Goal: Task Accomplishment & Management: Manage account settings

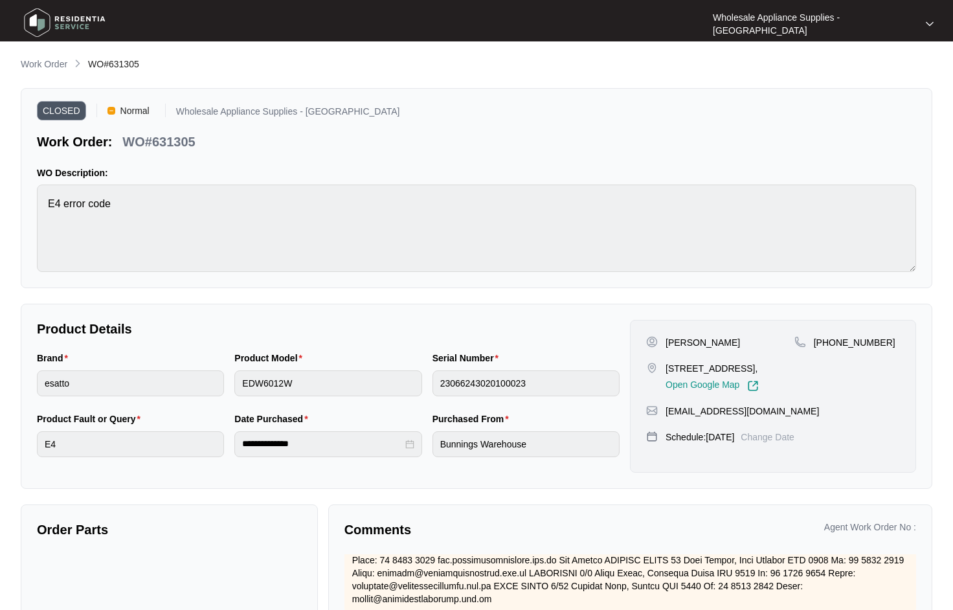
click at [43, 60] on p "Work Order" at bounding box center [44, 64] width 47 height 13
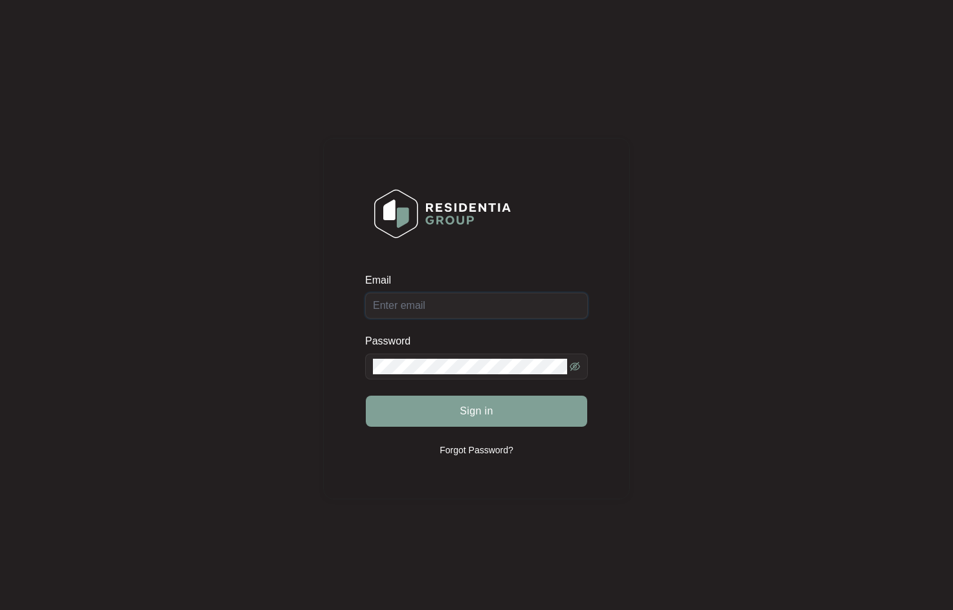
type input "newcastle@appliancesupplies.com.au"
click at [473, 413] on span "Sign in" at bounding box center [477, 411] width 34 height 16
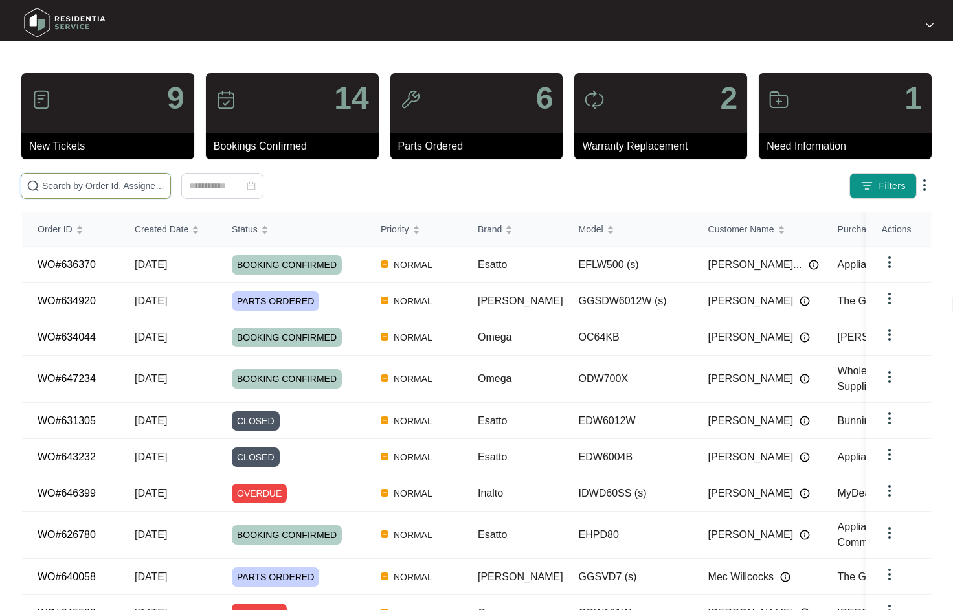
click at [128, 183] on input "text" at bounding box center [103, 186] width 123 height 14
paste input "GGSDW6012W"
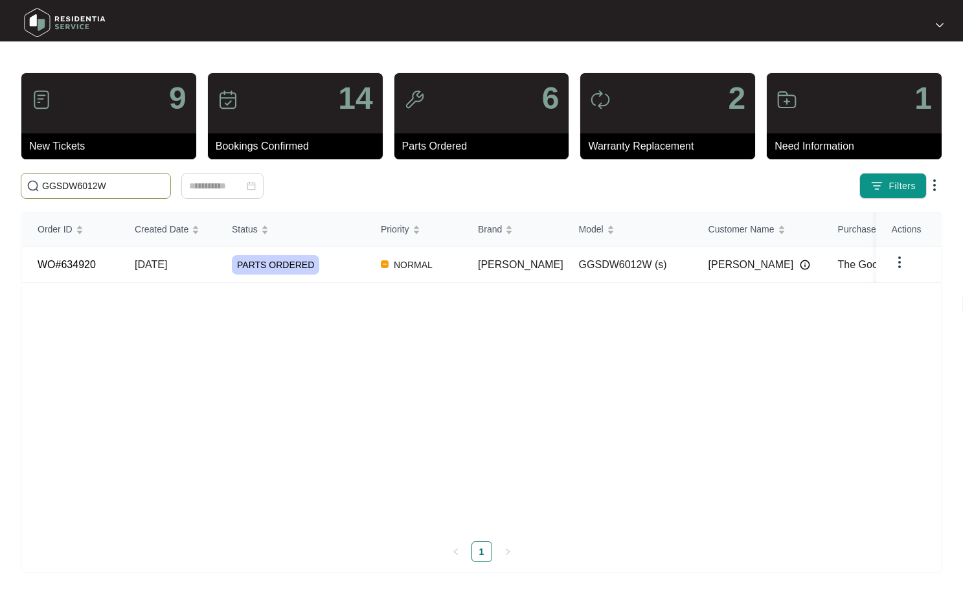
type input "GGSDW6012W"
click at [163, 266] on span "01/09/2025" at bounding box center [151, 264] width 32 height 11
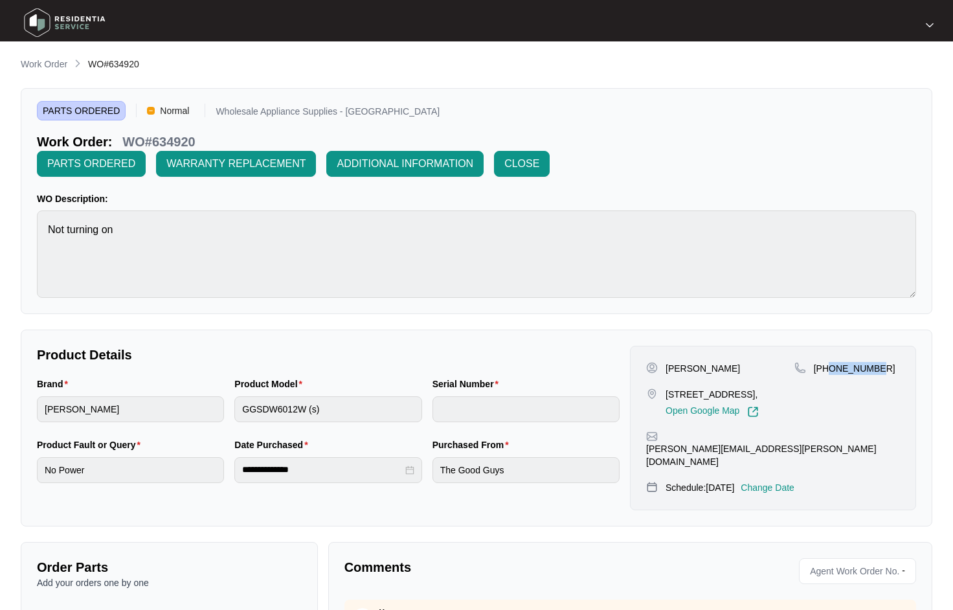
drag, startPoint x: 883, startPoint y: 347, endPoint x: 830, endPoint y: 348, distance: 53.1
click at [830, 362] on div "+61427689425" at bounding box center [848, 368] width 106 height 13
copy p "427689425"
click at [50, 67] on p "Work Order" at bounding box center [44, 64] width 47 height 13
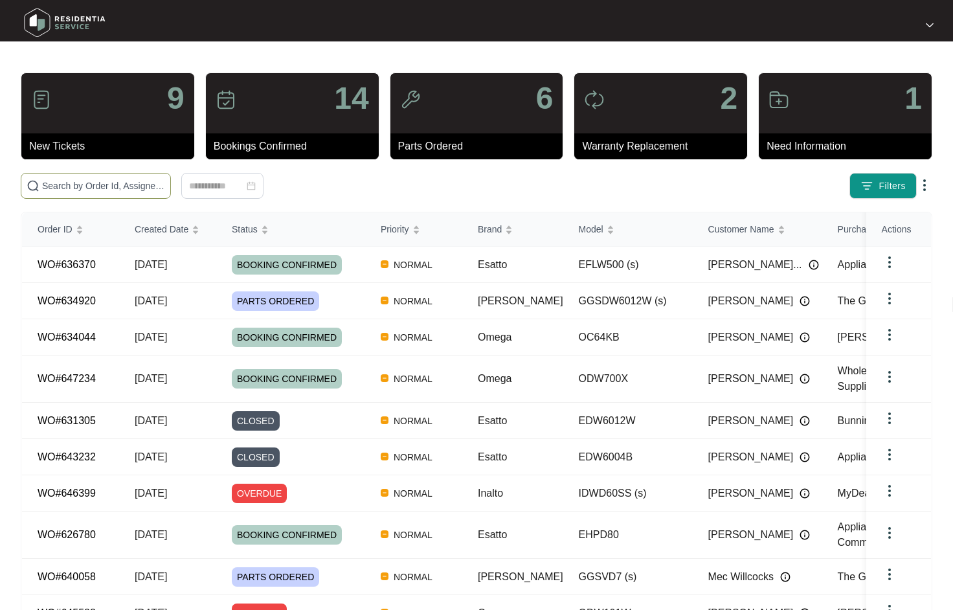
click at [83, 187] on input "text" at bounding box center [103, 186] width 123 height 14
paste input "EFLW500"
type input "EFLW500"
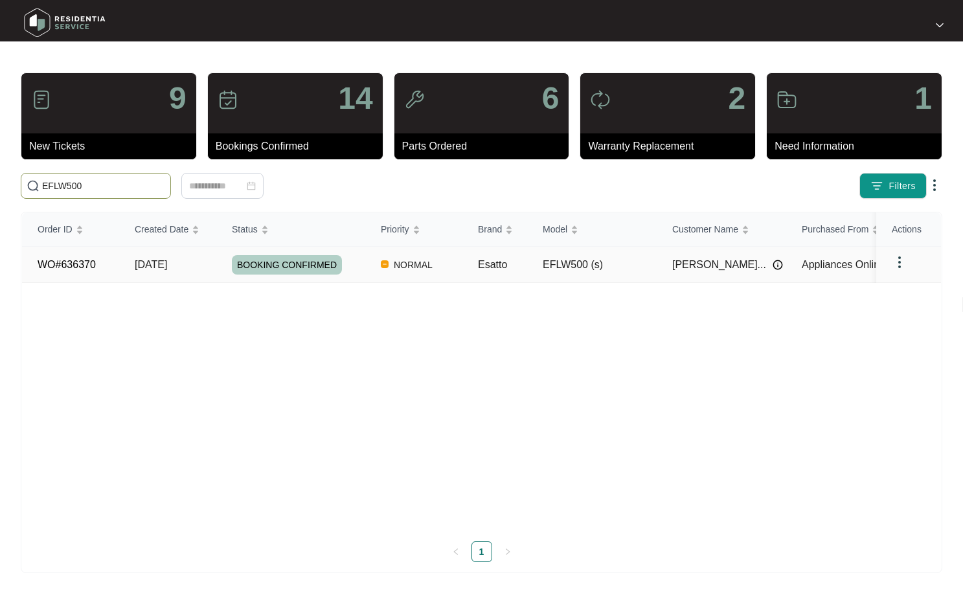
click at [166, 262] on span "04/09/2025" at bounding box center [151, 264] width 32 height 11
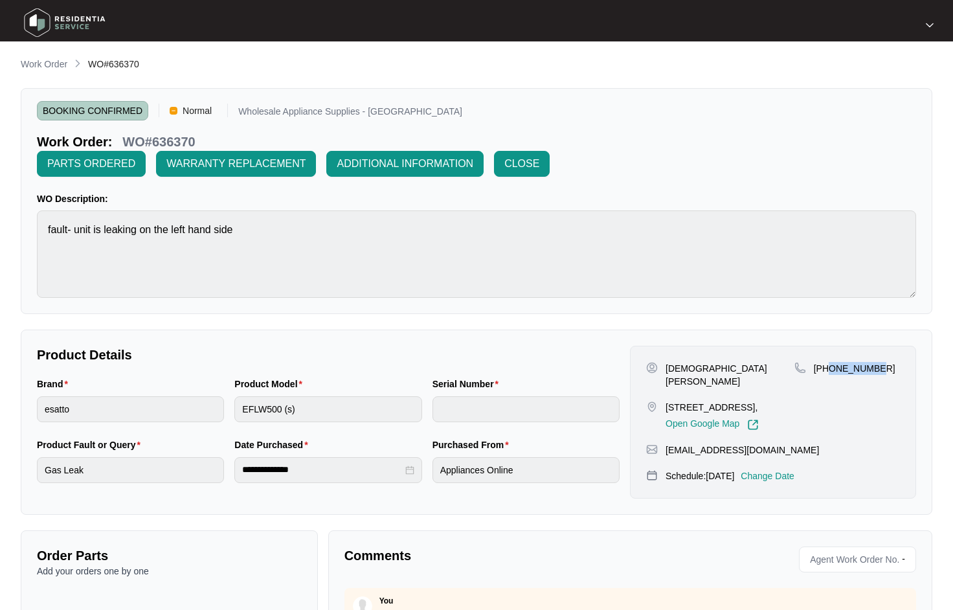
drag, startPoint x: 876, startPoint y: 346, endPoint x: 830, endPoint y: 352, distance: 46.3
click at [830, 362] on div "+61406873261" at bounding box center [848, 396] width 106 height 69
copy p "406873261"
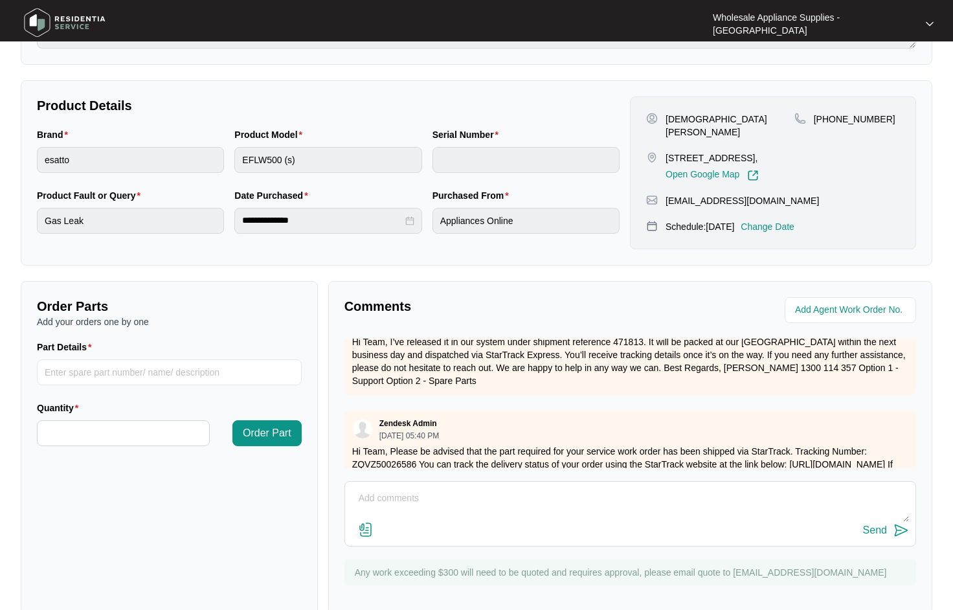
scroll to position [194, 0]
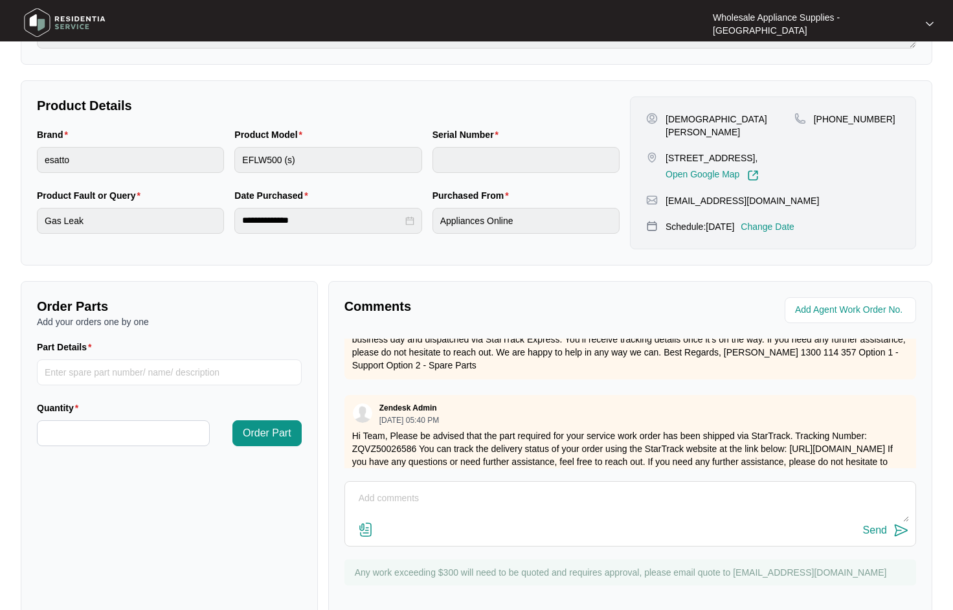
click at [528, 488] on textarea at bounding box center [631, 505] width 558 height 34
type textarea "Hi team, this is completed and submitted. thanks"
click at [896, 523] on img at bounding box center [902, 531] width 16 height 16
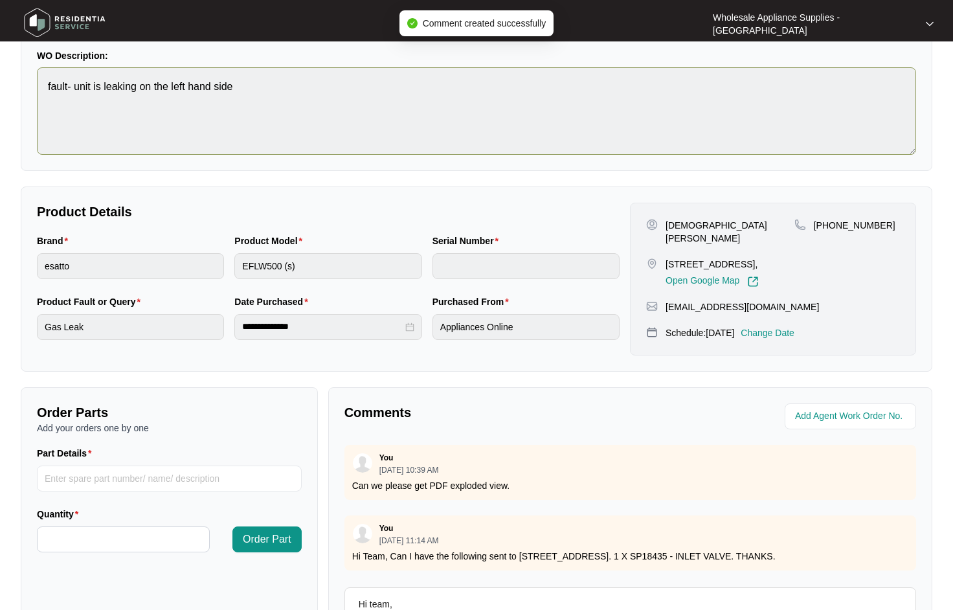
scroll to position [0, 0]
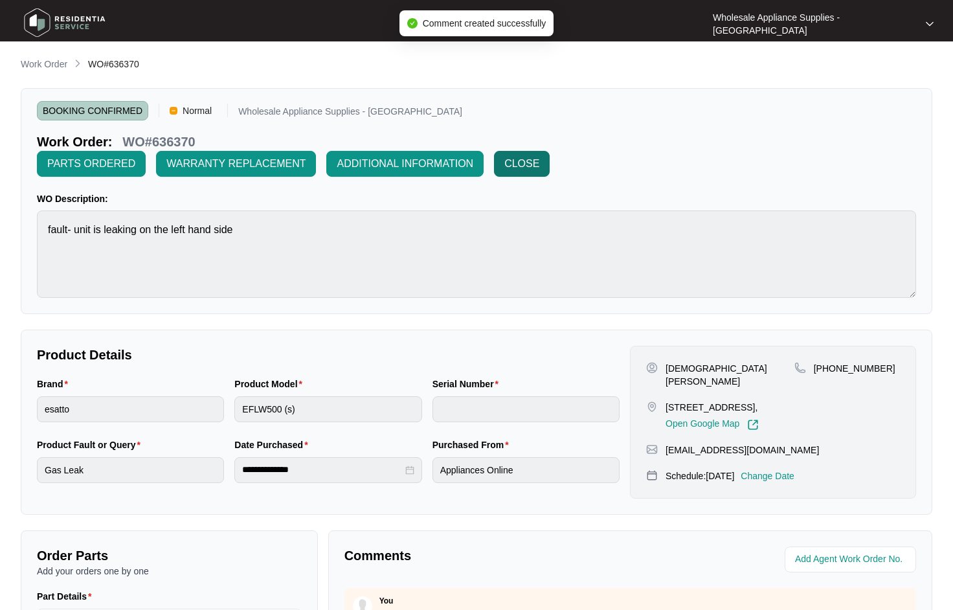
click at [539, 156] on span "CLOSE" at bounding box center [522, 164] width 35 height 16
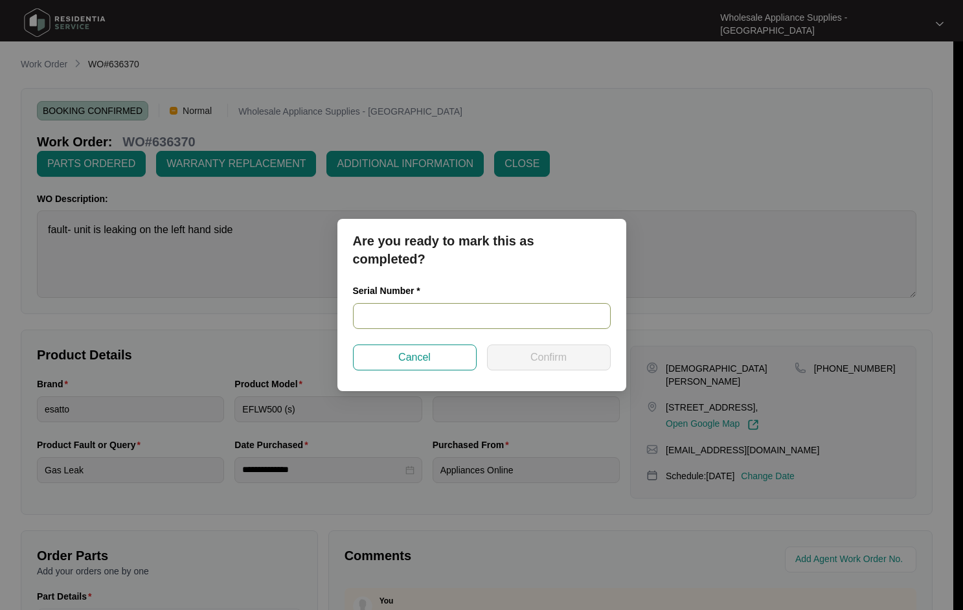
click at [459, 327] on input "text" at bounding box center [482, 316] width 258 height 26
paste input "540U7946401A3215S00050"
type input "540U7946401A3215S00050"
click at [584, 365] on button "Confirm" at bounding box center [549, 358] width 124 height 26
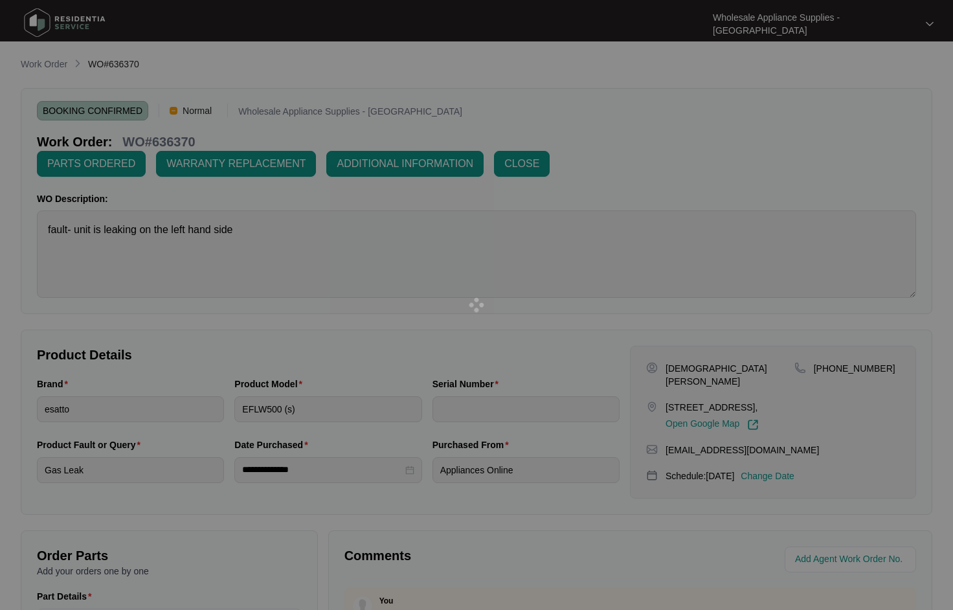
type input "540U7946401A3215S00050"
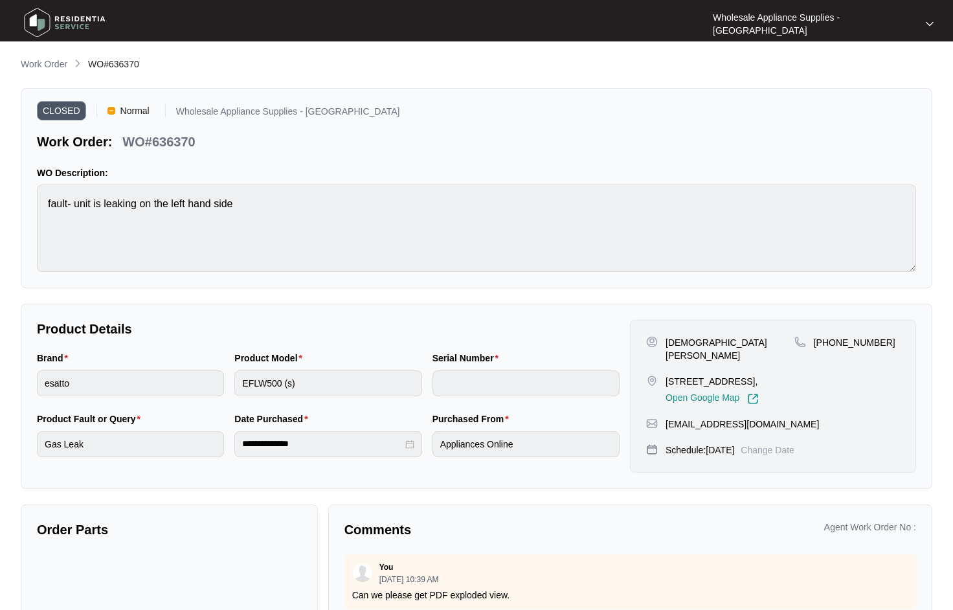
type input "540U7946401A3215S00050"
click at [59, 65] on p "Work Order" at bounding box center [44, 64] width 47 height 13
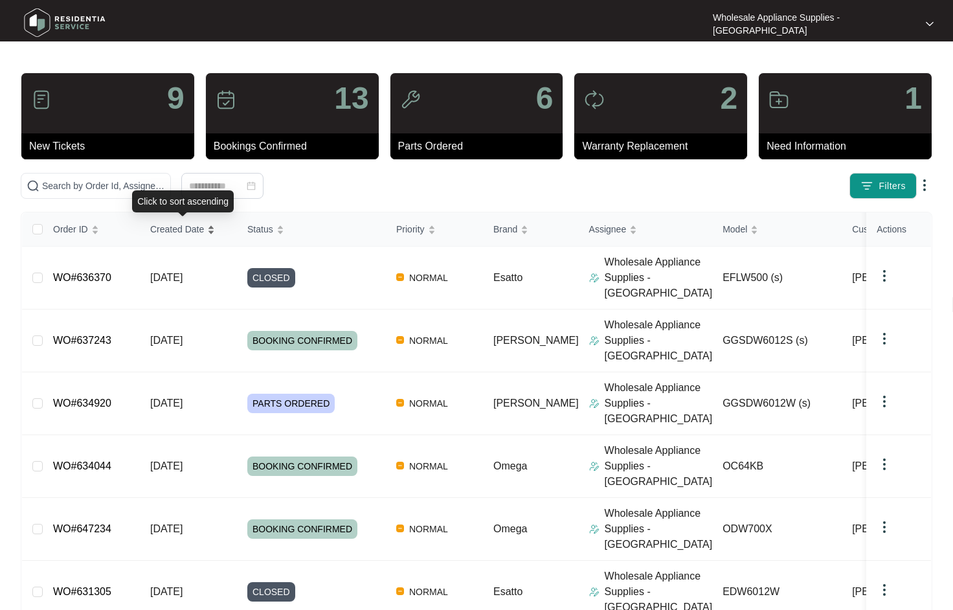
click at [187, 231] on span "Created Date" at bounding box center [177, 229] width 54 height 14
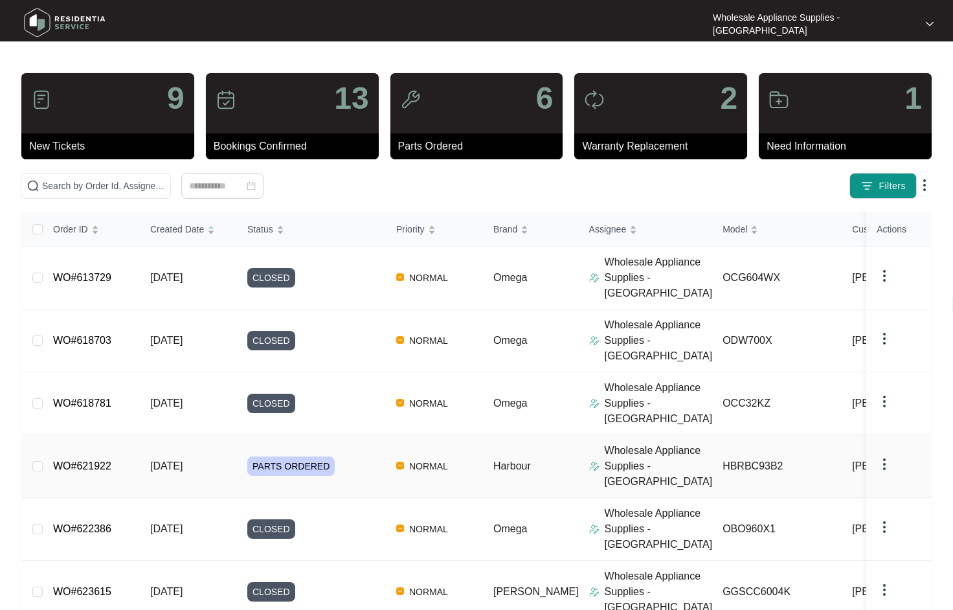
click at [166, 460] on span "01/08/2025" at bounding box center [166, 465] width 32 height 11
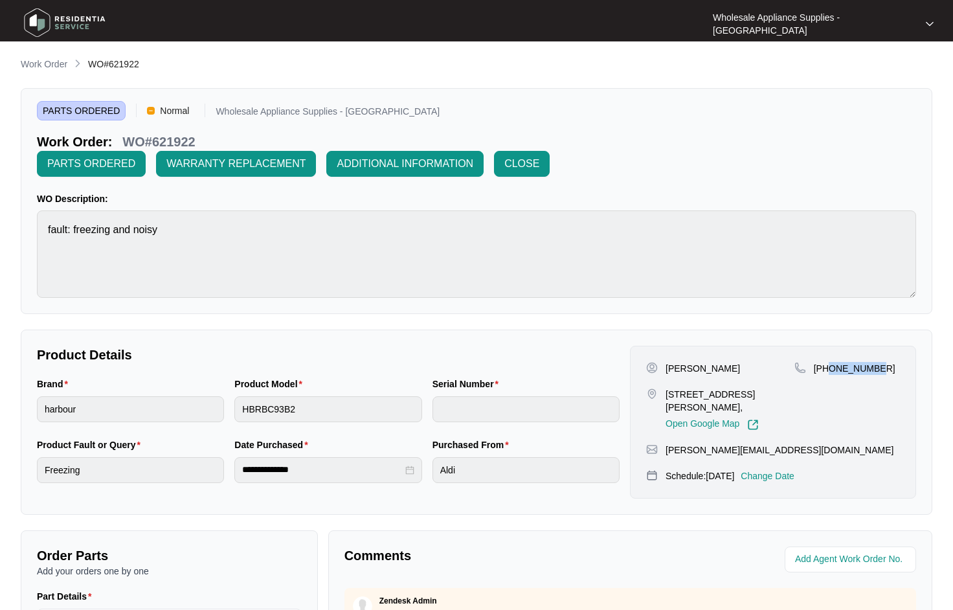
drag, startPoint x: 895, startPoint y: 337, endPoint x: 830, endPoint y: 340, distance: 64.8
click at [830, 362] on div "+61410476269" at bounding box center [848, 368] width 106 height 13
copy p "410476269"
click at [539, 156] on span "CLOSE" at bounding box center [522, 164] width 35 height 16
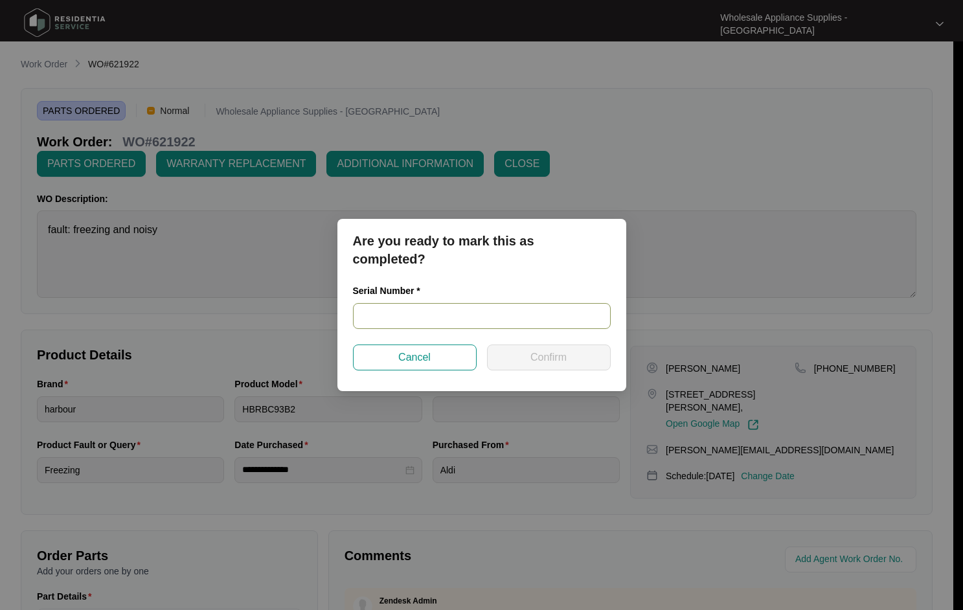
click at [473, 314] on input "text" at bounding box center [482, 316] width 258 height 26
paste input "540L05614013C151050456"
type input "540L05614013C151050456"
click at [542, 357] on span "Confirm" at bounding box center [548, 358] width 36 height 16
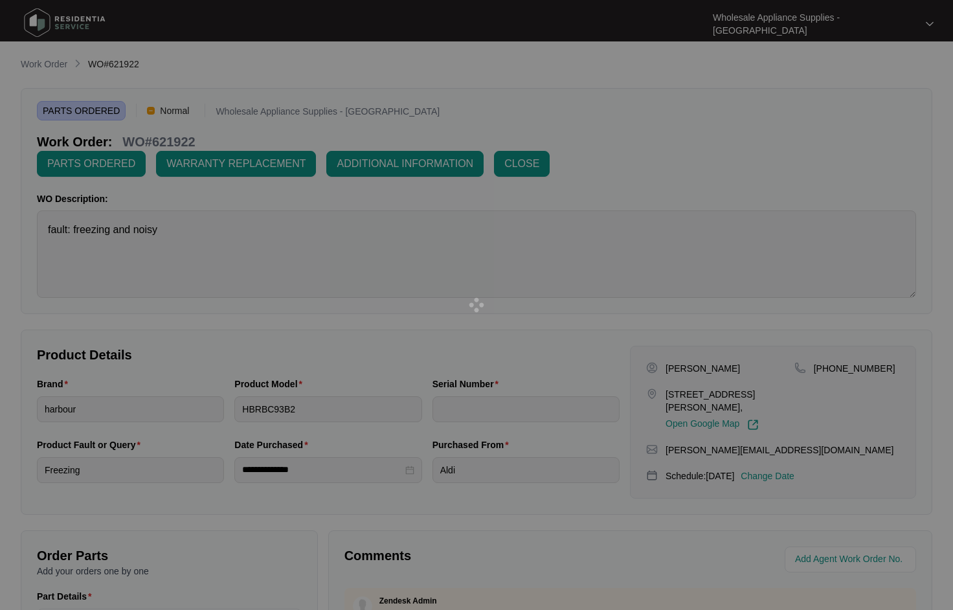
type input "540L05614013C151050456"
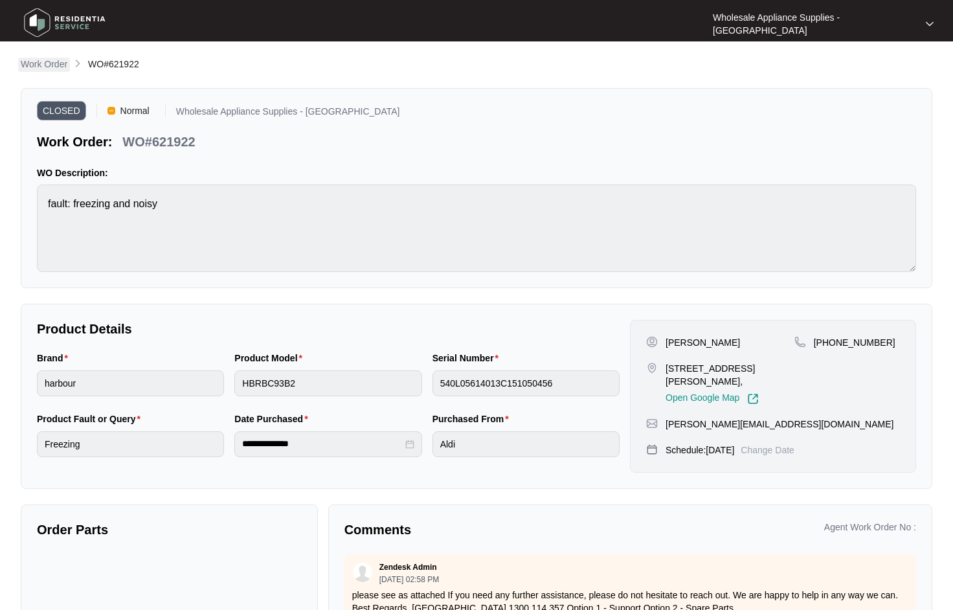
click at [44, 64] on p "Work Order" at bounding box center [44, 64] width 47 height 13
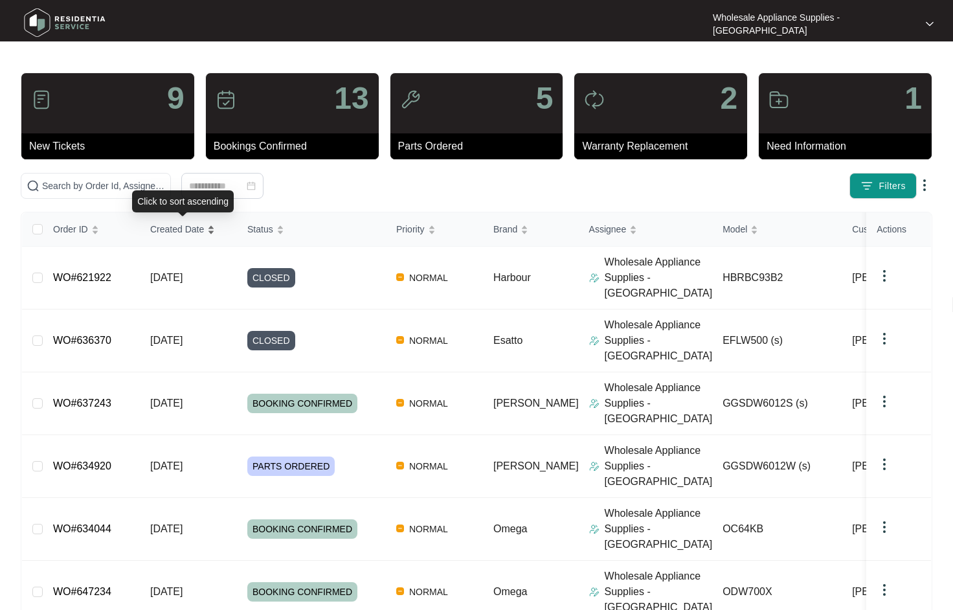
click at [185, 237] on div "Created Date" at bounding box center [182, 229] width 65 height 18
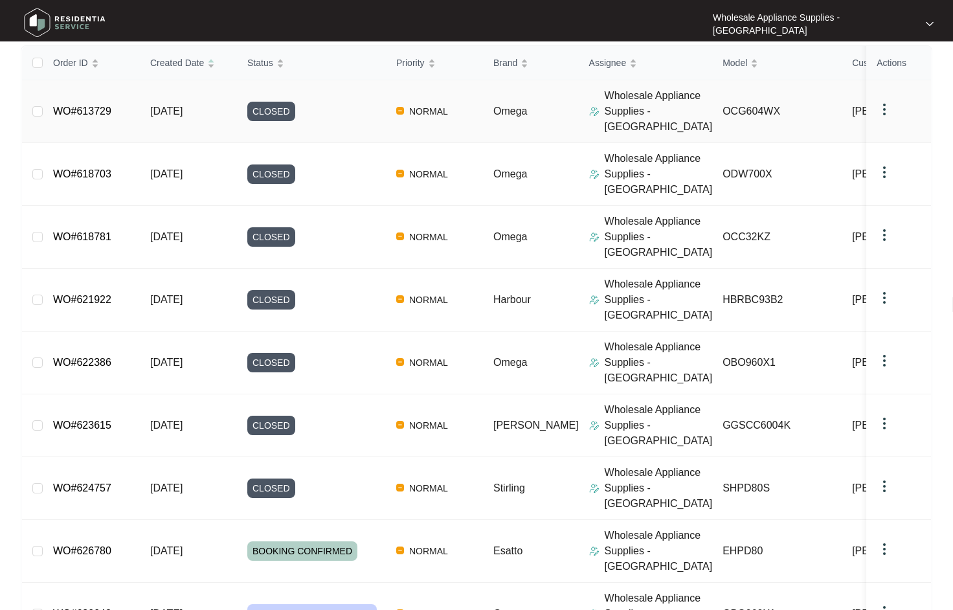
scroll to position [182, 0]
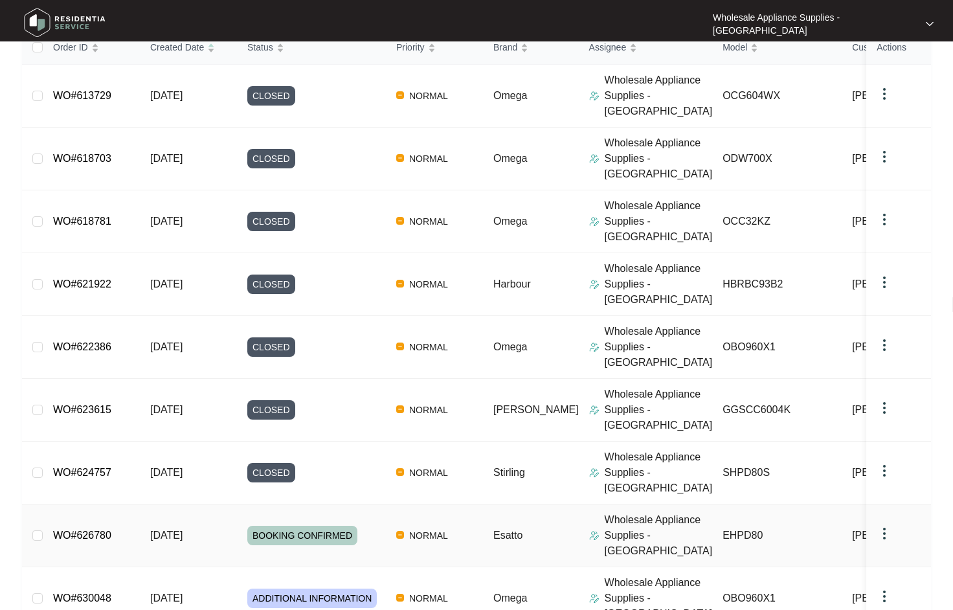
click at [170, 530] on span "13/08/2025" at bounding box center [166, 535] width 32 height 11
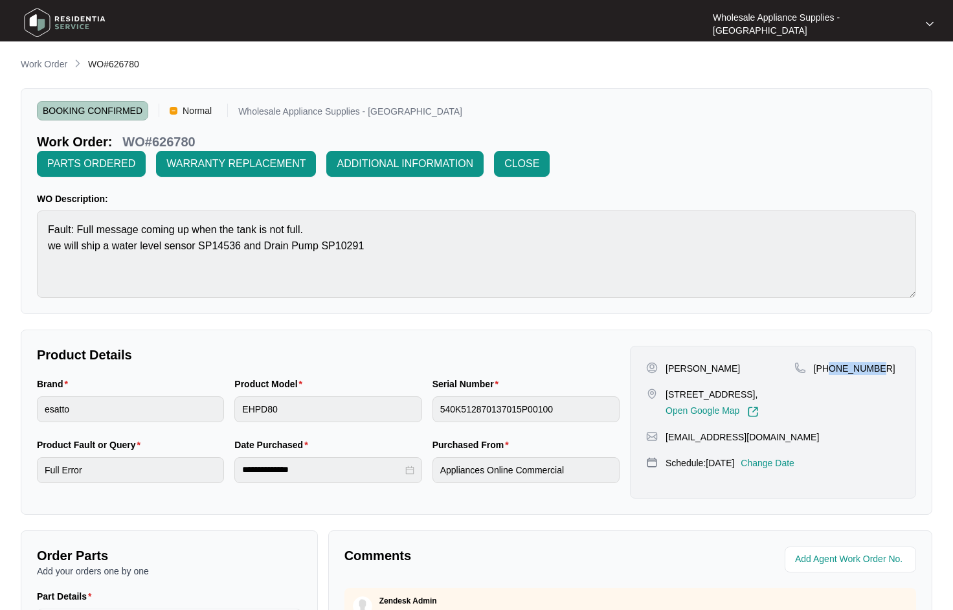
drag, startPoint x: 887, startPoint y: 344, endPoint x: 829, endPoint y: 345, distance: 58.3
click at [829, 362] on div "+61422753061" at bounding box center [848, 368] width 106 height 13
copy p "422753061"
click at [780, 457] on p "Change Date" at bounding box center [768, 463] width 54 height 13
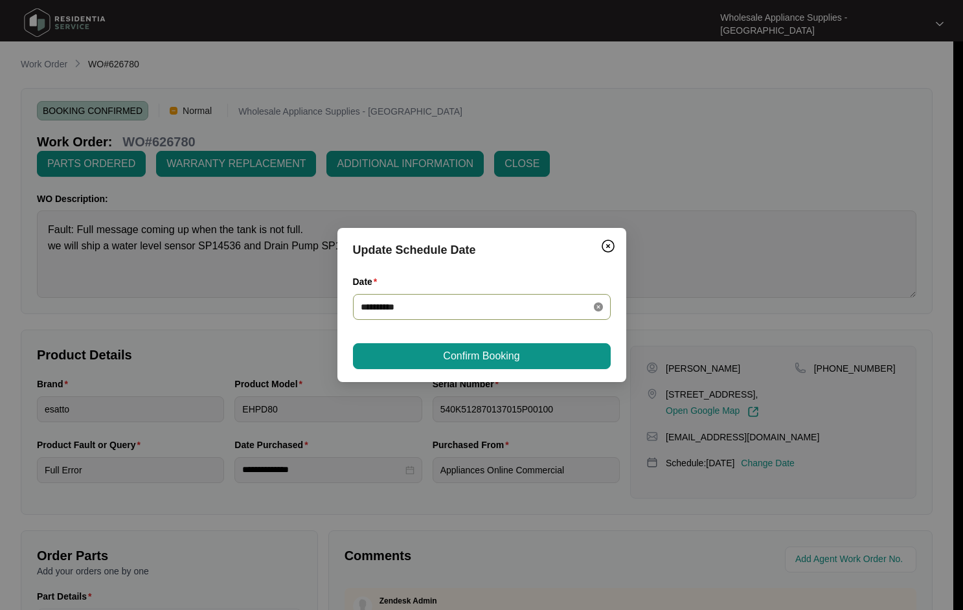
click at [596, 305] on icon "close-circle" at bounding box center [598, 306] width 9 height 9
click at [425, 312] on input "Date" at bounding box center [474, 307] width 227 height 14
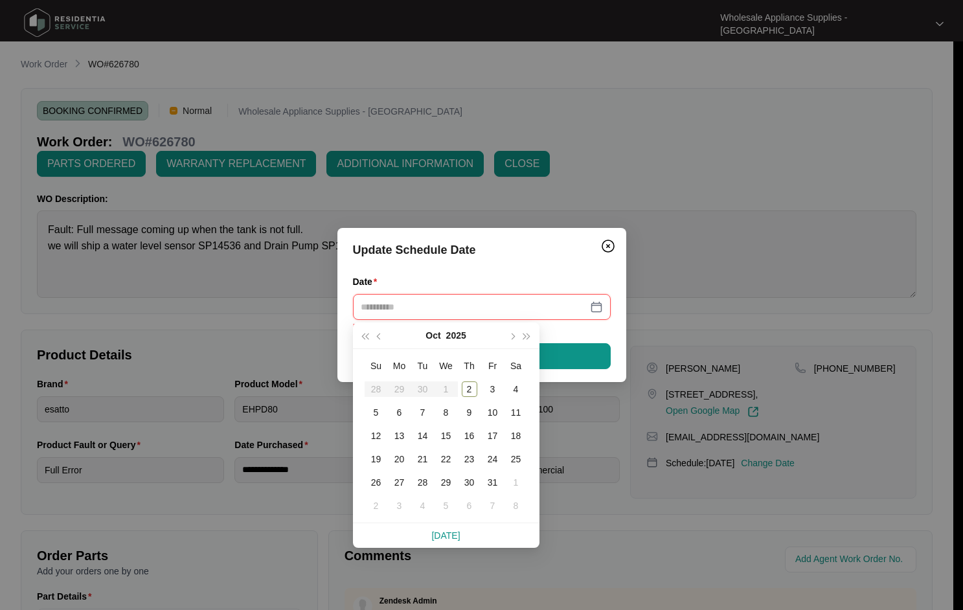
type input "**********"
click at [366, 342] on button "button" at bounding box center [365, 336] width 14 height 26
click at [381, 337] on span "button" at bounding box center [379, 337] width 6 height 6
click at [512, 335] on span "button" at bounding box center [512, 337] width 6 height 6
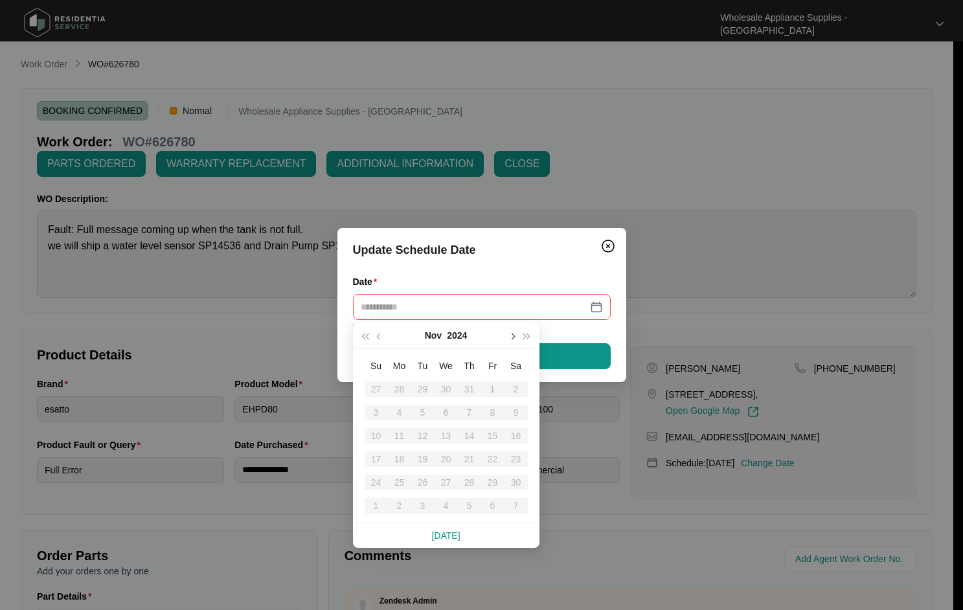
click at [512, 335] on span "button" at bounding box center [512, 337] width 6 height 6
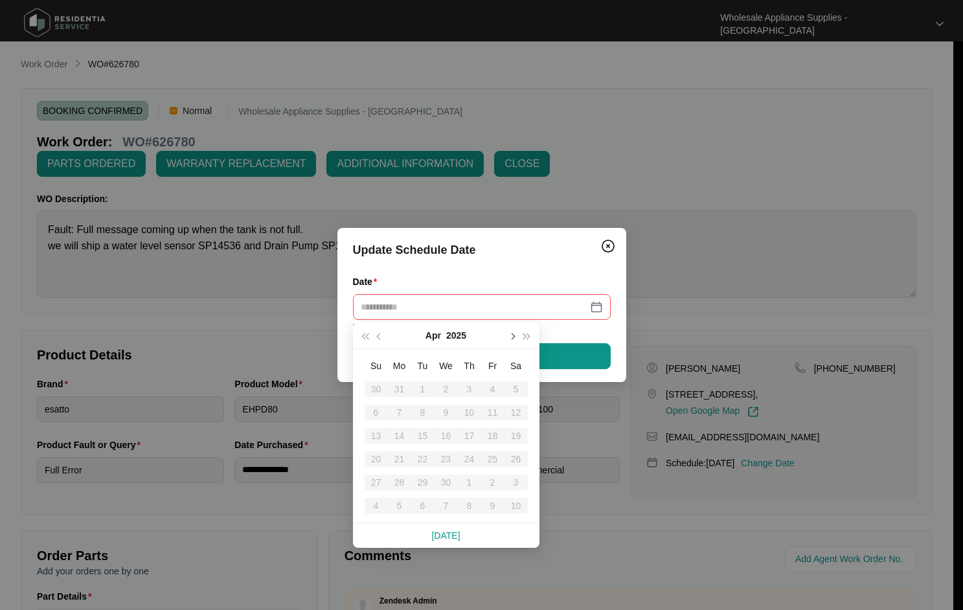
click at [512, 335] on span "button" at bounding box center [512, 337] width 6 height 6
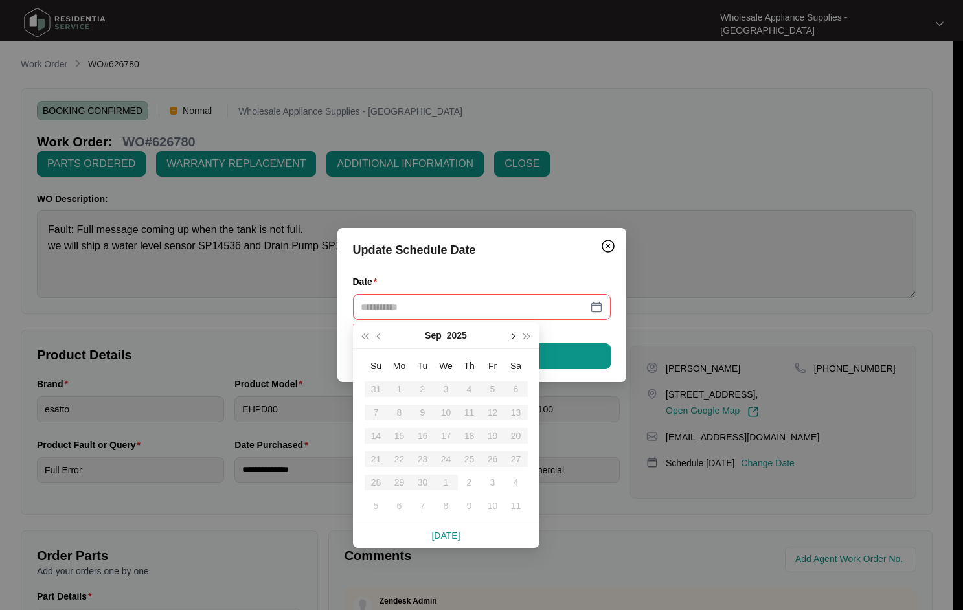
click at [512, 335] on span "button" at bounding box center [512, 337] width 6 height 6
click at [381, 333] on button "button" at bounding box center [379, 336] width 14 height 26
type input "**********"
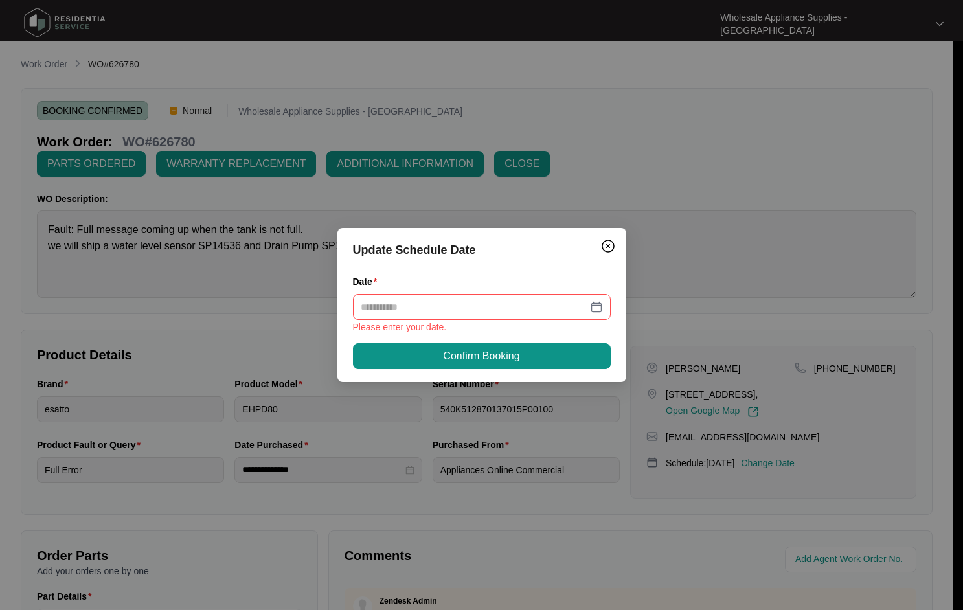
click at [581, 258] on div "Update Schedule Date Date Please enter your date. Confirm Booking" at bounding box center [481, 305] width 289 height 154
drag, startPoint x: 581, startPoint y: 258, endPoint x: 605, endPoint y: 249, distance: 25.9
click at [605, 249] on img "Close" at bounding box center [608, 246] width 16 height 16
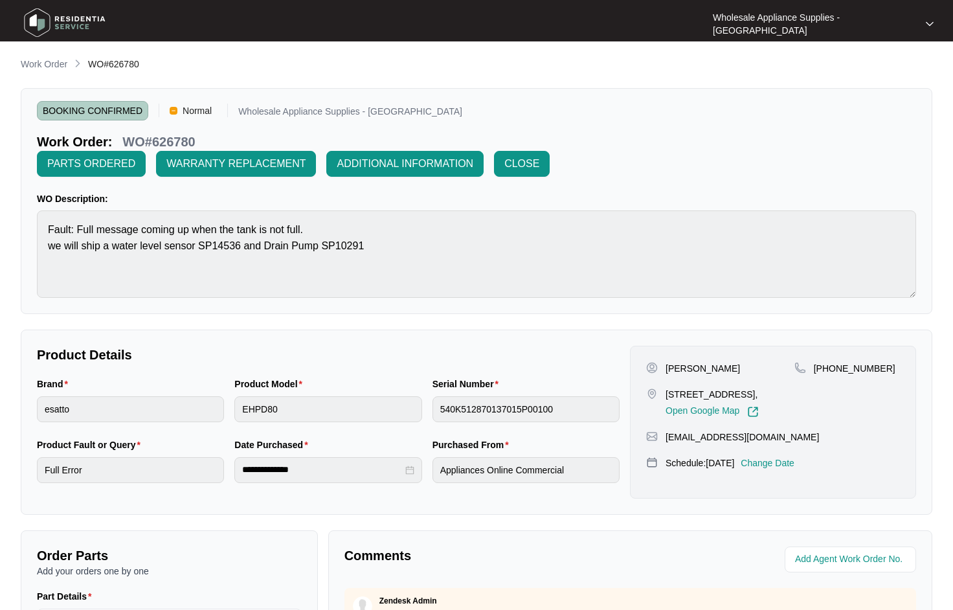
click at [791, 457] on p "Change Date" at bounding box center [768, 463] width 54 height 13
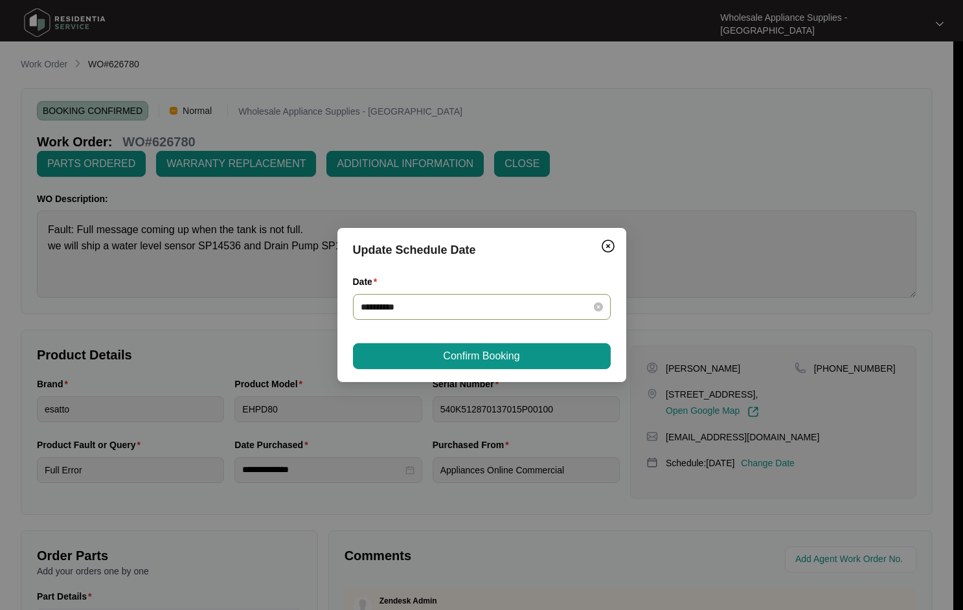
click at [365, 309] on input "**********" at bounding box center [474, 307] width 227 height 14
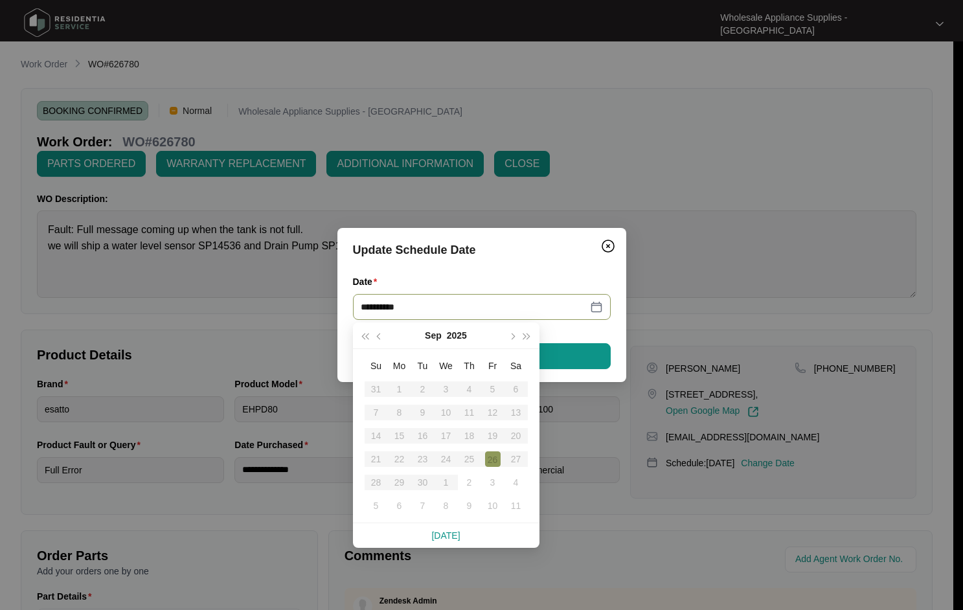
type input "**********"
click at [537, 266] on div "**********" at bounding box center [481, 305] width 289 height 154
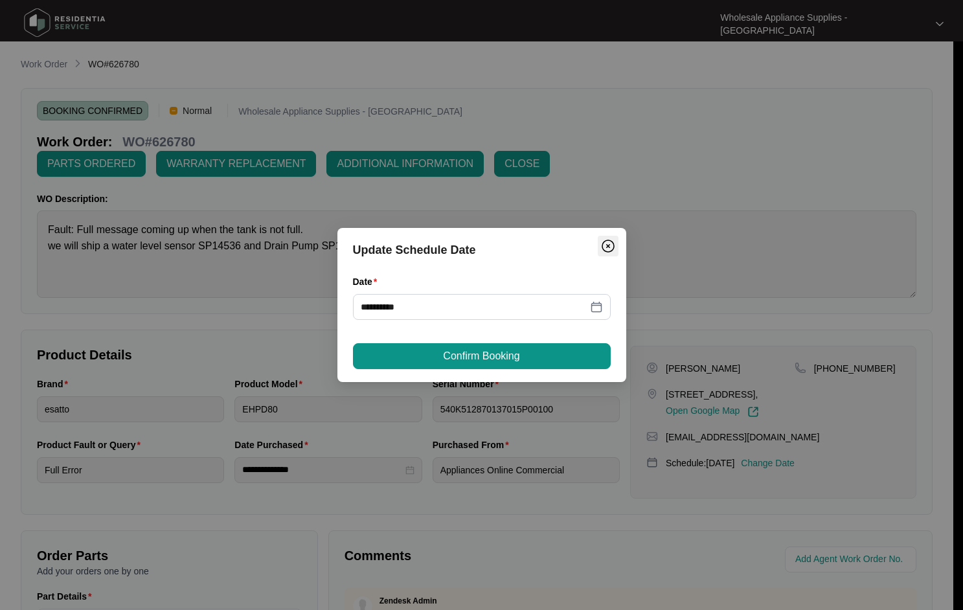
click at [609, 245] on img "Close" at bounding box center [608, 246] width 16 height 16
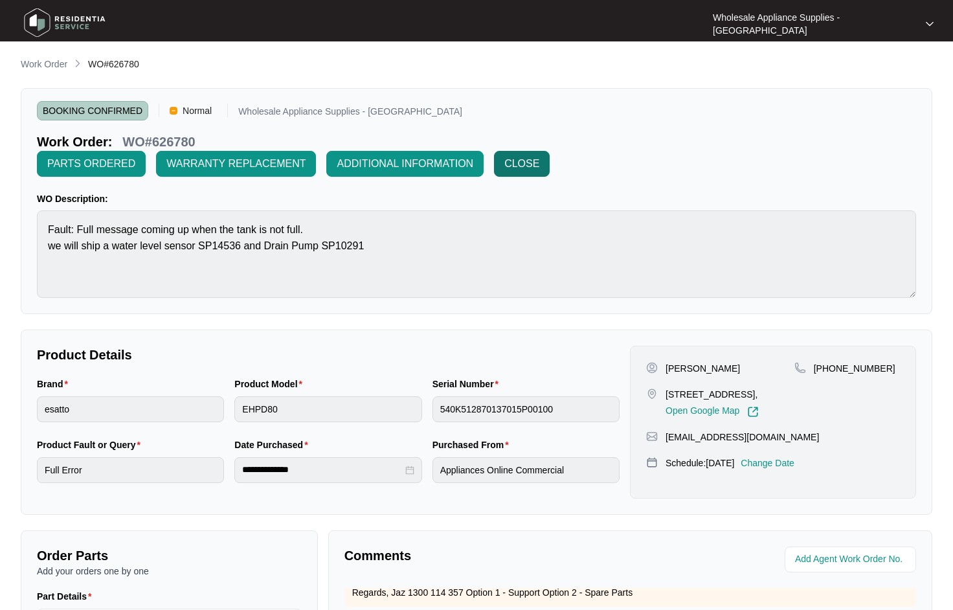
click at [539, 156] on span "CLOSE" at bounding box center [522, 164] width 35 height 16
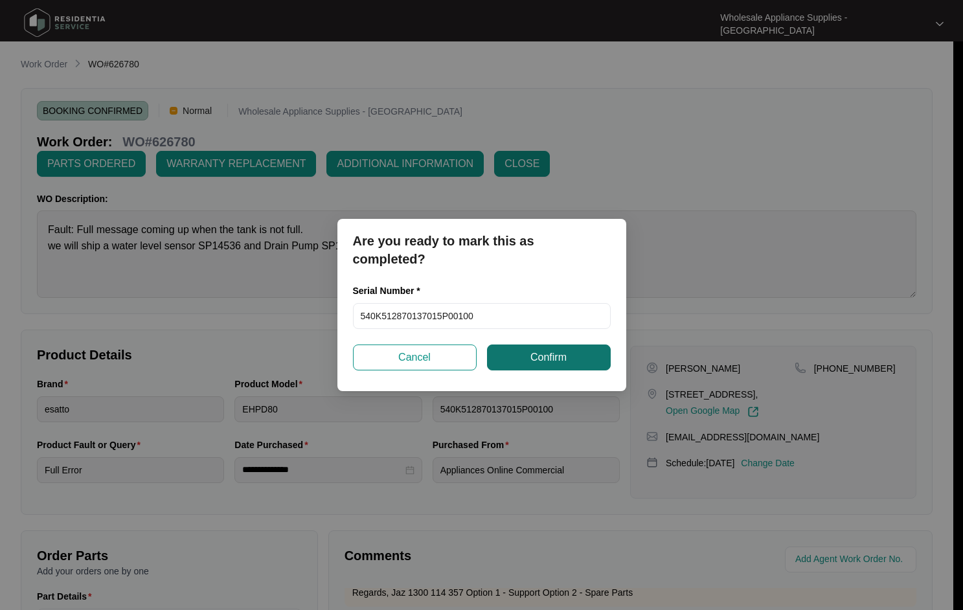
click at [536, 359] on span "Confirm" at bounding box center [548, 358] width 36 height 16
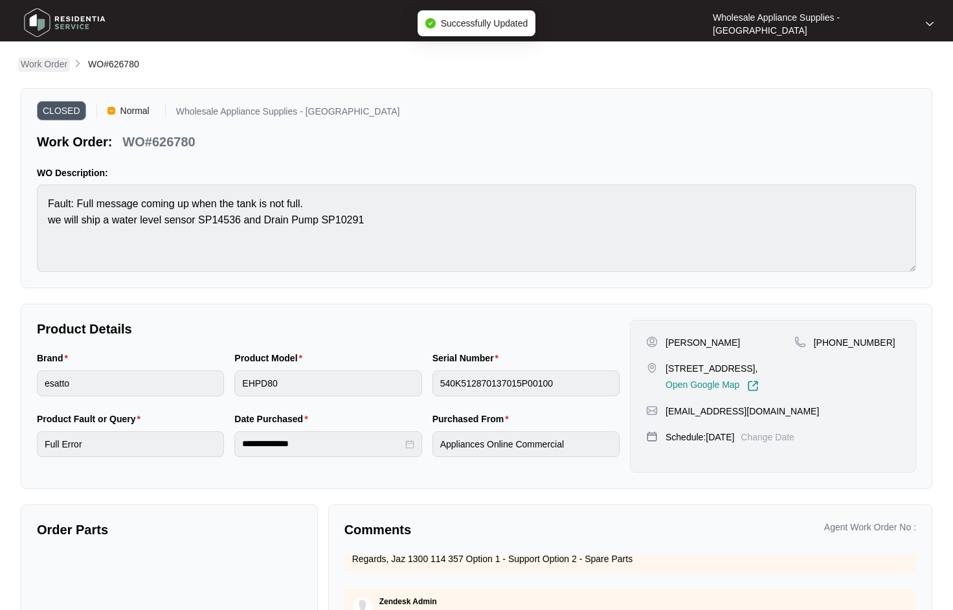
click at [57, 64] on p "Work Order" at bounding box center [44, 64] width 47 height 13
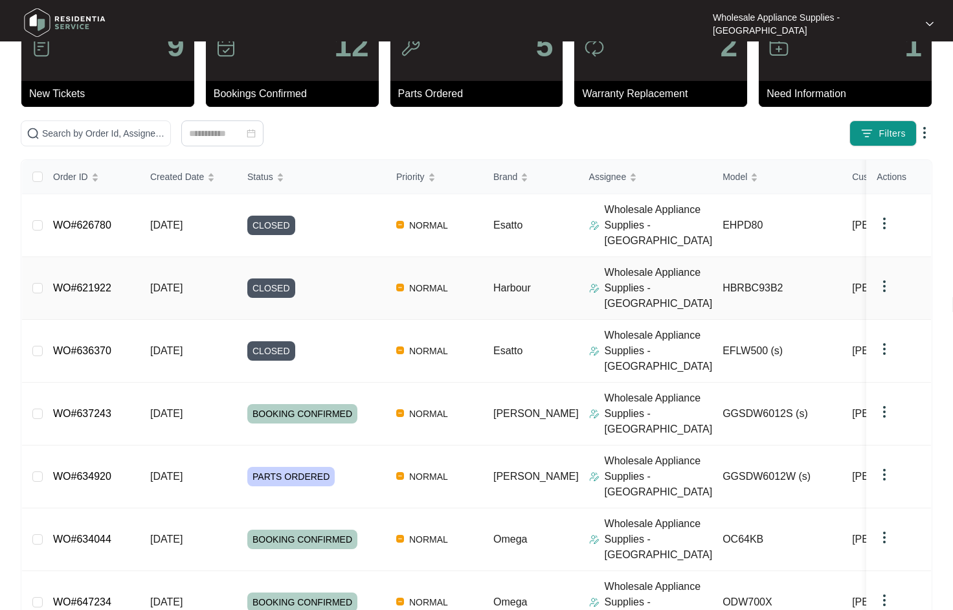
scroll to position [130, 0]
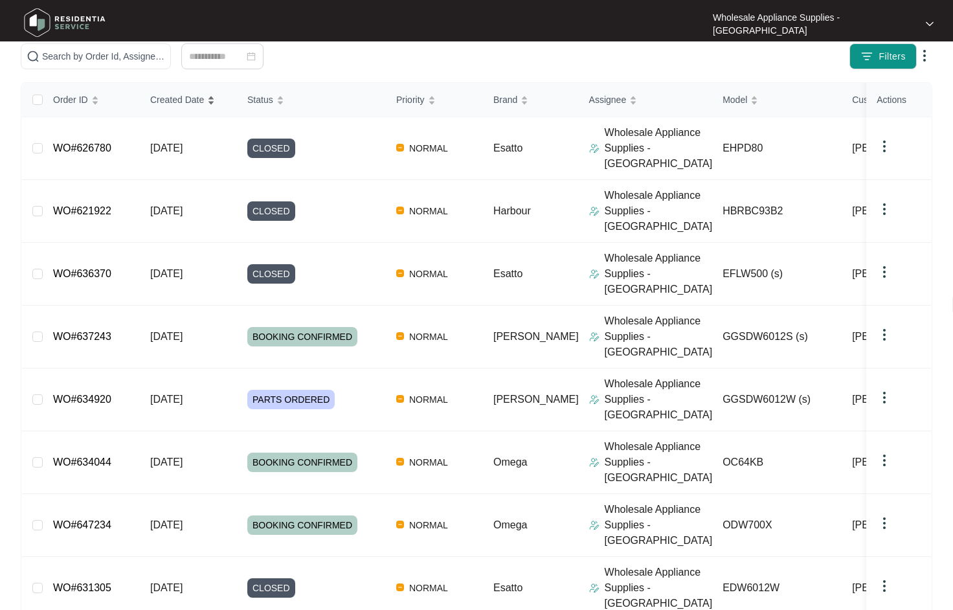
click at [181, 102] on span "Created Date" at bounding box center [177, 100] width 54 height 14
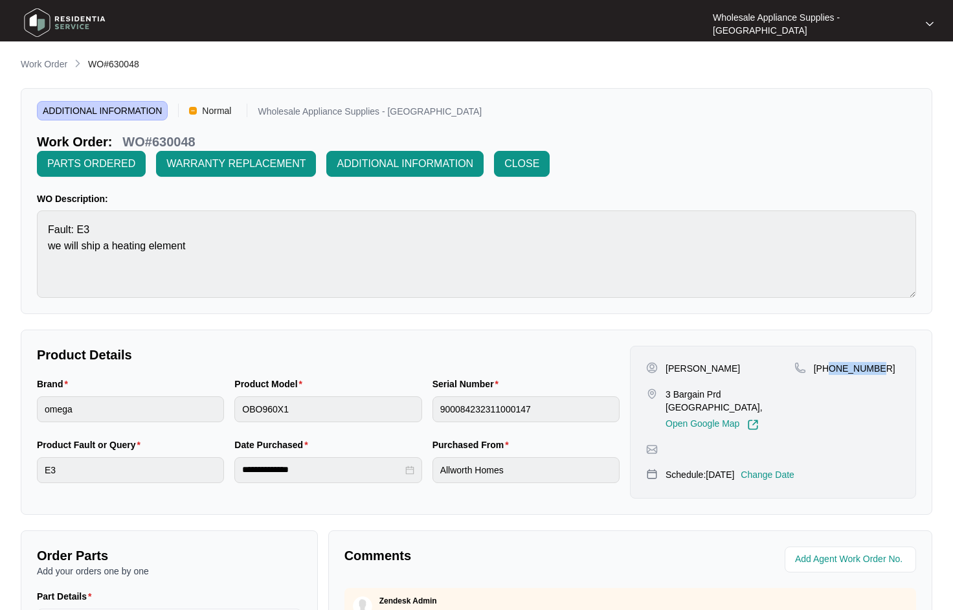
drag, startPoint x: 876, startPoint y: 369, endPoint x: 832, endPoint y: 368, distance: 44.1
click at [832, 368] on div "+61416646903" at bounding box center [848, 368] width 106 height 13
copy p "416646903"
click at [488, 323] on div "**********" at bounding box center [477, 460] width 912 height 807
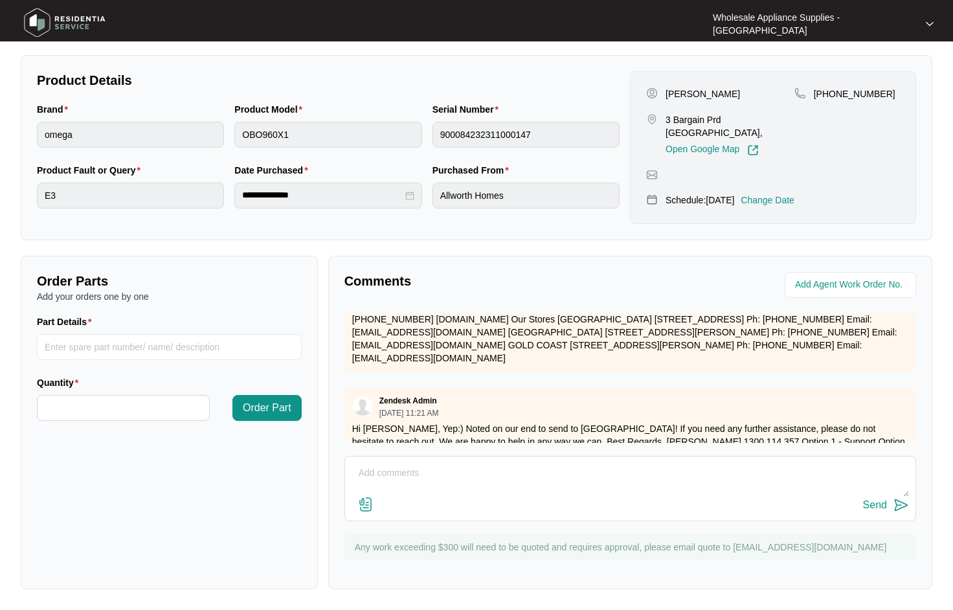
scroll to position [1069, 0]
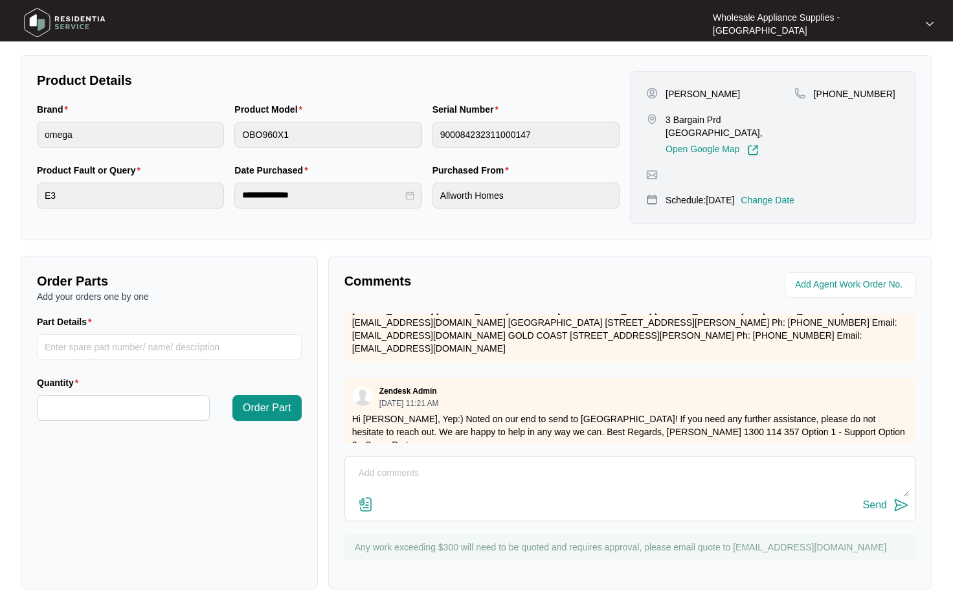
click at [622, 490] on textarea at bounding box center [631, 480] width 558 height 34
type textarea "h"
type textarea "Hi team, Do we have an update on this one yet? thanks"
click at [878, 508] on div "Send" at bounding box center [875, 505] width 24 height 12
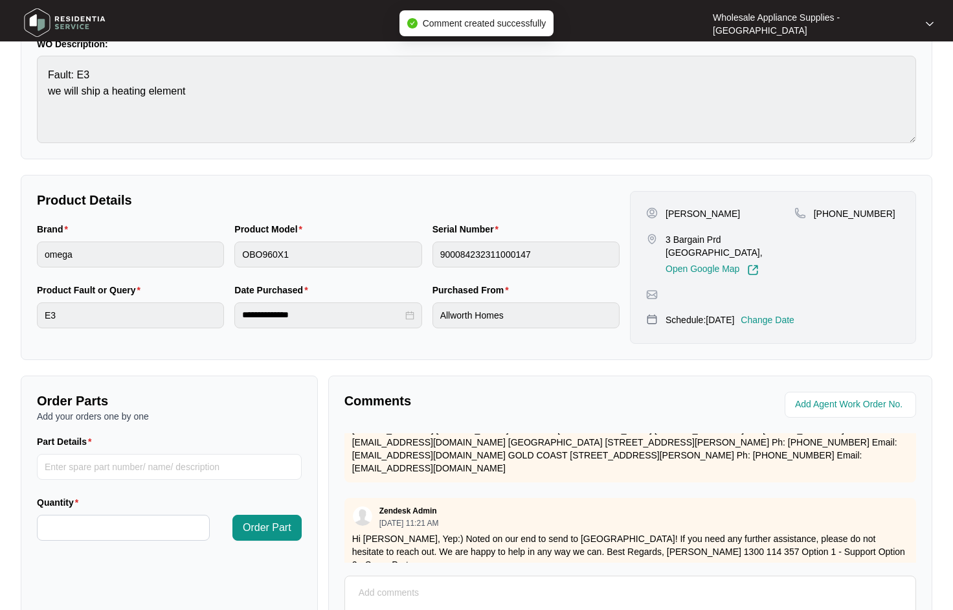
scroll to position [0, 0]
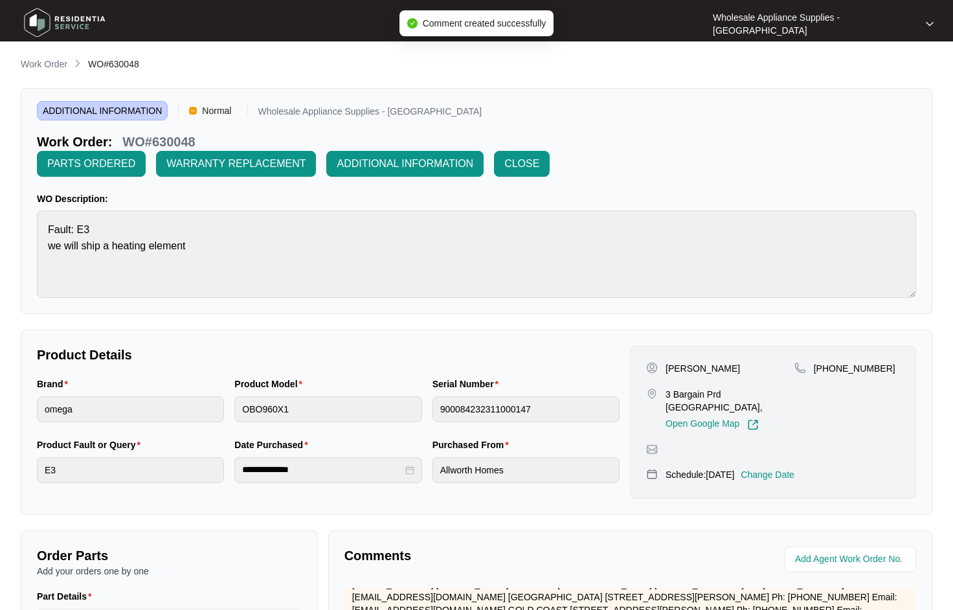
click at [53, 60] on p "Work Order" at bounding box center [44, 64] width 47 height 13
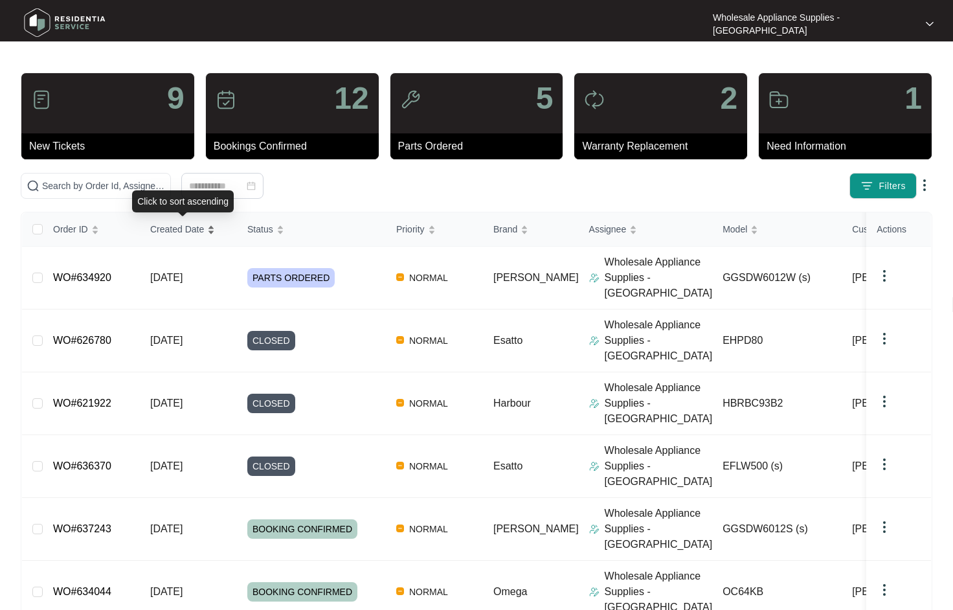
click at [185, 231] on span "Created Date" at bounding box center [177, 229] width 54 height 14
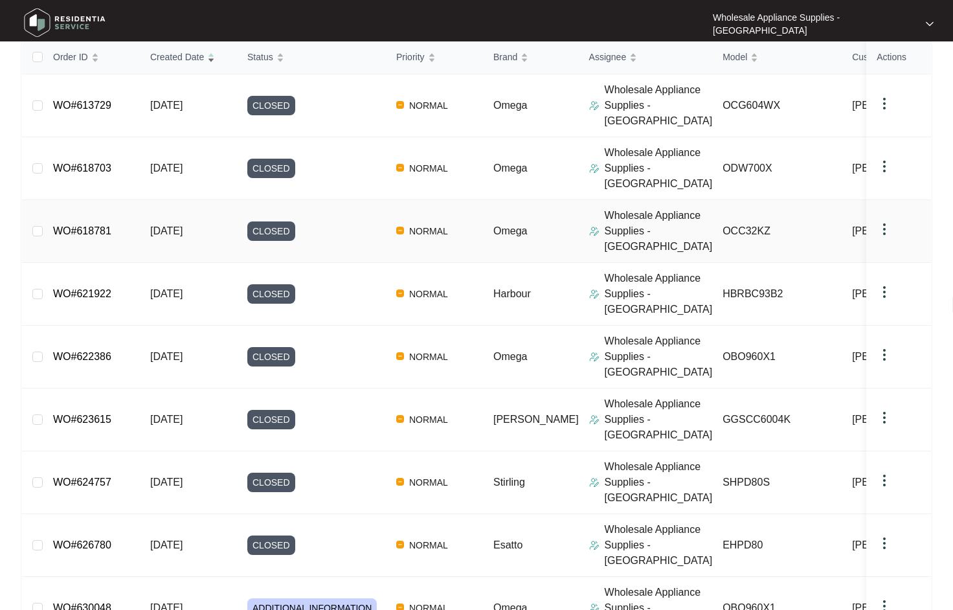
scroll to position [182, 0]
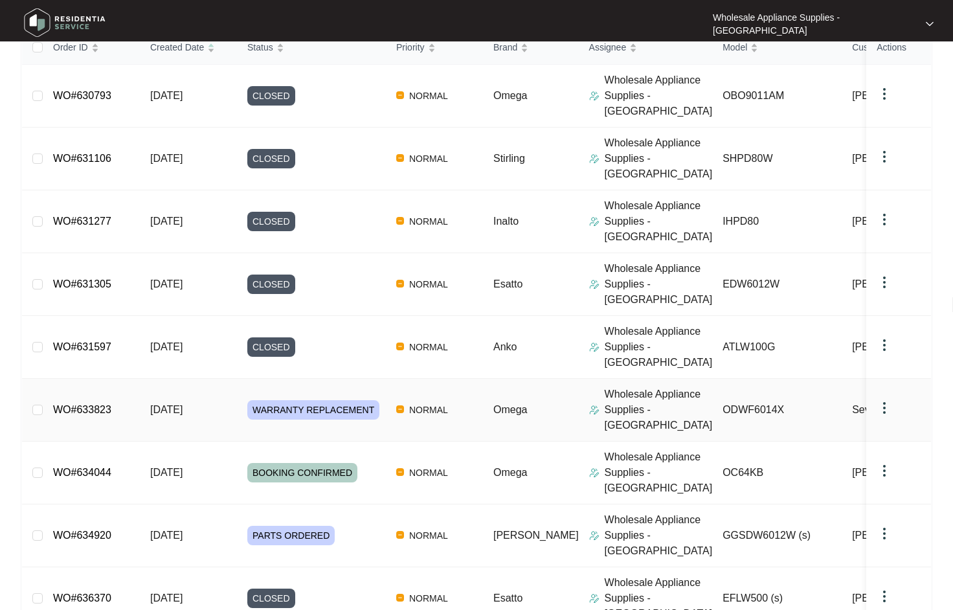
click at [183, 404] on span "28/08/2025" at bounding box center [166, 409] width 32 height 11
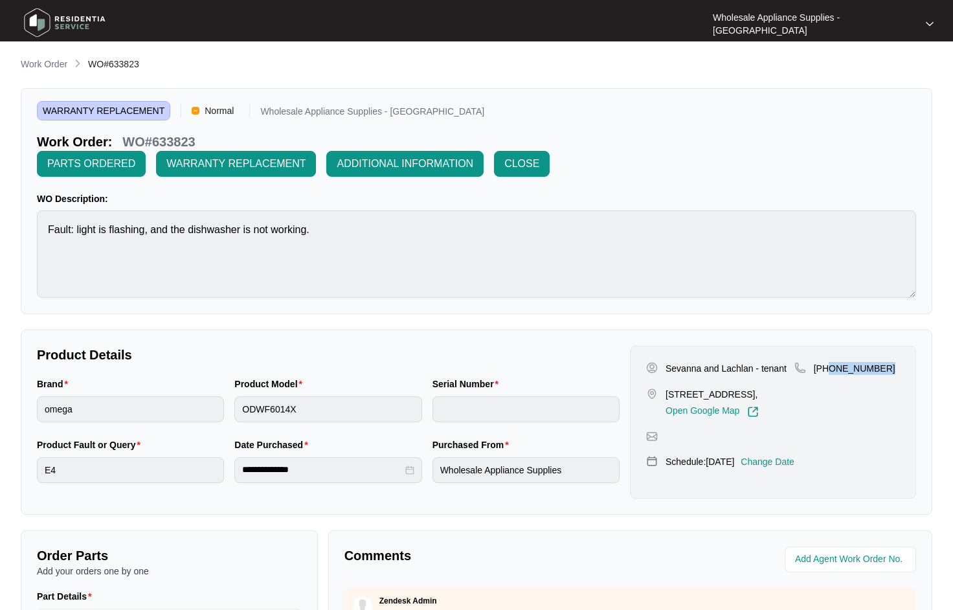
drag, startPoint x: 887, startPoint y: 371, endPoint x: 830, endPoint y: 378, distance: 58.0
click at [830, 378] on div "+61400 448 996" at bounding box center [848, 390] width 106 height 56
copy p "400 448 996"
click at [56, 61] on p "Work Order" at bounding box center [44, 64] width 47 height 13
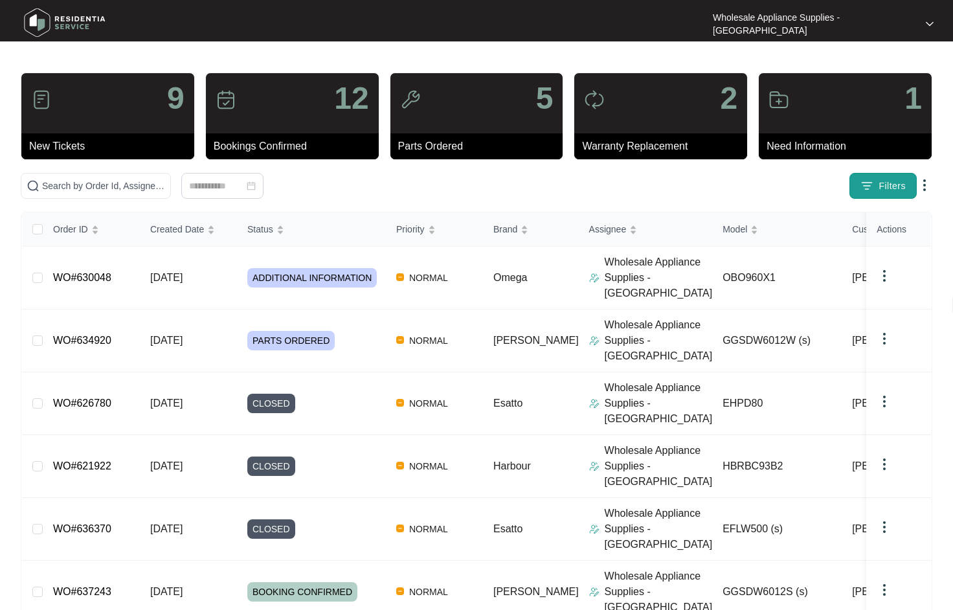
click at [885, 186] on span "Filters" at bounding box center [892, 186] width 27 height 14
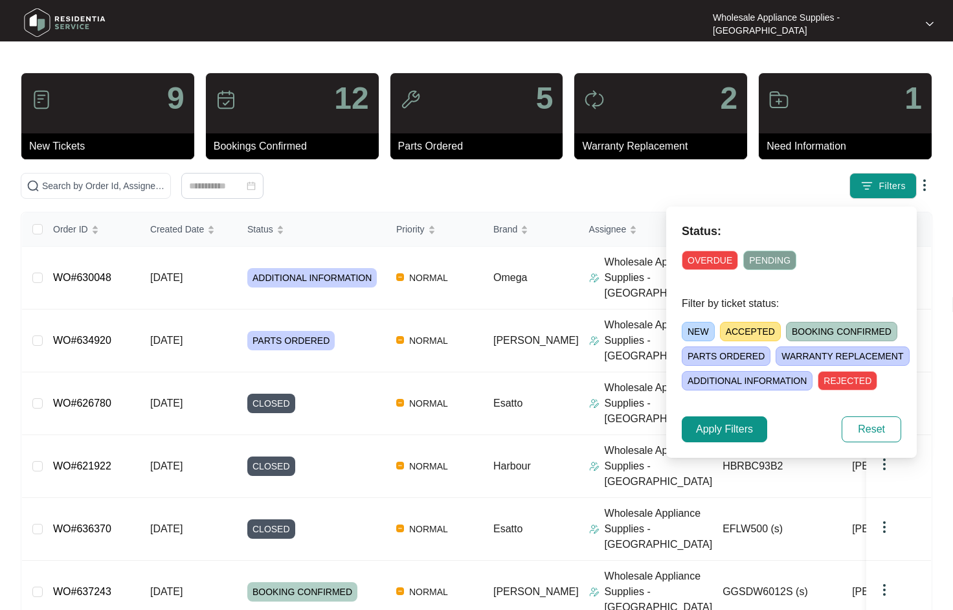
click at [806, 335] on span "BOOKING CONFIRMED" at bounding box center [841, 331] width 111 height 19
click at [736, 434] on span "Apply Filters" at bounding box center [724, 430] width 57 height 16
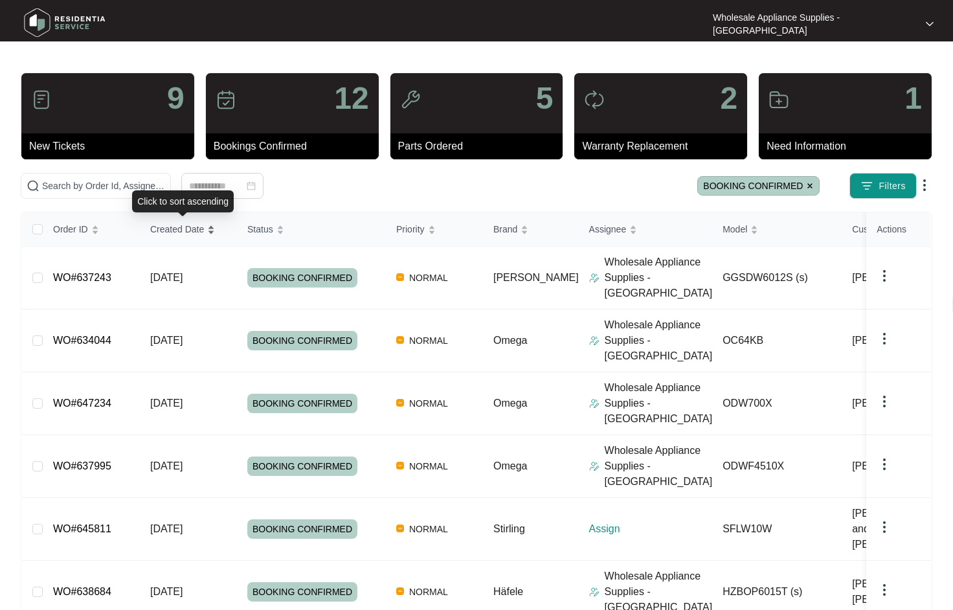
click at [189, 229] on span "Created Date" at bounding box center [177, 229] width 54 height 14
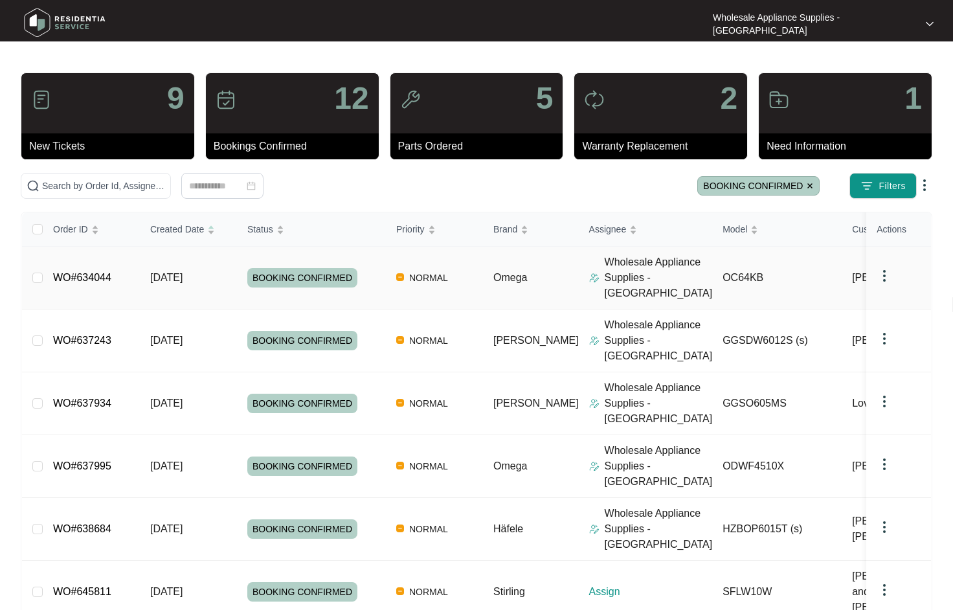
click at [183, 277] on td "29/08/2025" at bounding box center [188, 278] width 97 height 63
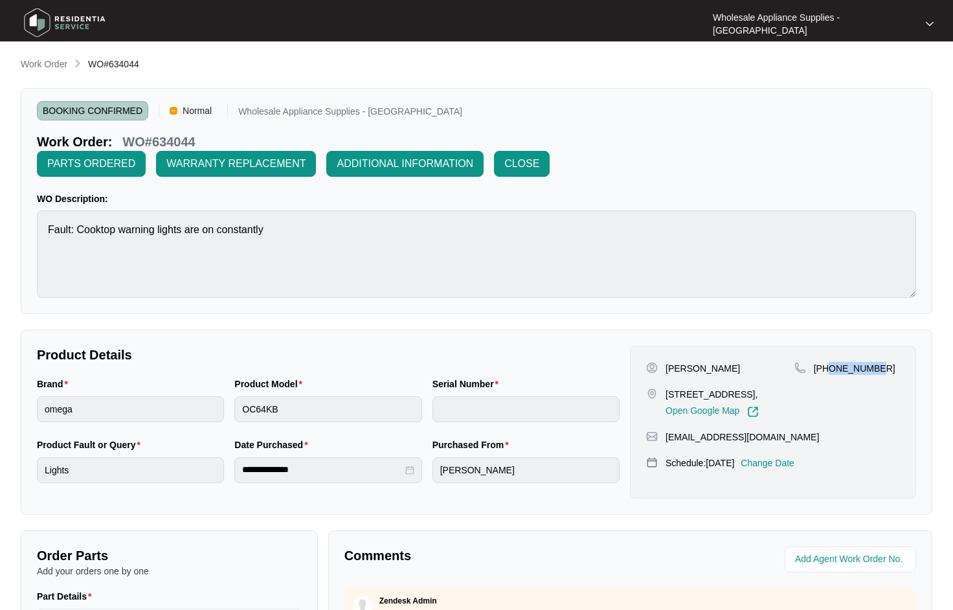
drag, startPoint x: 876, startPoint y: 344, endPoint x: 832, endPoint y: 354, distance: 45.7
click at [832, 362] on div "+61466124230" at bounding box center [848, 390] width 106 height 56
copy p "466124230"
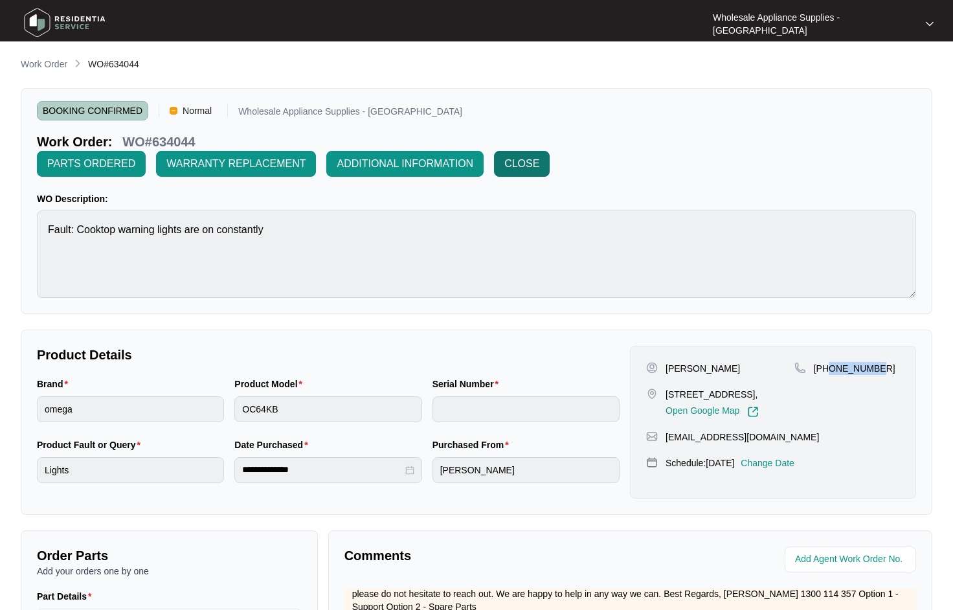
click at [539, 156] on span "CLOSE" at bounding box center [522, 164] width 35 height 16
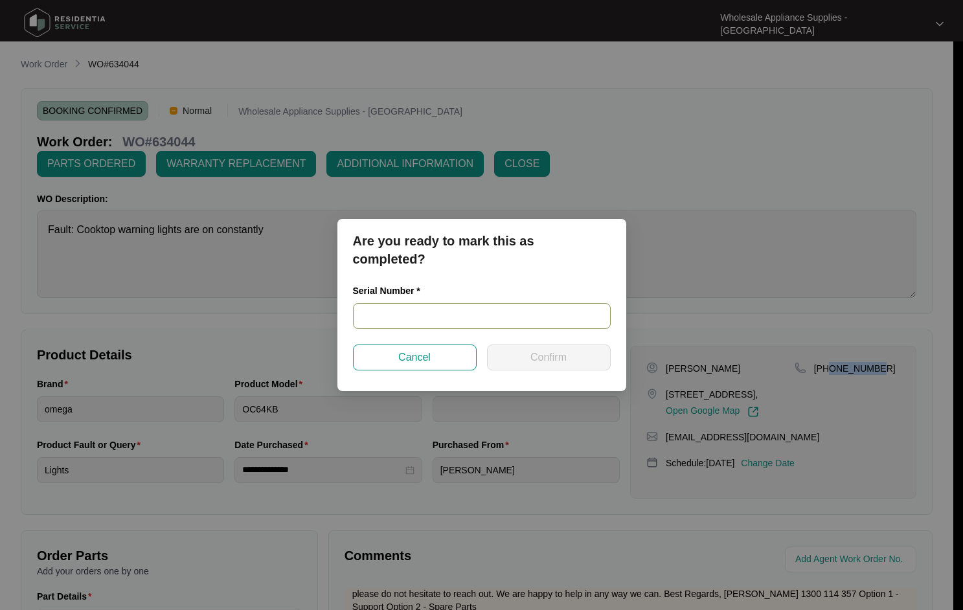
click at [494, 328] on input "text" at bounding box center [482, 316] width 258 height 26
paste input "12756347010249360041"
type input "12756347010249360041"
click at [517, 357] on button "Confirm" at bounding box center [549, 358] width 124 height 26
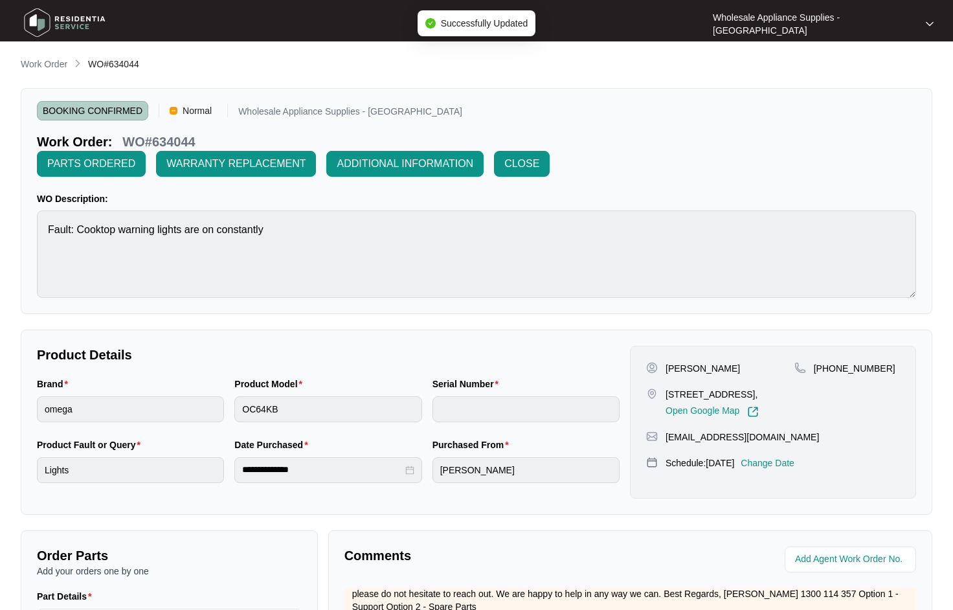
type input "12756347010249360041"
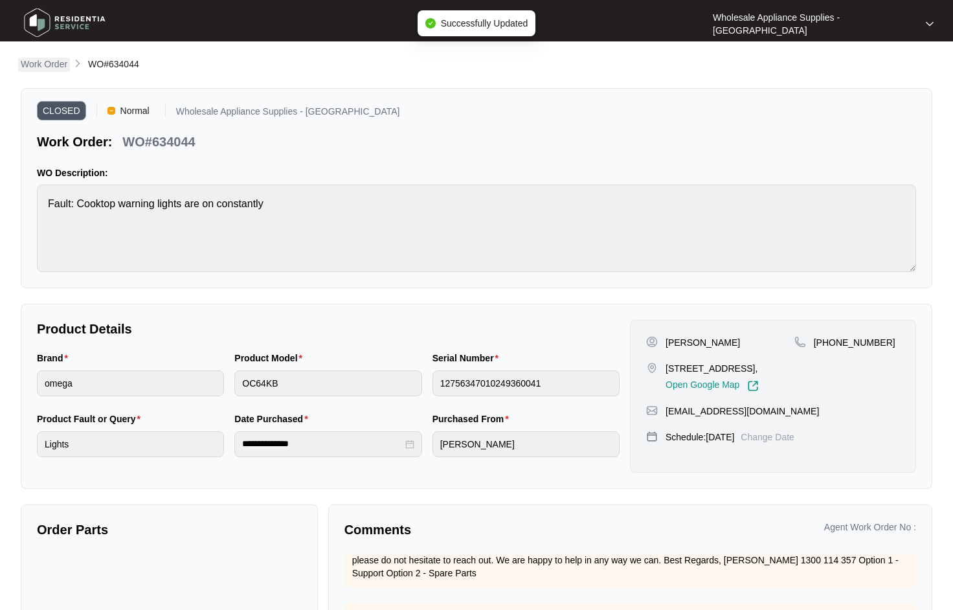
click at [45, 62] on p "Work Order" at bounding box center [44, 64] width 47 height 13
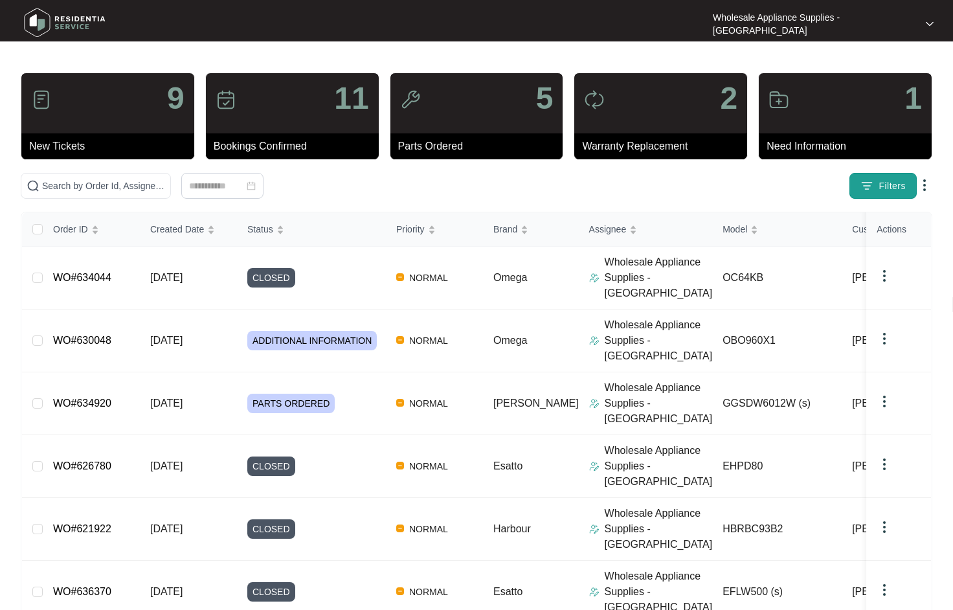
click at [892, 188] on span "Filters" at bounding box center [892, 186] width 27 height 14
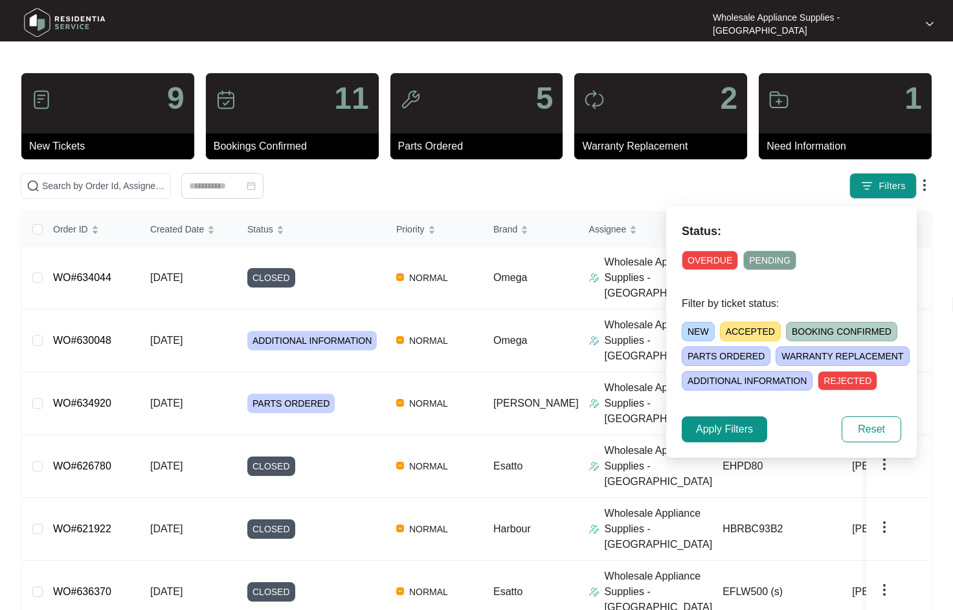
click at [808, 331] on span "BOOKING CONFIRMED" at bounding box center [841, 331] width 111 height 19
click at [749, 430] on span "Apply Filters" at bounding box center [724, 430] width 57 height 16
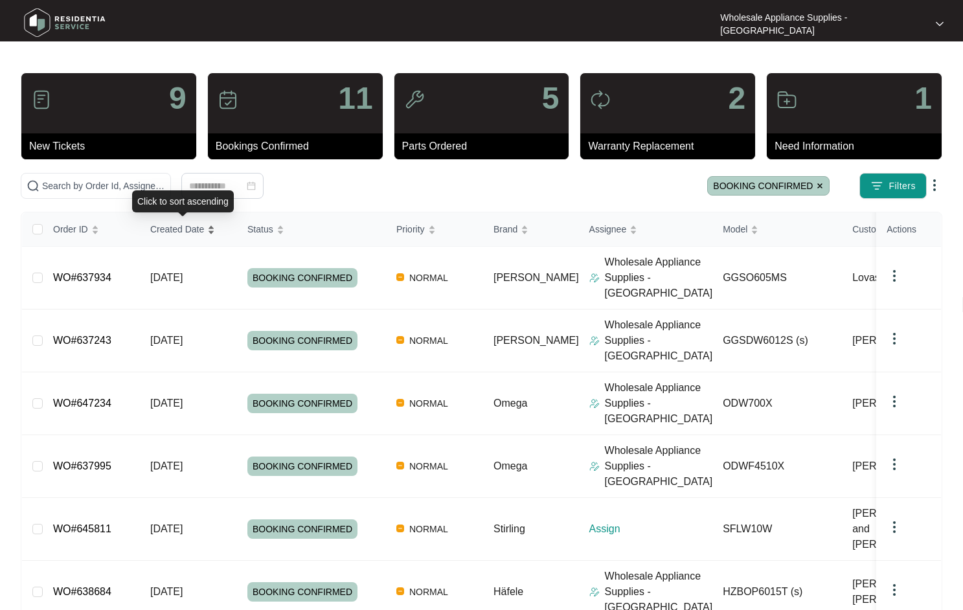
click at [177, 231] on span "Created Date" at bounding box center [177, 229] width 54 height 14
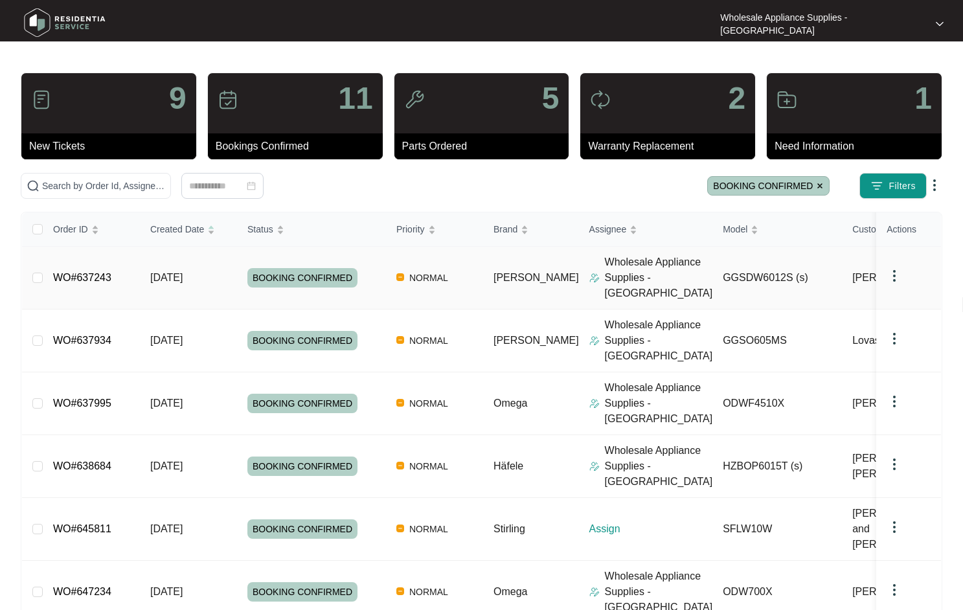
click at [172, 274] on span "05/09/2025" at bounding box center [166, 277] width 32 height 11
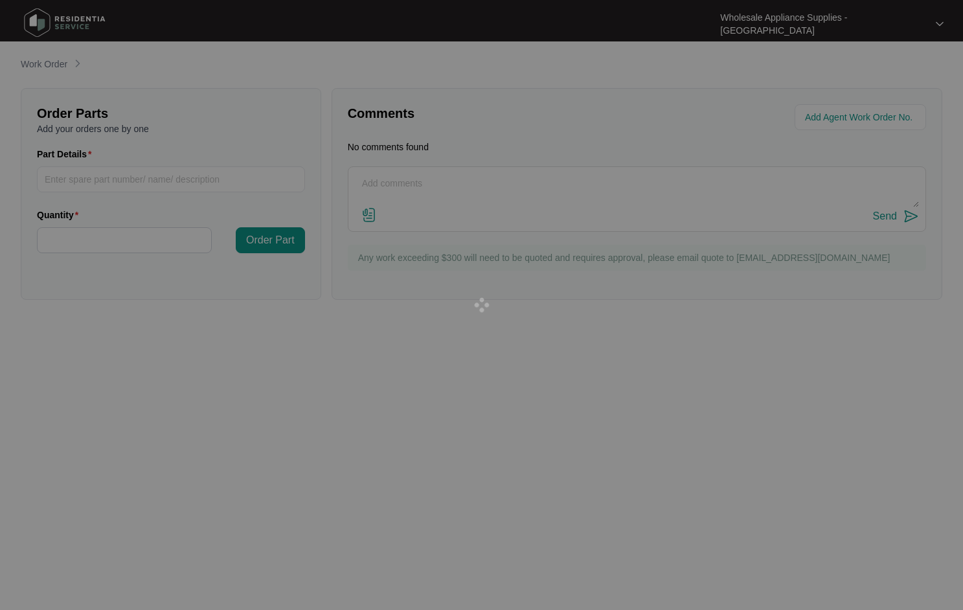
click at [172, 274] on div at bounding box center [481, 305] width 963 height 610
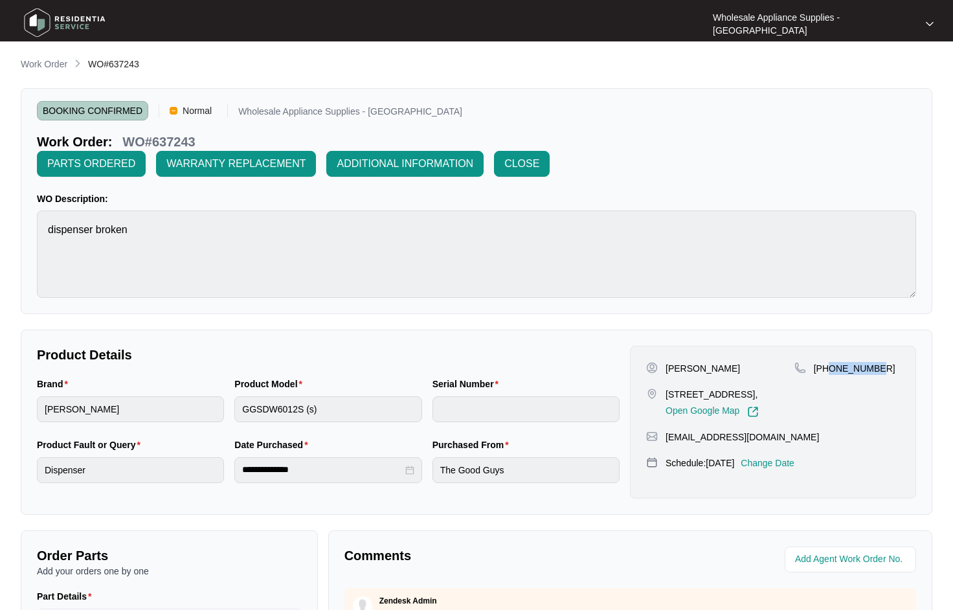
drag, startPoint x: 891, startPoint y: 341, endPoint x: 831, endPoint y: 349, distance: 60.7
click at [831, 362] on div "+61424645530" at bounding box center [848, 390] width 106 height 56
copy p "424645530"
click at [539, 156] on span "CLOSE" at bounding box center [522, 164] width 35 height 16
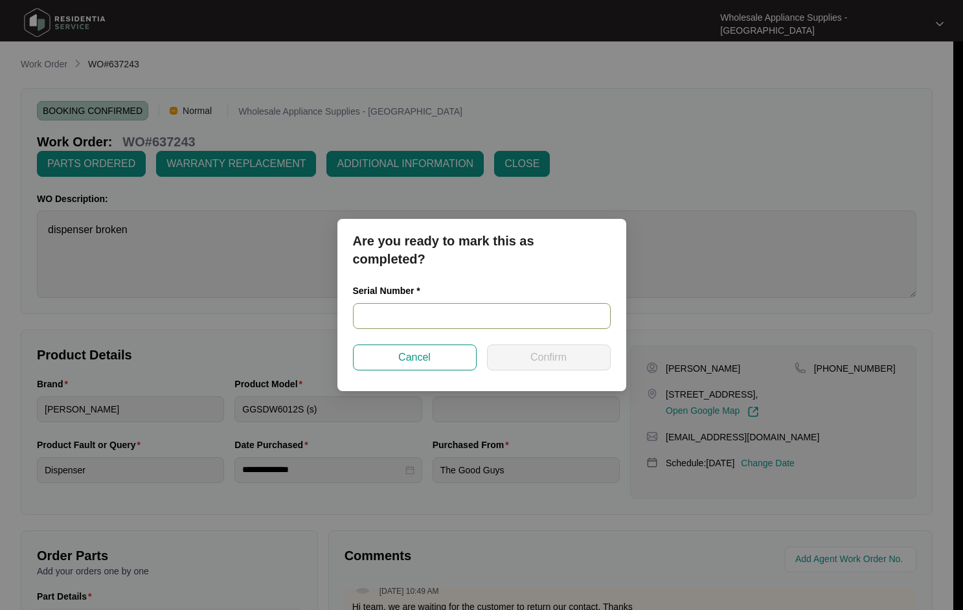
click at [470, 320] on input "text" at bounding box center [482, 316] width 258 height 26
paste input "2403429010100031"
type input "2403429010100031"
click at [536, 359] on span "Confirm" at bounding box center [548, 358] width 36 height 16
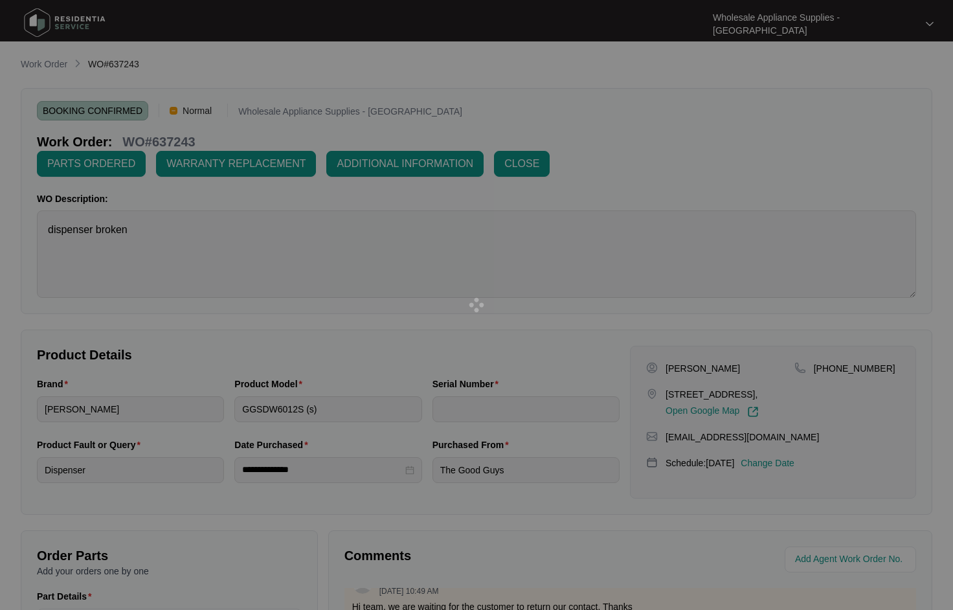
type input "2403429010100031"
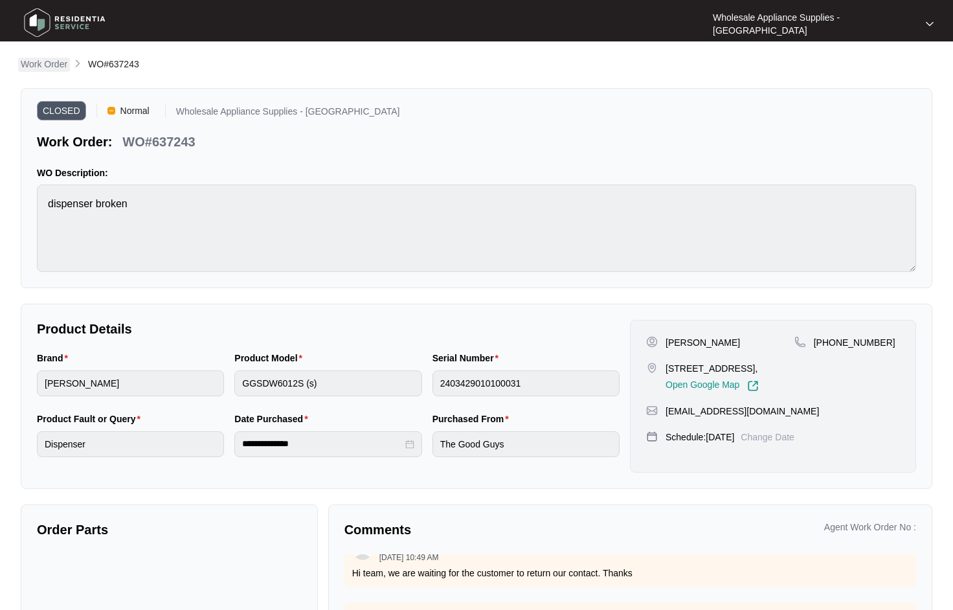
click at [47, 61] on p "Work Order" at bounding box center [44, 64] width 47 height 13
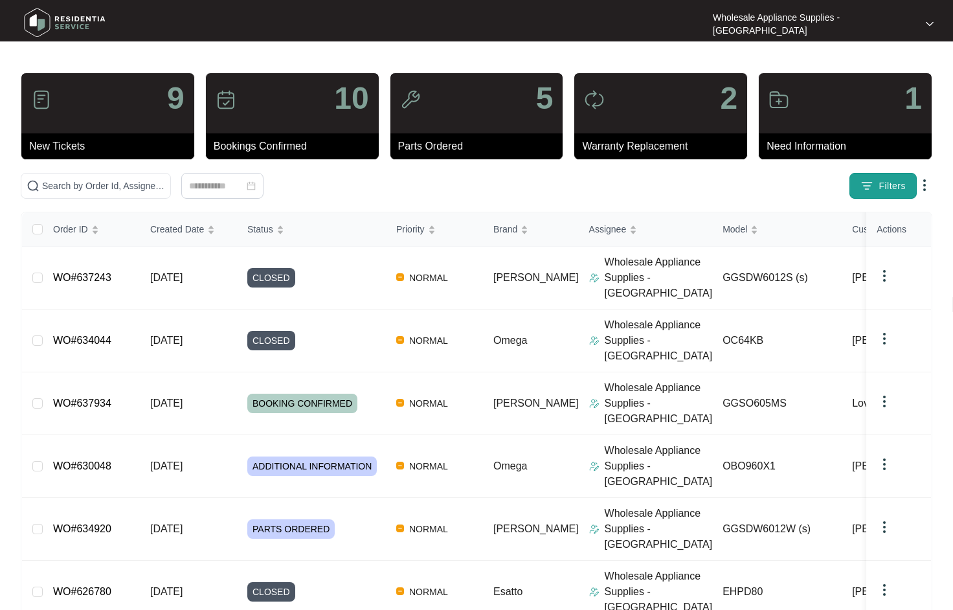
click at [886, 189] on span "Filters" at bounding box center [892, 186] width 27 height 14
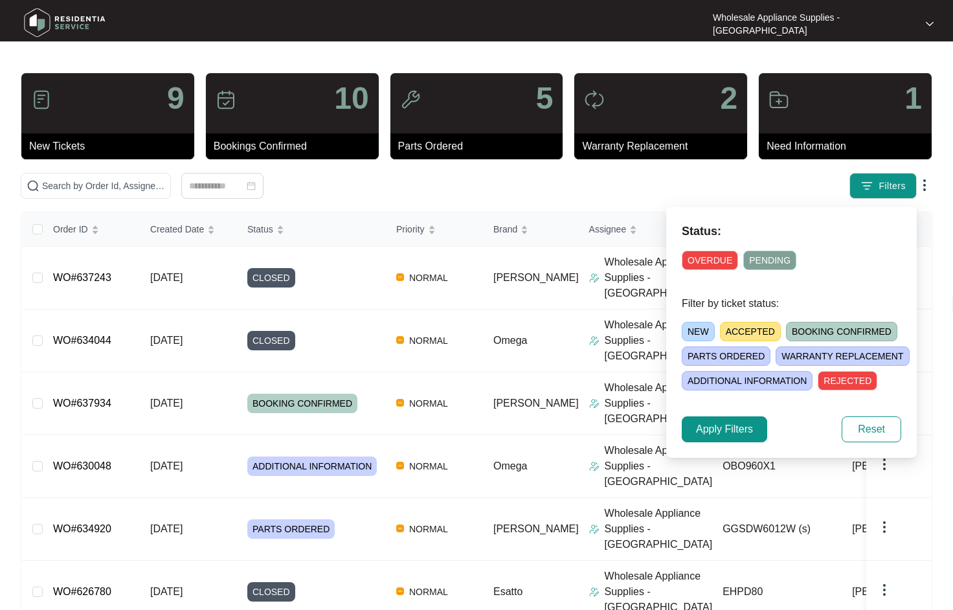
click at [793, 326] on span "BOOKING CONFIRMED" at bounding box center [841, 331] width 111 height 19
click at [749, 433] on span "Apply Filters" at bounding box center [724, 430] width 57 height 16
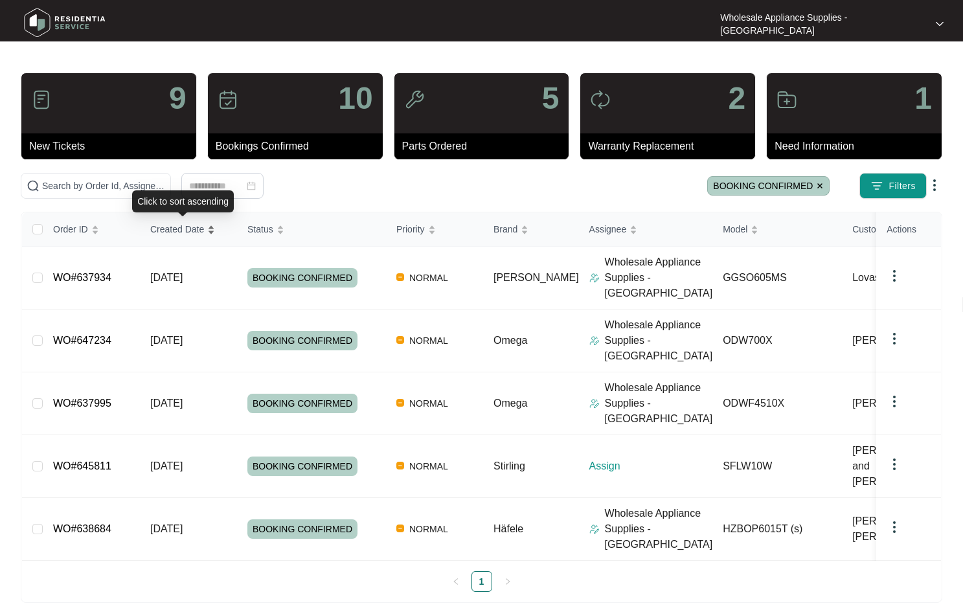
click at [184, 231] on span "Created Date" at bounding box center [177, 229] width 54 height 14
click at [180, 275] on span "08/09/2025" at bounding box center [166, 277] width 32 height 11
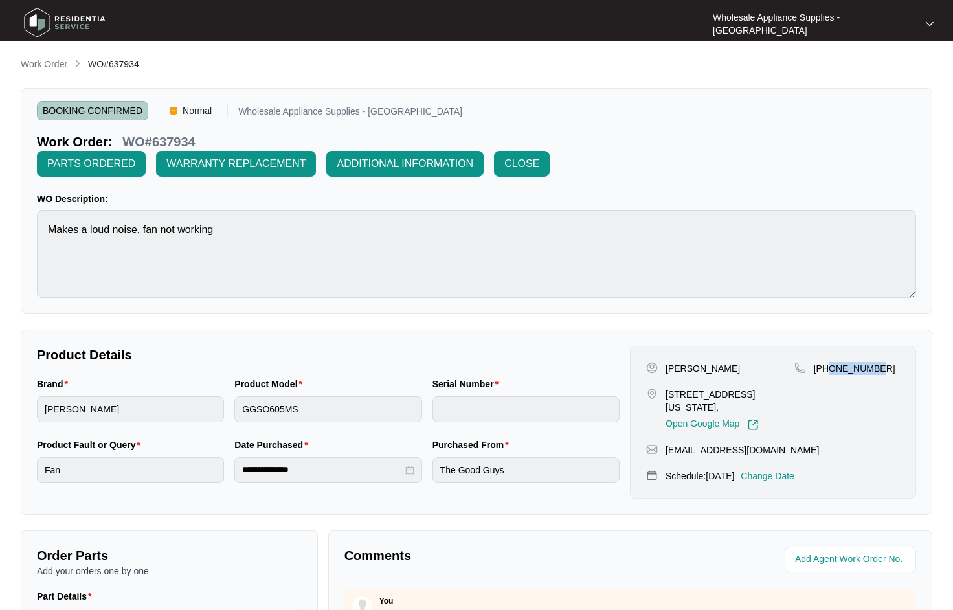
drag, startPoint x: 877, startPoint y: 345, endPoint x: 831, endPoint y: 348, distance: 46.1
click at [831, 362] on div "+61424813731" at bounding box center [848, 368] width 106 height 13
copy p "424813731"
click at [785, 470] on p "Change Date" at bounding box center [768, 476] width 54 height 13
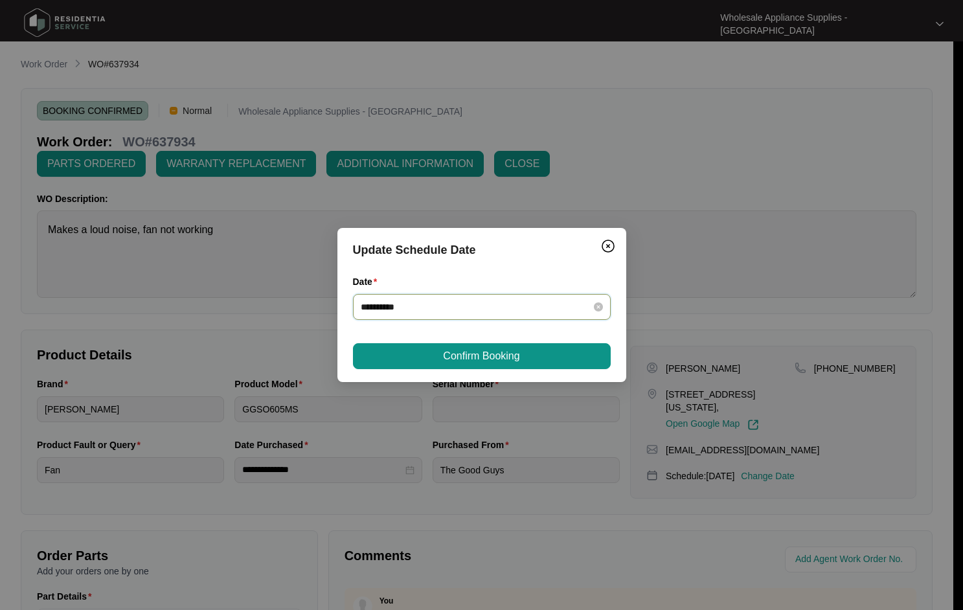
click at [508, 308] on input "**********" at bounding box center [474, 307] width 227 height 14
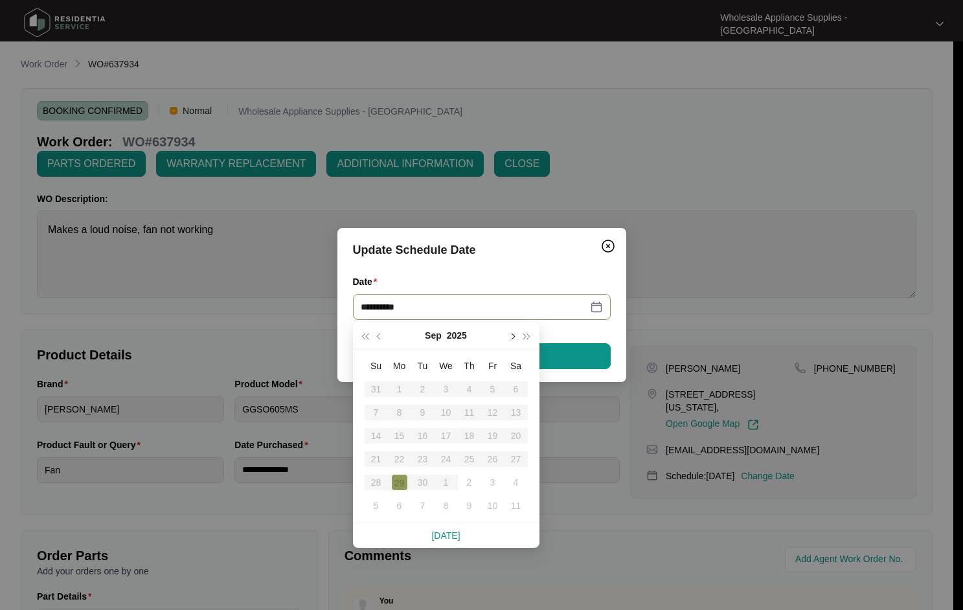
click at [515, 336] on span "button" at bounding box center [512, 337] width 6 height 6
type input "**********"
click at [491, 393] on div "3" at bounding box center [493, 389] width 16 height 16
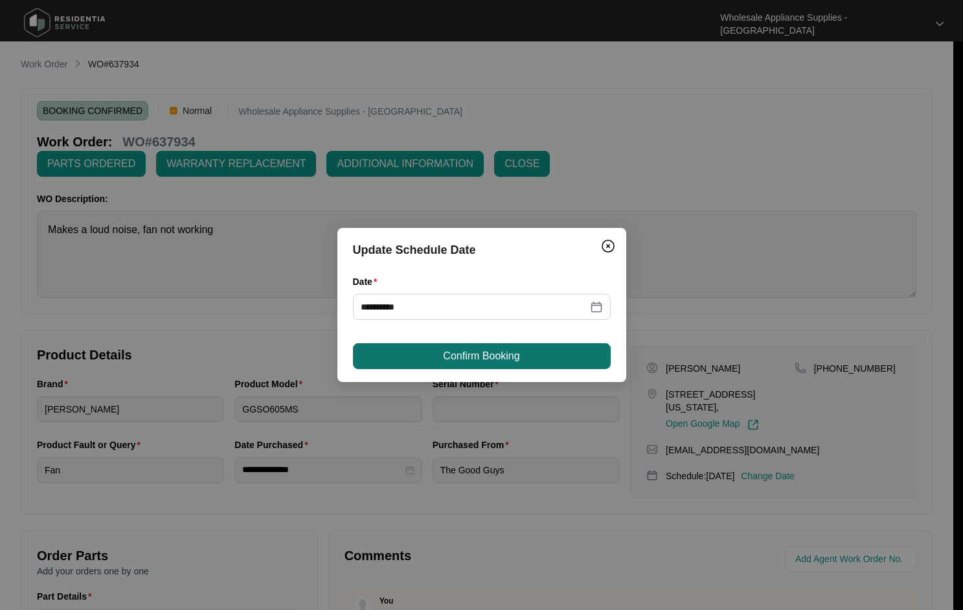
click at [506, 359] on span "Confirm Booking" at bounding box center [481, 356] width 76 height 16
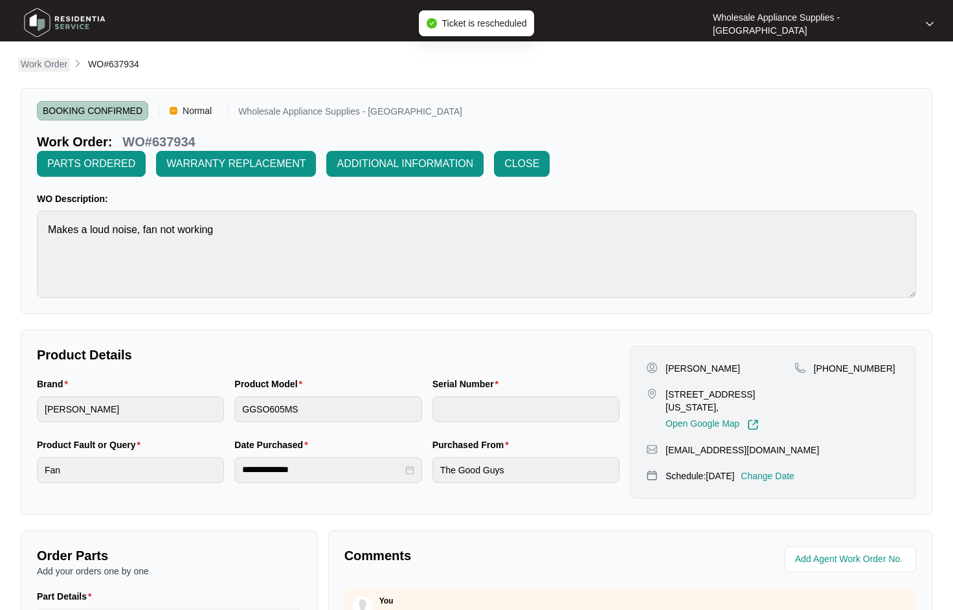
click at [48, 65] on p "Work Order" at bounding box center [44, 64] width 47 height 13
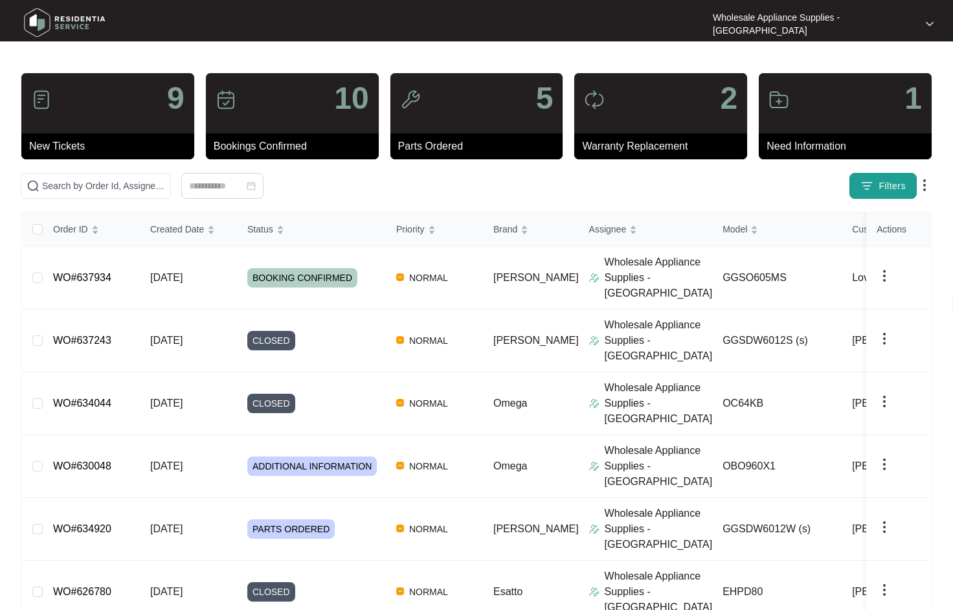
click at [880, 189] on span "Filters" at bounding box center [892, 186] width 27 height 14
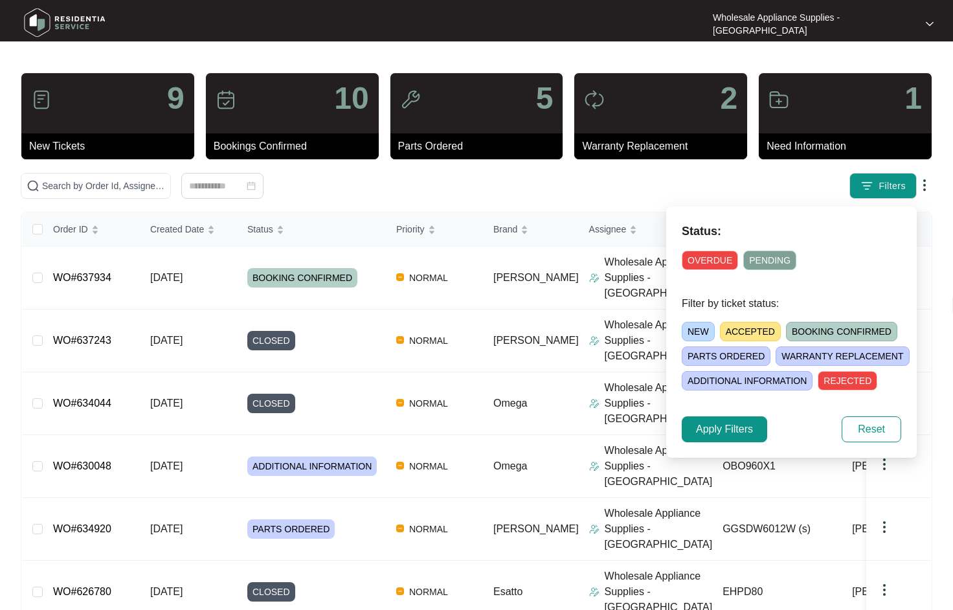
click at [821, 330] on span "BOOKING CONFIRMED" at bounding box center [841, 331] width 111 height 19
click at [732, 428] on span "Apply Filters" at bounding box center [724, 430] width 57 height 16
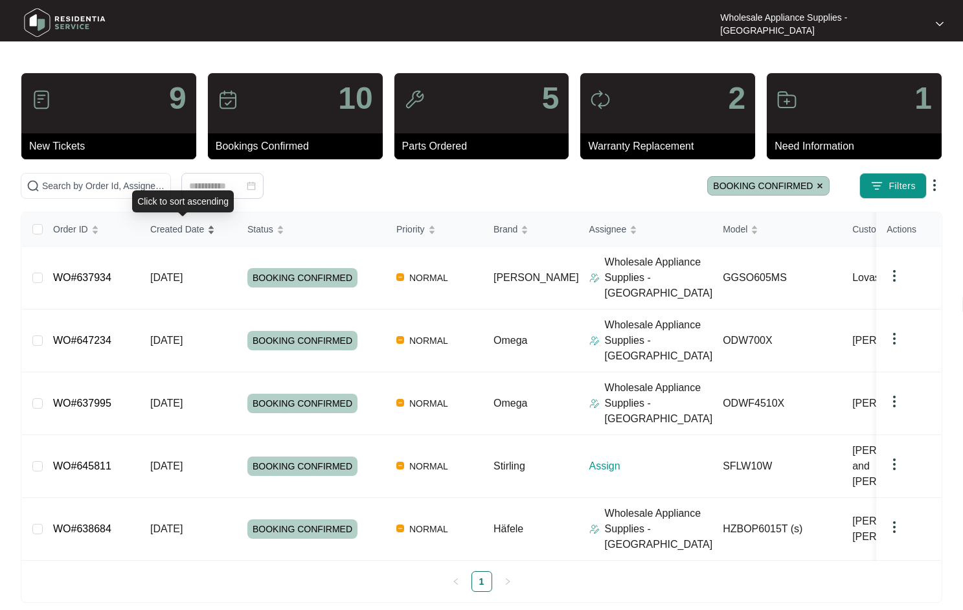
click at [168, 234] on span "Created Date" at bounding box center [177, 229] width 54 height 14
click at [164, 335] on span "08/09/2025" at bounding box center [166, 340] width 32 height 11
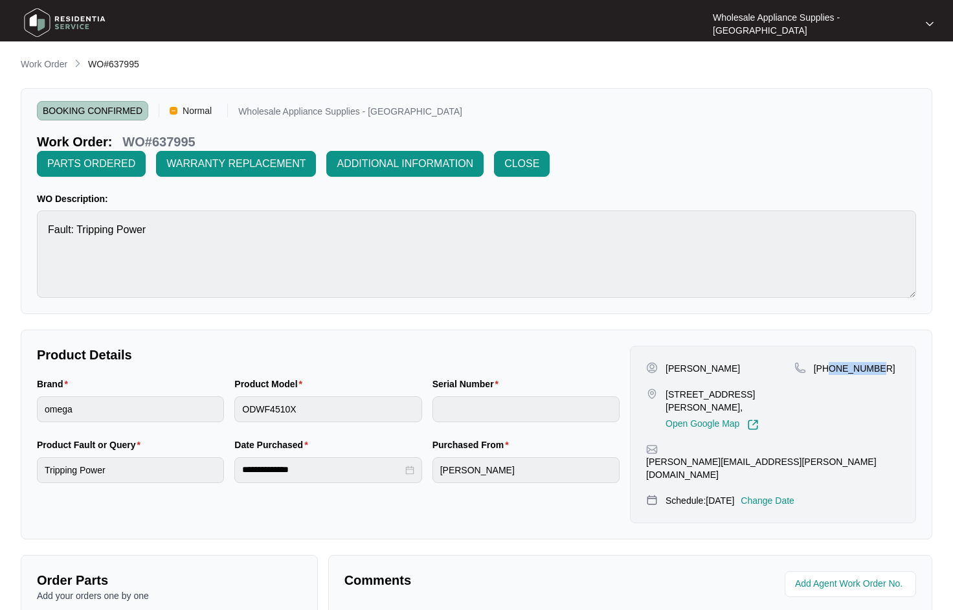
drag, startPoint x: 869, startPoint y: 344, endPoint x: 830, endPoint y: 346, distance: 38.9
click at [830, 362] on div "+61422239179" at bounding box center [848, 368] width 106 height 13
copy p "422239179"
click at [51, 69] on p "Work Order" at bounding box center [44, 64] width 47 height 13
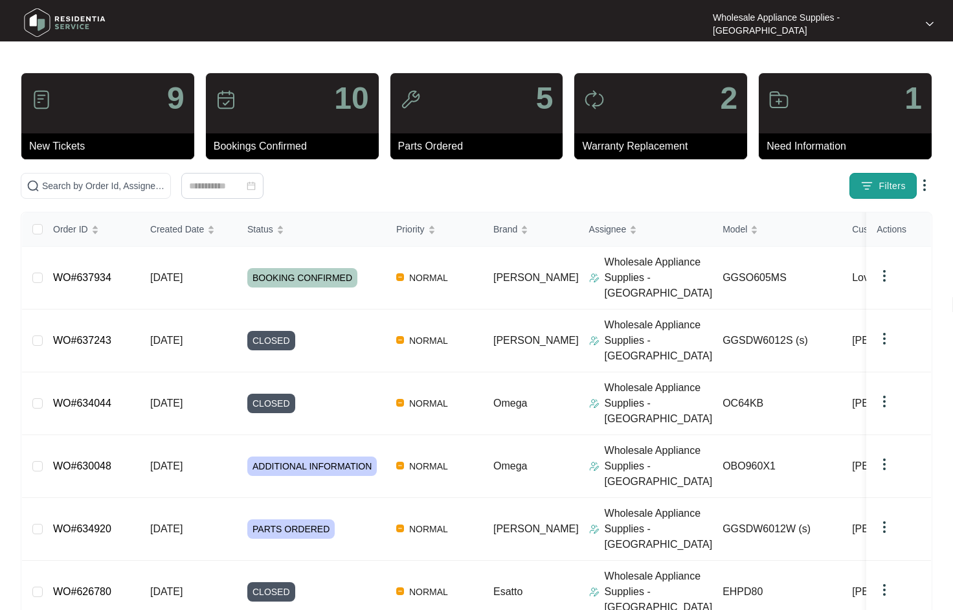
click at [878, 193] on button "Filters" at bounding box center [883, 186] width 67 height 26
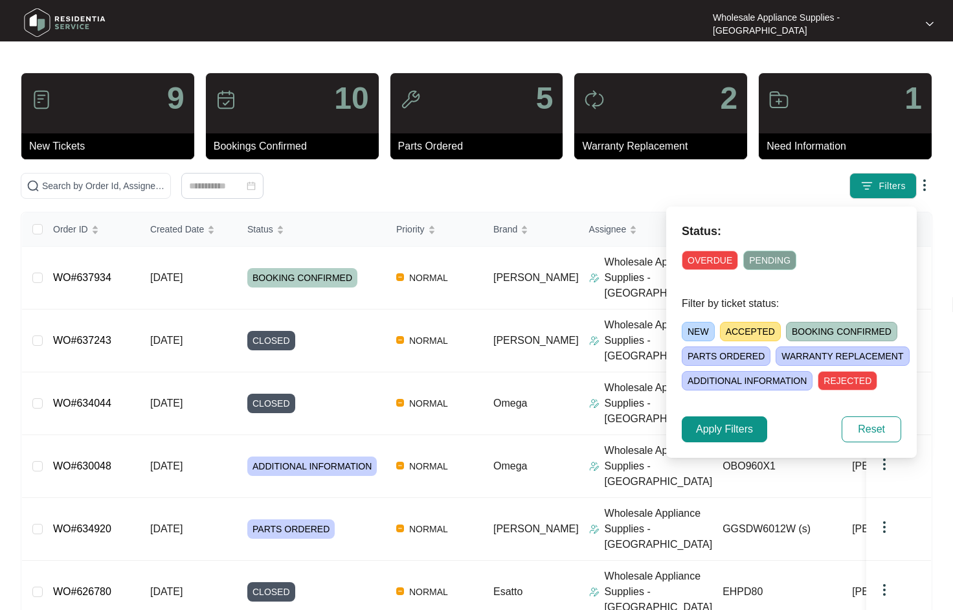
click at [798, 332] on span "BOOKING CONFIRMED" at bounding box center [841, 331] width 111 height 19
click at [754, 431] on button "Apply Filters" at bounding box center [724, 429] width 85 height 26
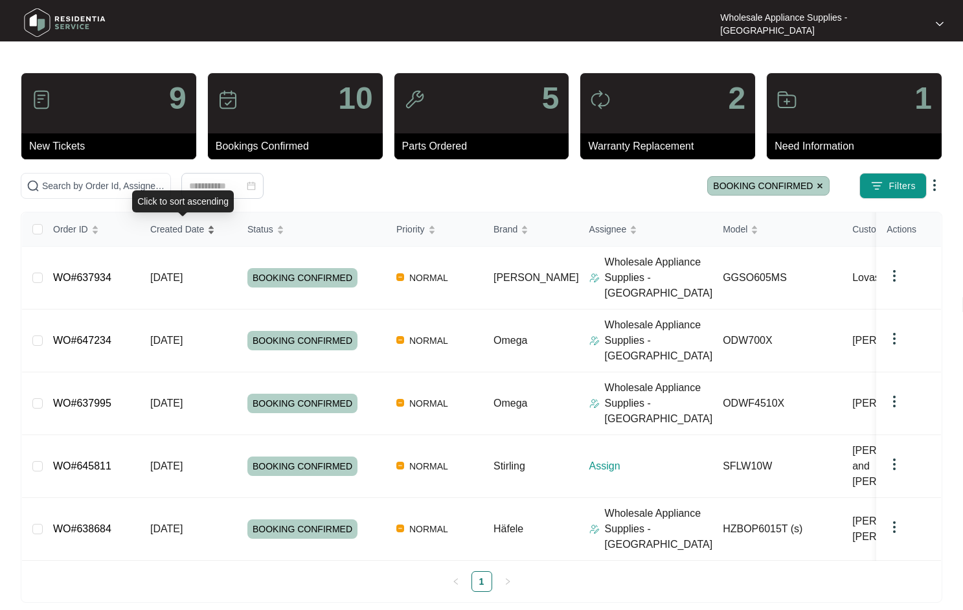
click at [174, 231] on span "Created Date" at bounding box center [177, 229] width 54 height 14
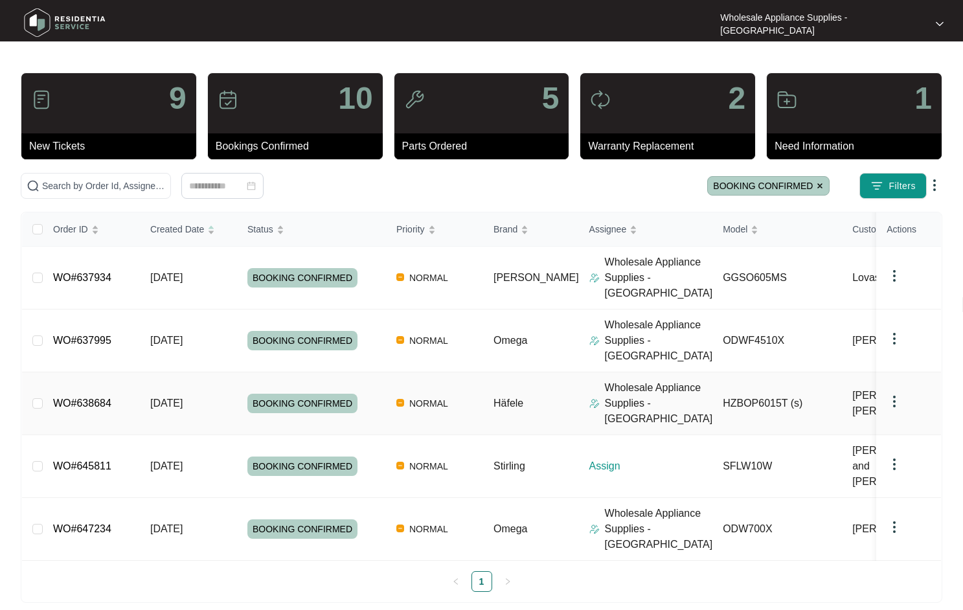
click at [179, 398] on span "10/09/2025" at bounding box center [166, 403] width 32 height 11
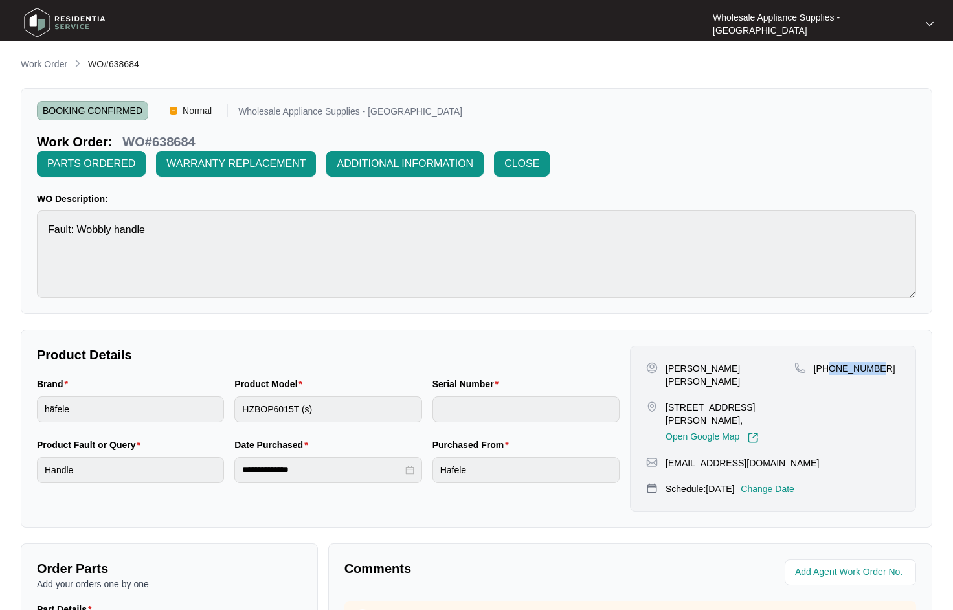
drag, startPoint x: 881, startPoint y: 343, endPoint x: 828, endPoint y: 345, distance: 52.5
click at [828, 362] on div "+61401514700" at bounding box center [848, 368] width 106 height 13
copy p "401514700"
click at [539, 156] on span "CLOSE" at bounding box center [522, 164] width 35 height 16
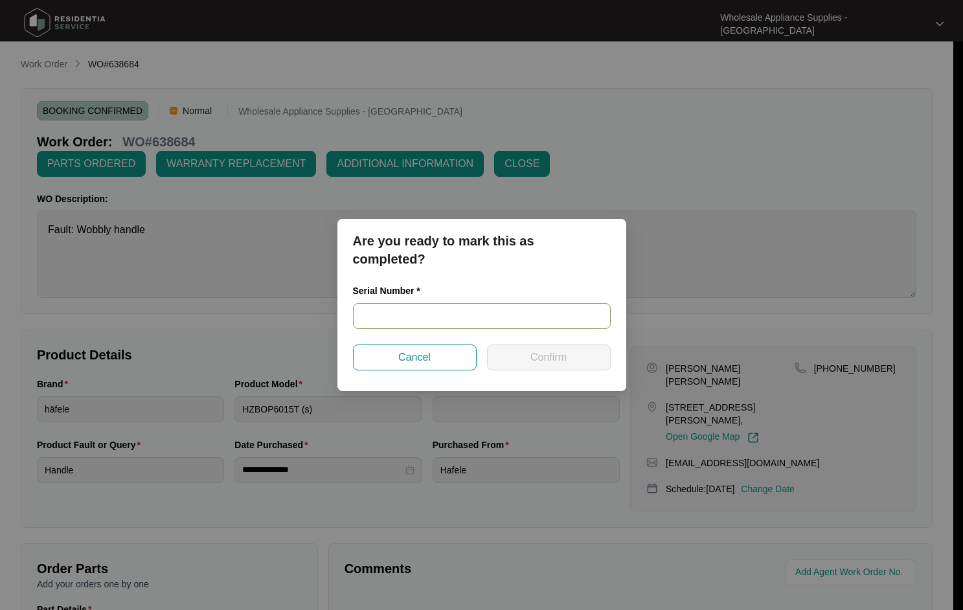
click at [489, 319] on input "text" at bounding box center [482, 316] width 258 height 26
paste input "SGS 19083833-EA"
type input "SGS 19083833-EA"
click at [566, 358] on span "Confirm" at bounding box center [548, 358] width 36 height 16
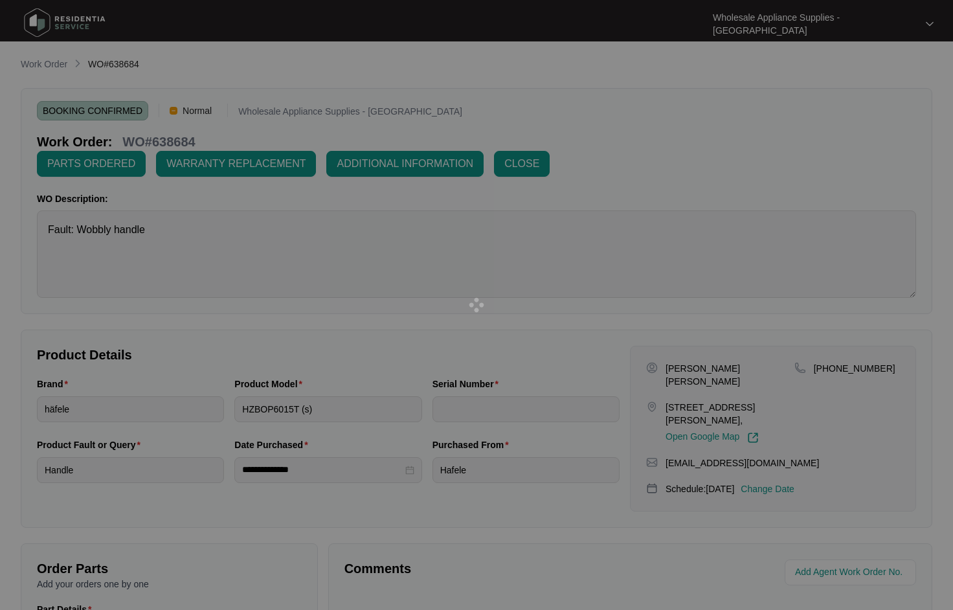
type input "SGS 19083833-EA"
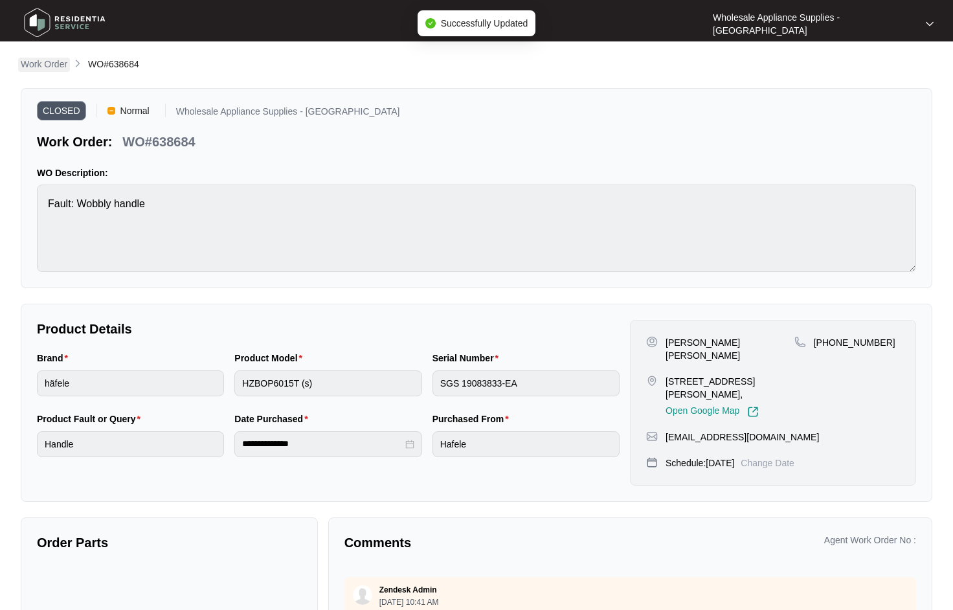
click at [41, 60] on p "Work Order" at bounding box center [44, 64] width 47 height 13
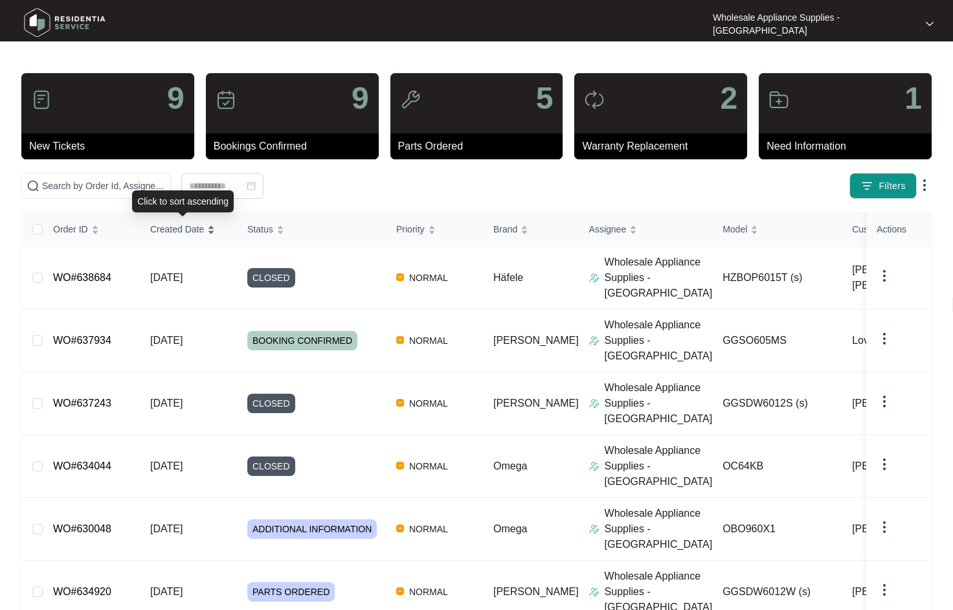
click at [190, 232] on span "Created Date" at bounding box center [177, 229] width 54 height 14
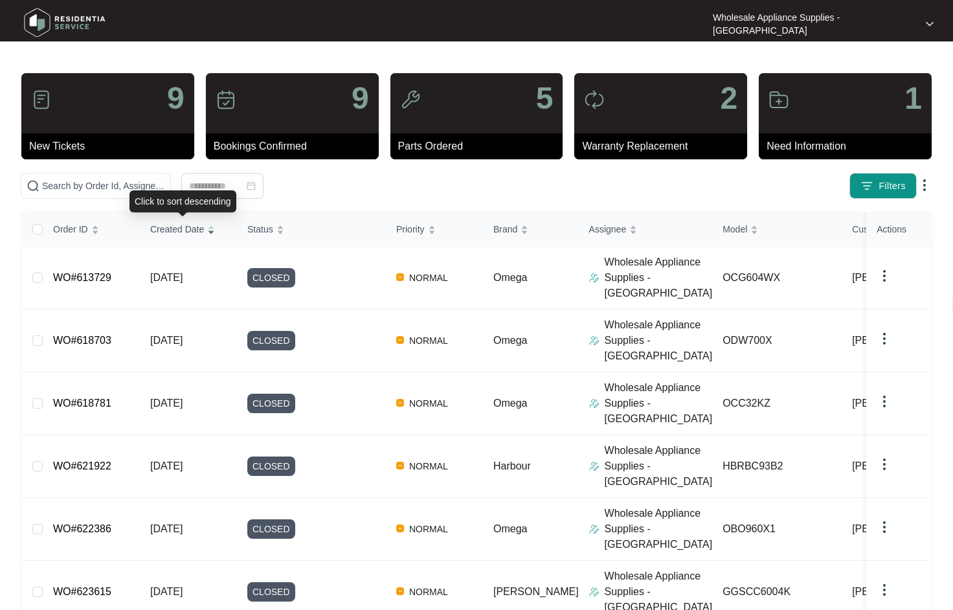
click at [171, 230] on span "Created Date" at bounding box center [177, 229] width 54 height 14
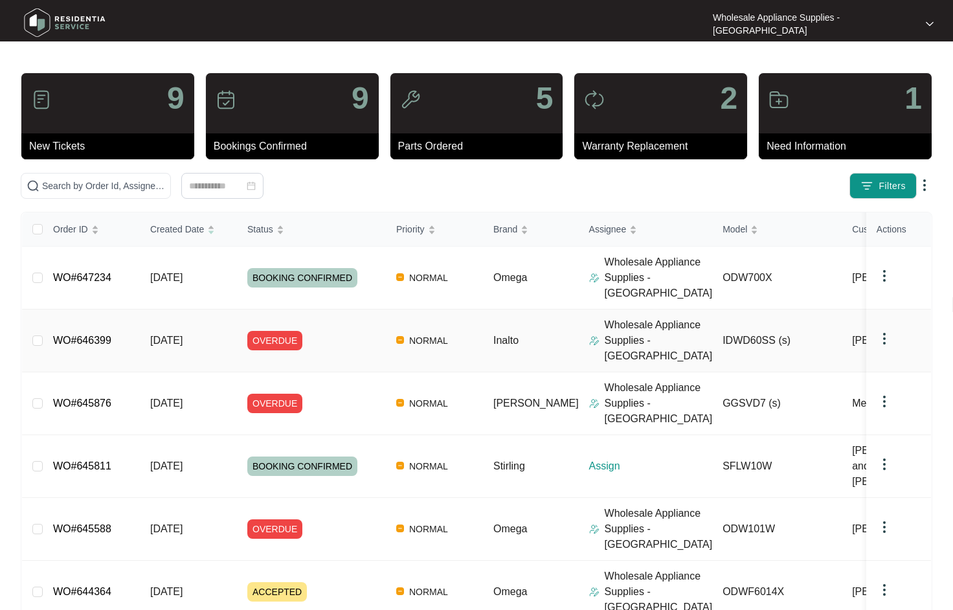
click at [183, 335] on span "29/09/2025" at bounding box center [166, 340] width 32 height 11
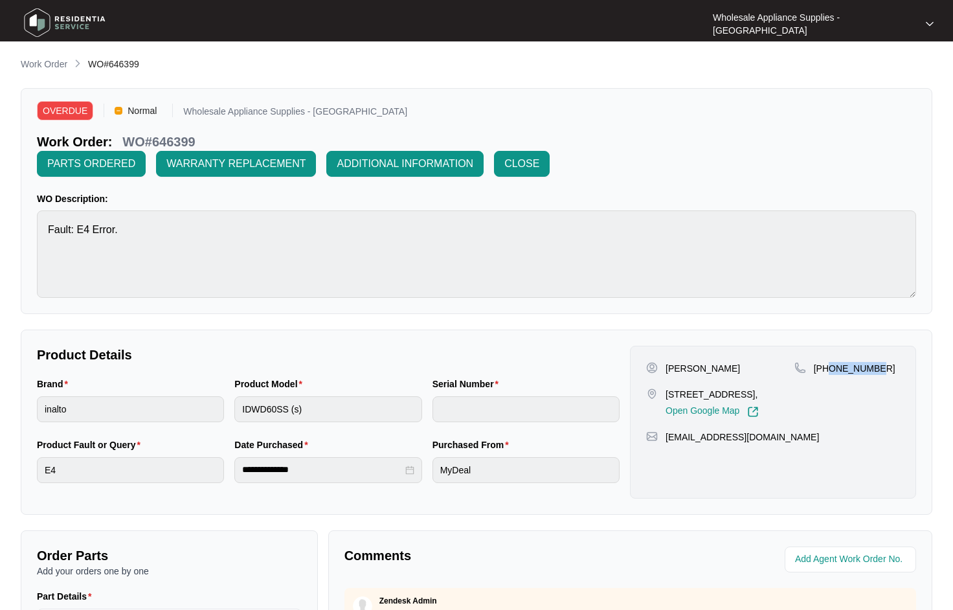
drag, startPoint x: 873, startPoint y: 343, endPoint x: 832, endPoint y: 343, distance: 41.4
click at [832, 362] on p "[PHONE_NUMBER]" at bounding box center [855, 368] width 82 height 13
copy p "432849355"
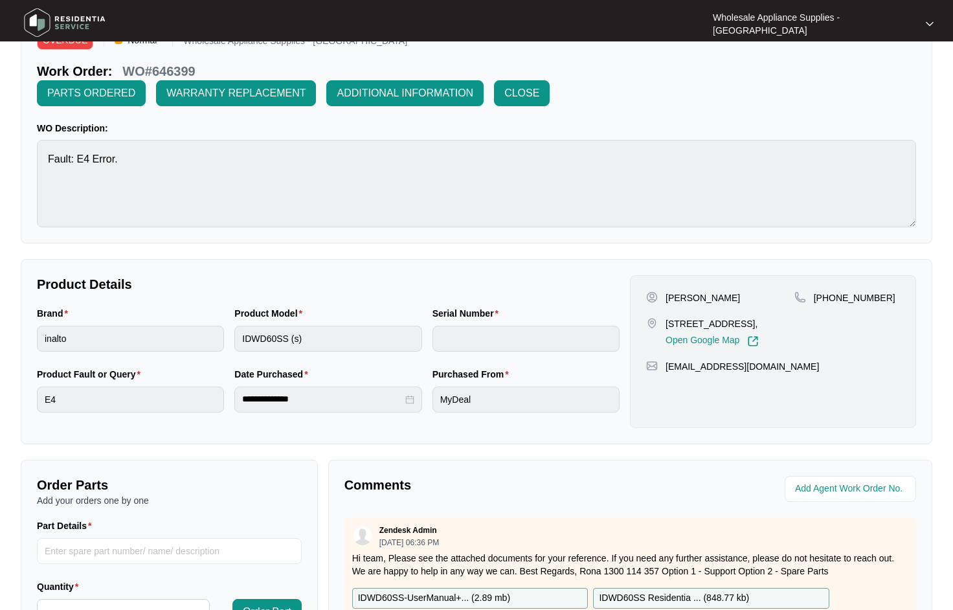
scroll to position [249, 0]
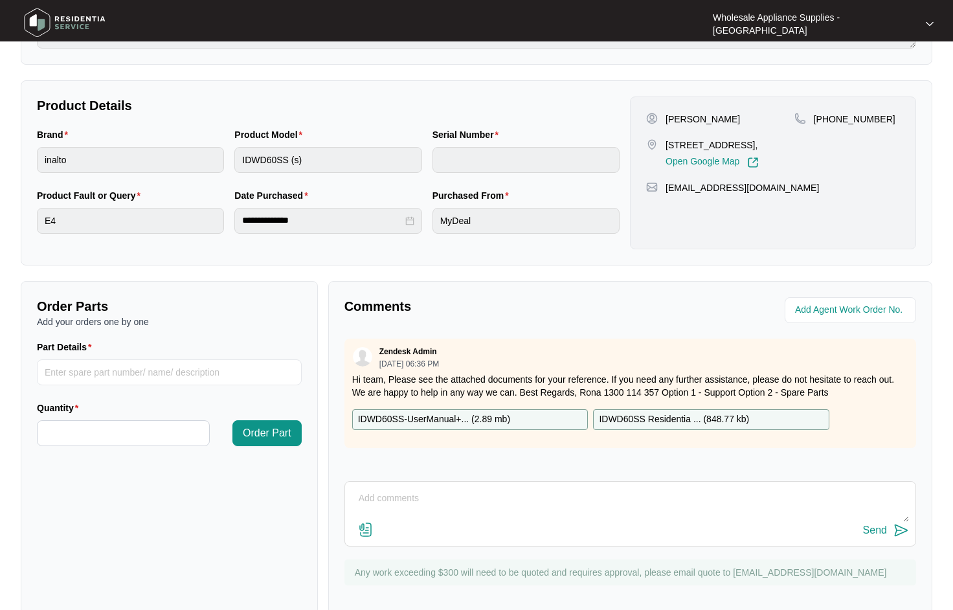
click at [453, 488] on textarea at bounding box center [631, 505] width 558 height 34
click at [454, 488] on textarea "Hi team, This is booked for friday03/10/25" at bounding box center [631, 505] width 558 height 34
type textarea "Hi team, This is booked for Friday 03/10/25"
click at [870, 525] on div "Send" at bounding box center [875, 531] width 24 height 12
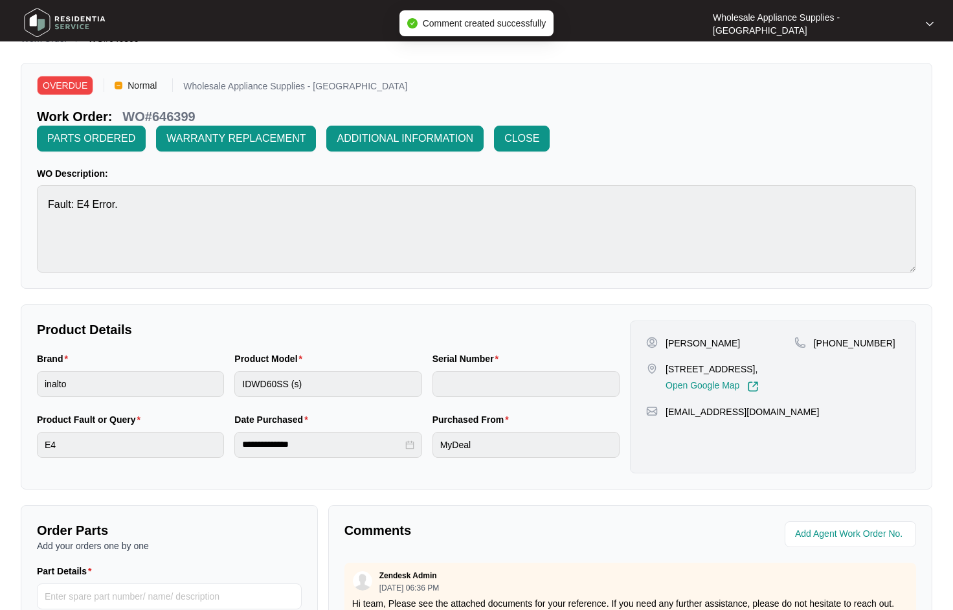
scroll to position [0, 0]
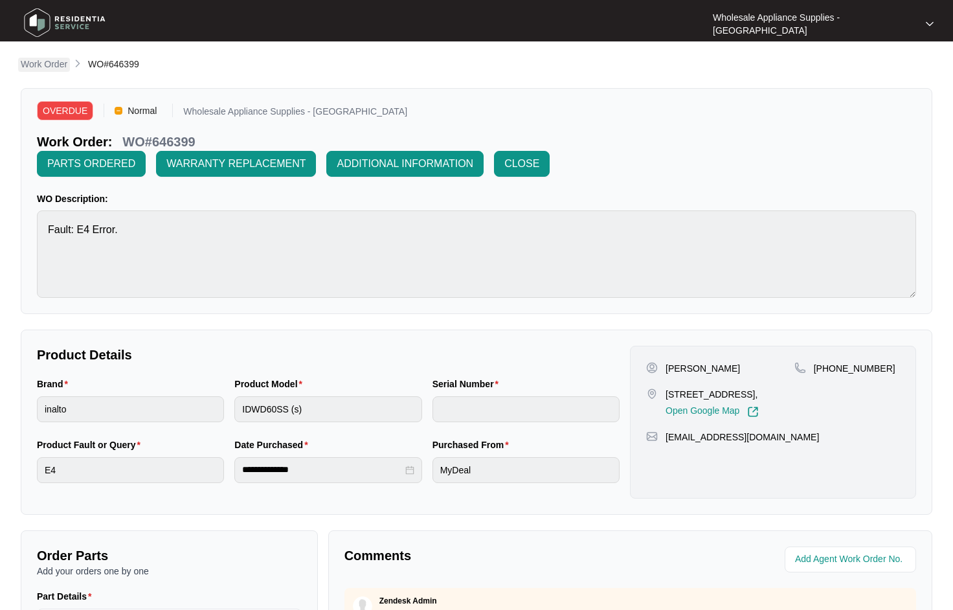
click at [56, 67] on p "Work Order" at bounding box center [44, 64] width 47 height 13
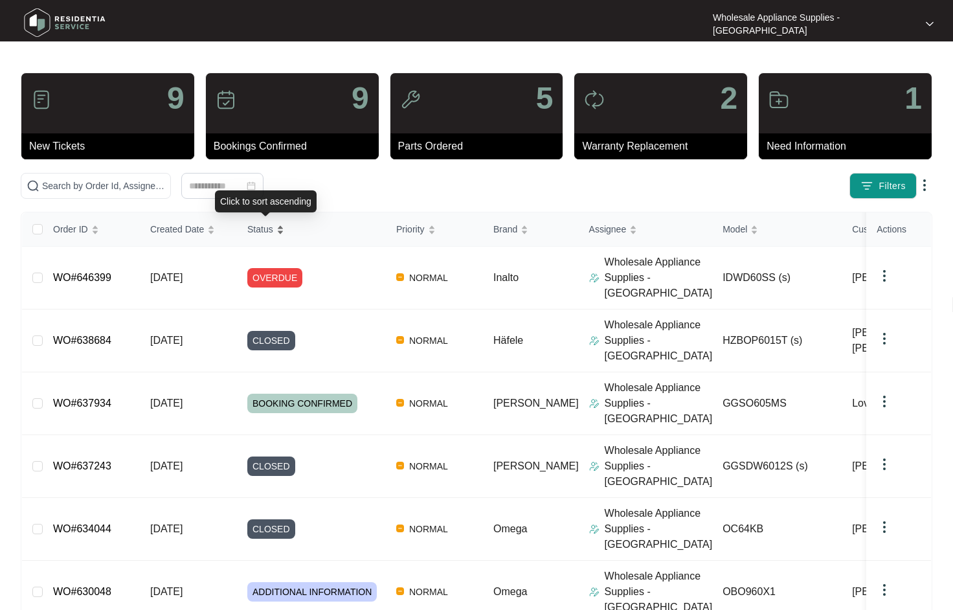
click at [256, 234] on span "Status" at bounding box center [260, 229] width 26 height 14
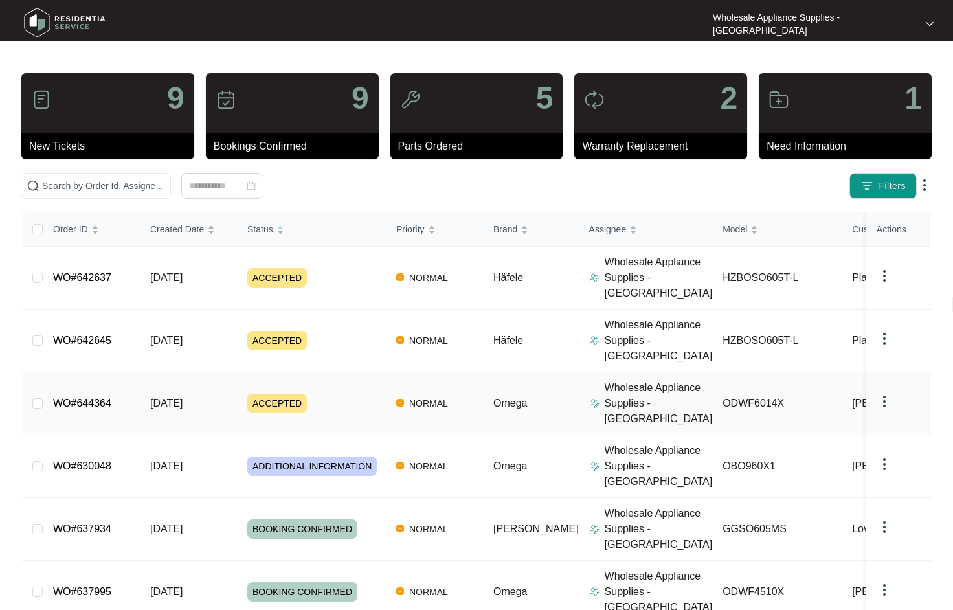
click at [183, 398] on span "24/09/2025" at bounding box center [166, 403] width 32 height 11
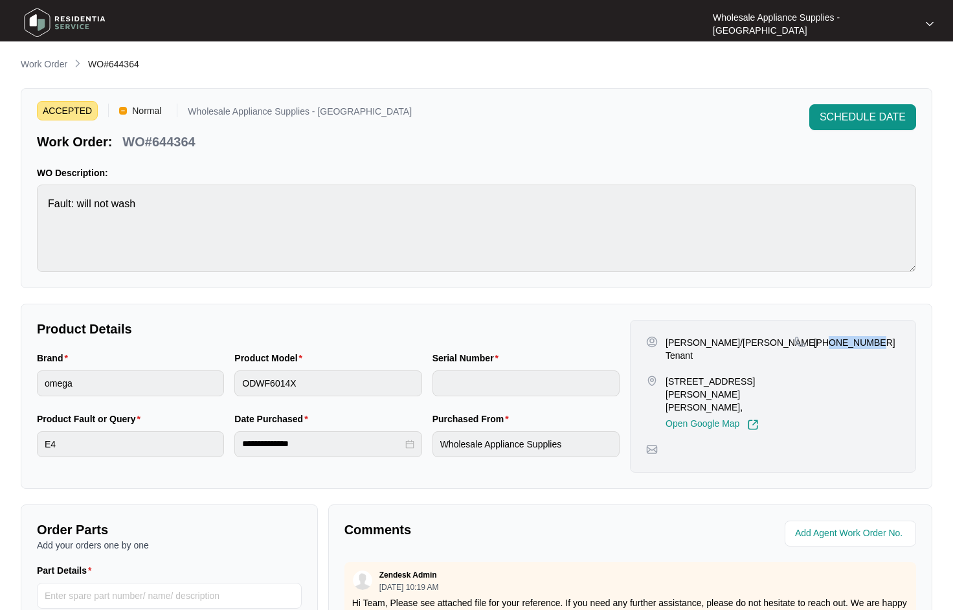
drag, startPoint x: 881, startPoint y: 345, endPoint x: 830, endPoint y: 348, distance: 51.3
click at [830, 348] on div "+61406656538" at bounding box center [848, 342] width 106 height 13
copy p "406656538"
click at [50, 61] on p "Work Order" at bounding box center [44, 64] width 47 height 13
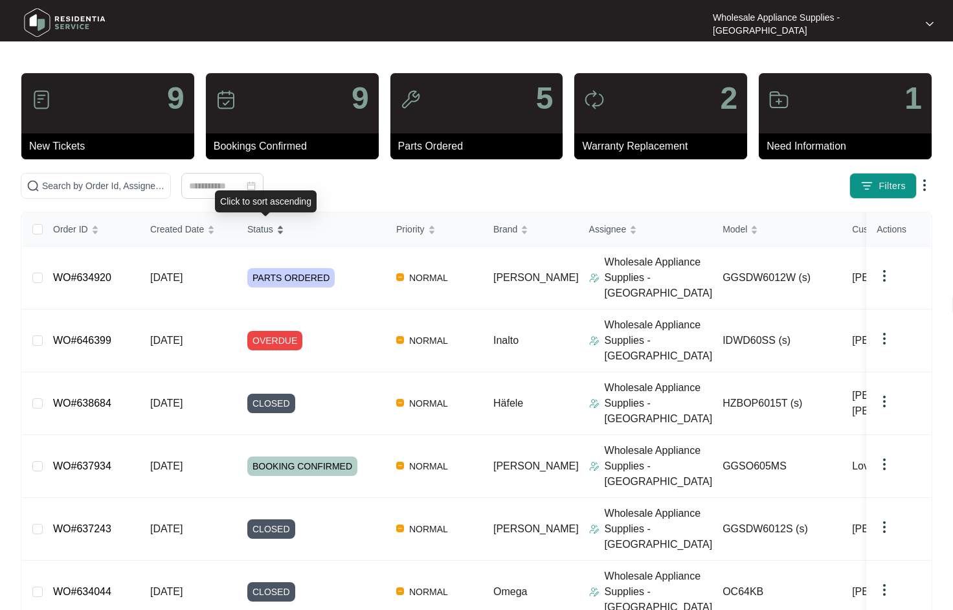
click at [259, 229] on span "Status" at bounding box center [260, 229] width 26 height 14
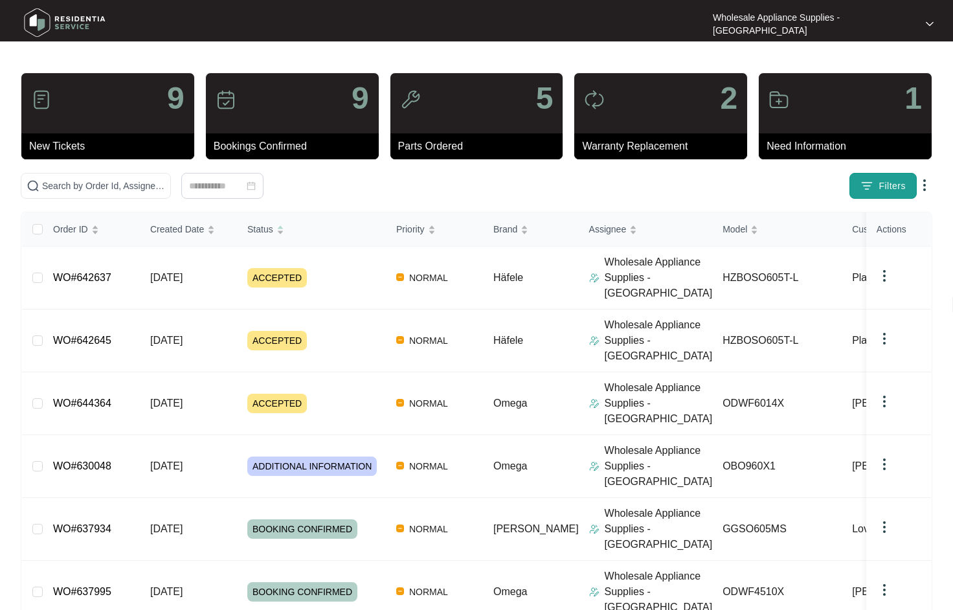
click at [871, 188] on img "button" at bounding box center [867, 185] width 13 height 13
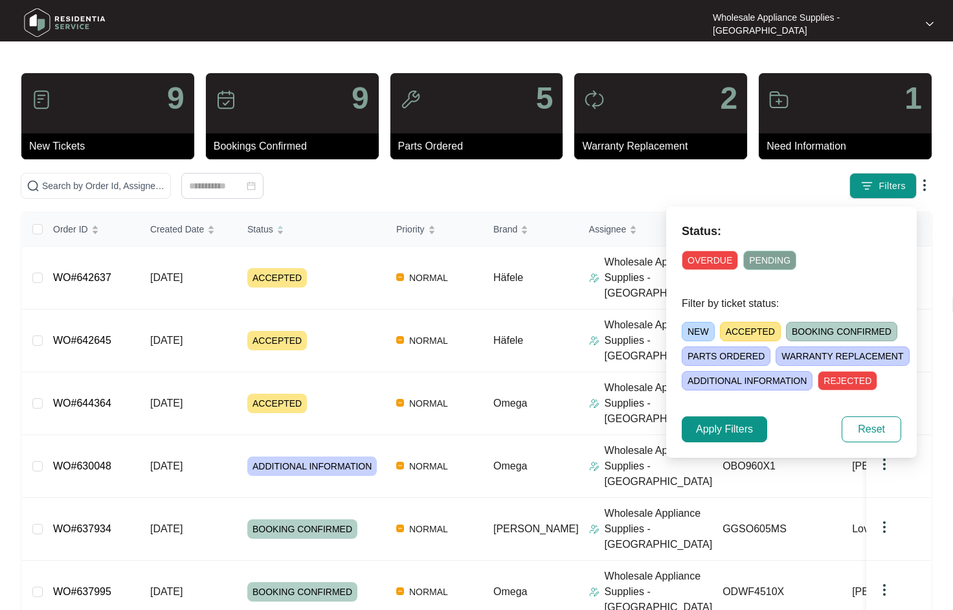
click at [738, 335] on span "ACCEPTED" at bounding box center [750, 331] width 61 height 19
click at [759, 428] on button "Apply Filters" at bounding box center [724, 429] width 85 height 26
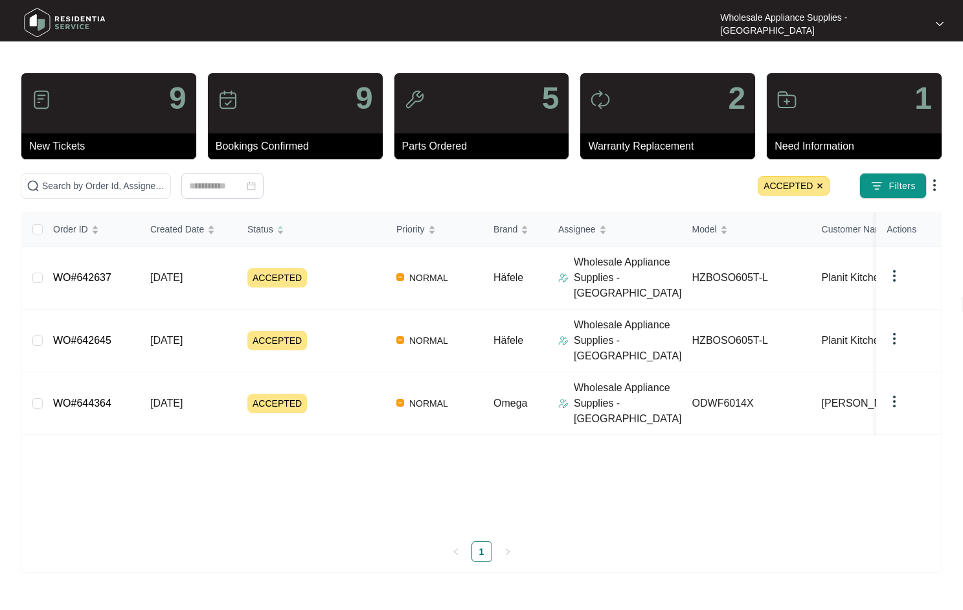
drag, startPoint x: 822, startPoint y: 183, endPoint x: 830, endPoint y: 188, distance: 9.7
click at [823, 183] on img at bounding box center [820, 186] width 8 height 8
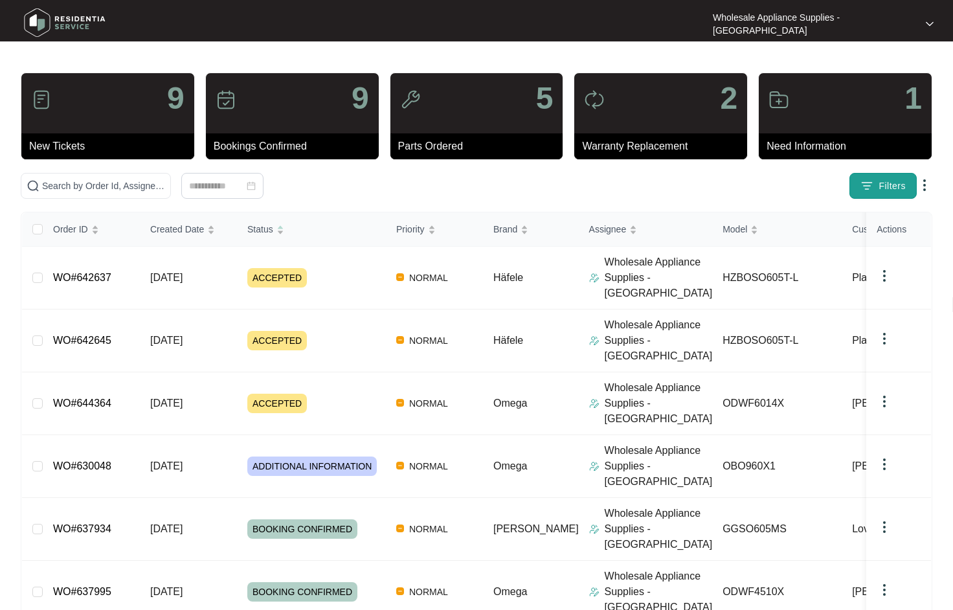
click at [901, 192] on span "Filters" at bounding box center [892, 186] width 27 height 14
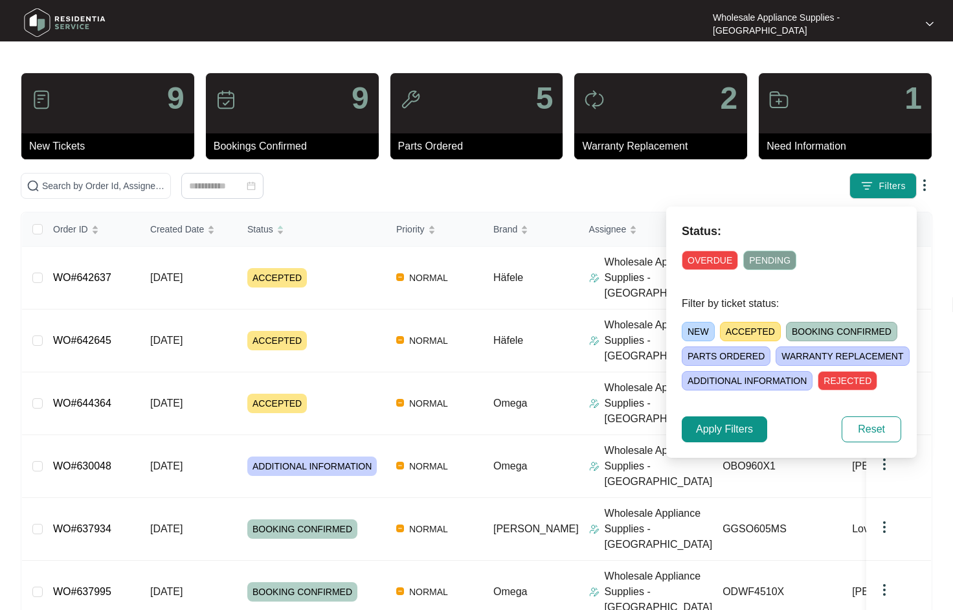
click at [696, 331] on span "NEW" at bounding box center [698, 331] width 33 height 19
click at [726, 425] on span "Apply Filters" at bounding box center [724, 430] width 57 height 16
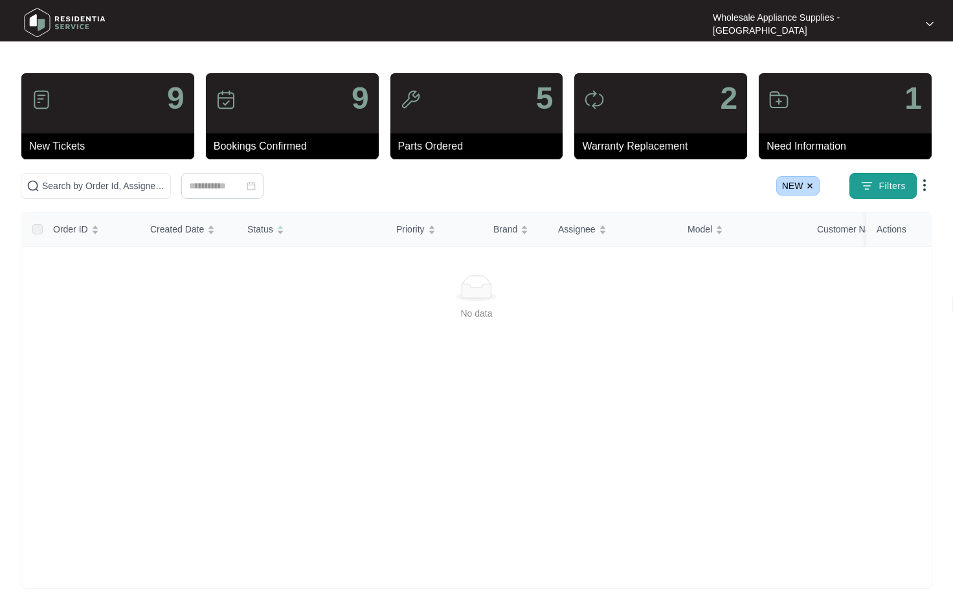
click at [889, 189] on span "Filters" at bounding box center [892, 186] width 27 height 14
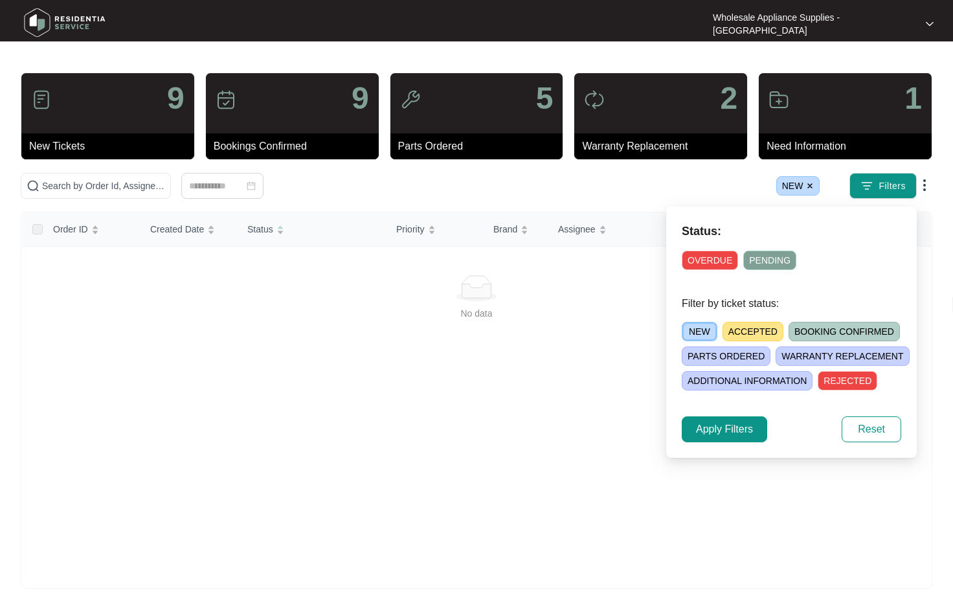
click at [705, 334] on span "NEW" at bounding box center [700, 331] width 36 height 19
click at [810, 332] on span "BOOKING CONFIRMED" at bounding box center [841, 331] width 111 height 19
click at [748, 425] on span "Apply Filters" at bounding box center [724, 430] width 57 height 16
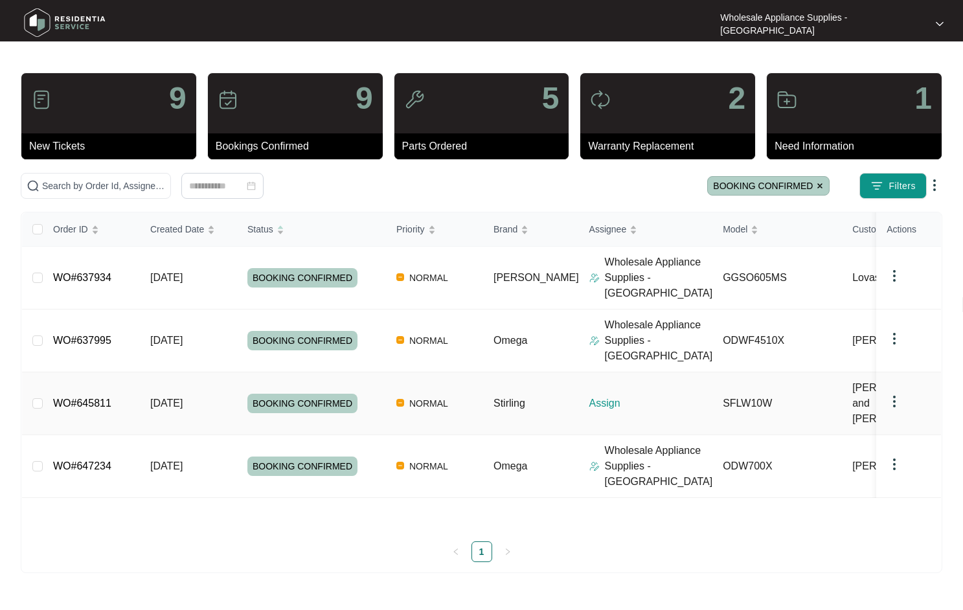
click at [183, 398] on span "29/09/2025" at bounding box center [166, 403] width 32 height 11
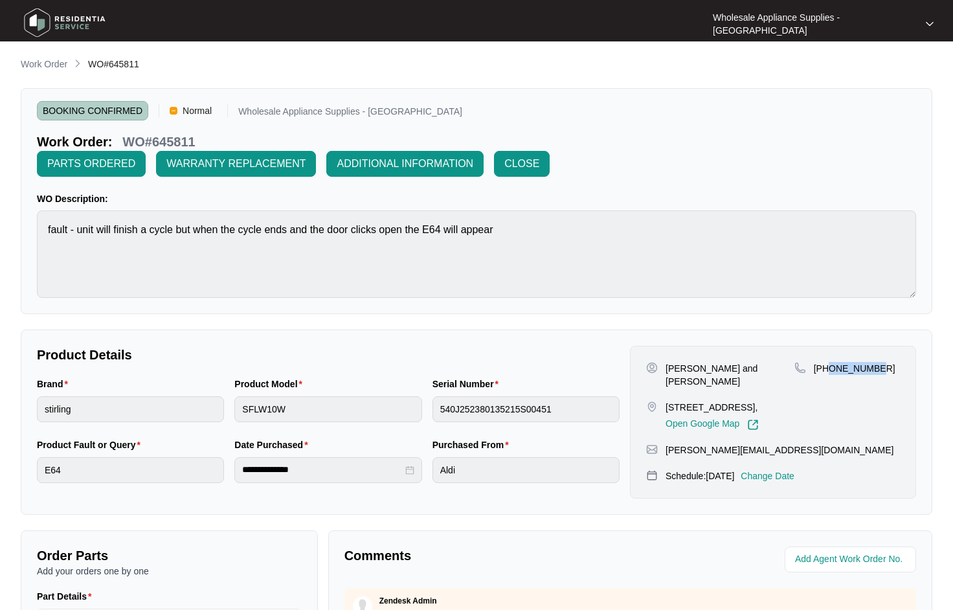
drag, startPoint x: 879, startPoint y: 343, endPoint x: 831, endPoint y: 346, distance: 48.7
click at [831, 362] on div "+61412891346" at bounding box center [848, 368] width 106 height 13
copy p "412891346"
click at [41, 67] on p "Work Order" at bounding box center [44, 64] width 47 height 13
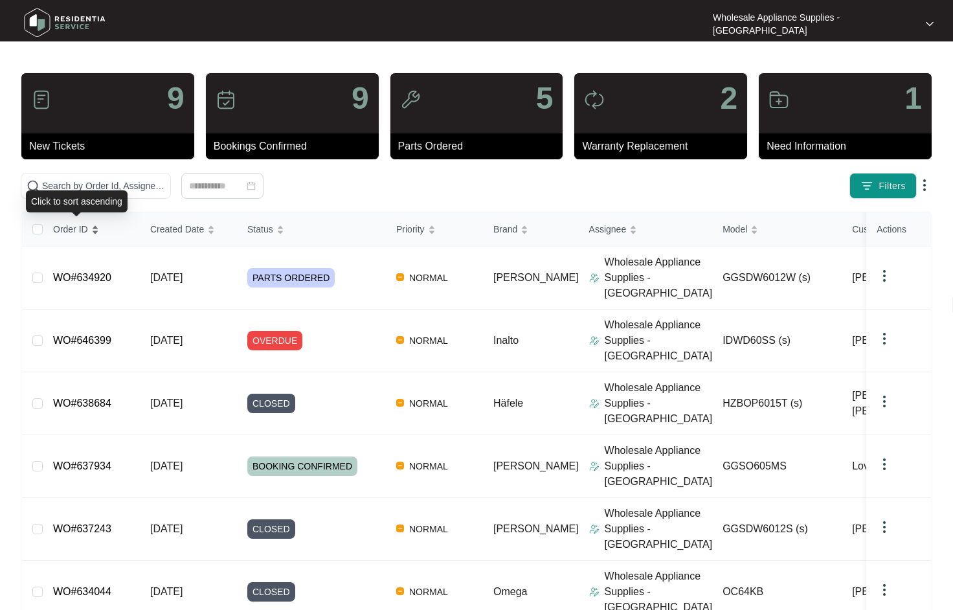
click at [82, 232] on span "Order ID" at bounding box center [70, 229] width 35 height 14
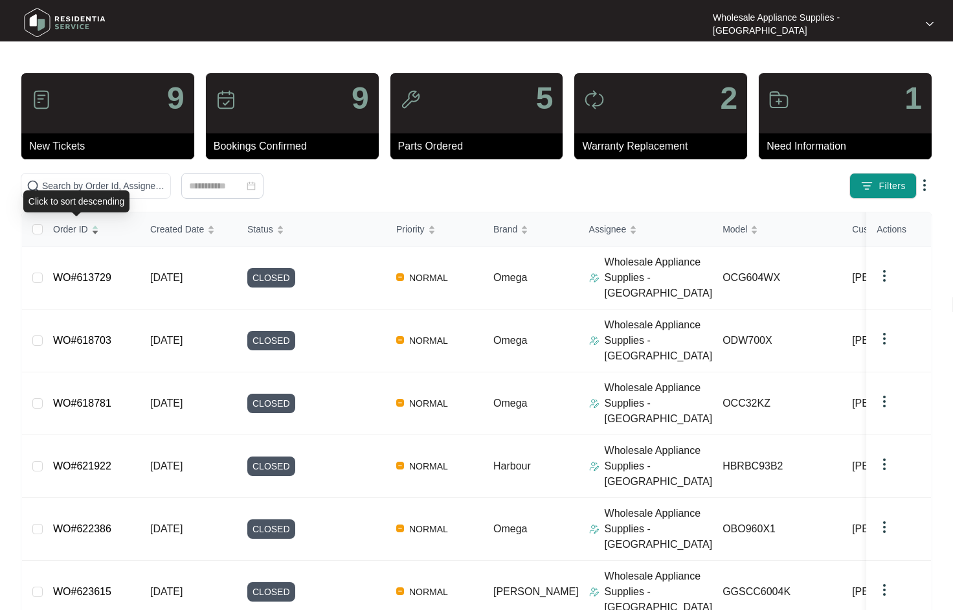
click at [82, 232] on span "Order ID" at bounding box center [70, 229] width 35 height 14
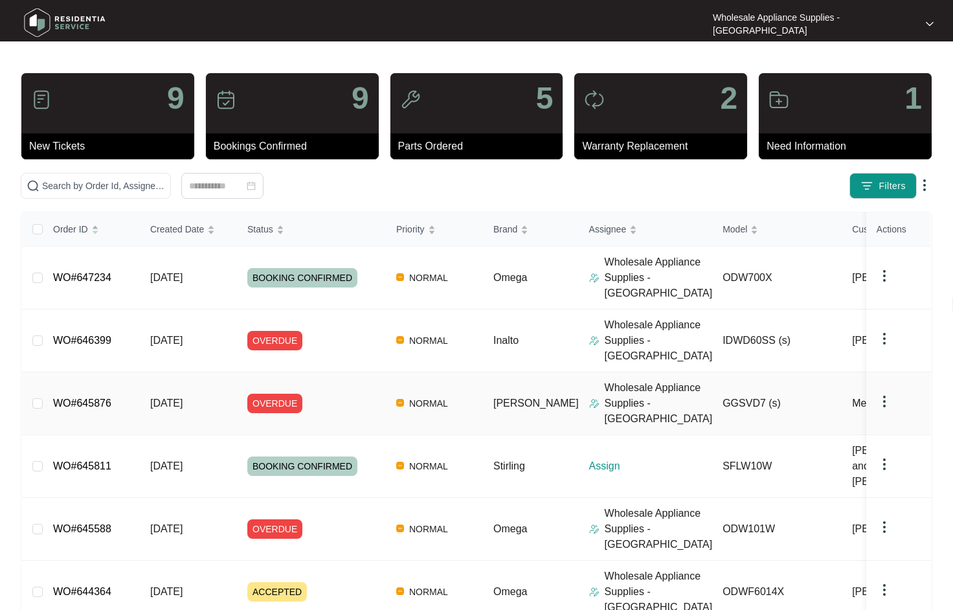
click at [177, 398] on span "29/09/2025" at bounding box center [166, 403] width 32 height 11
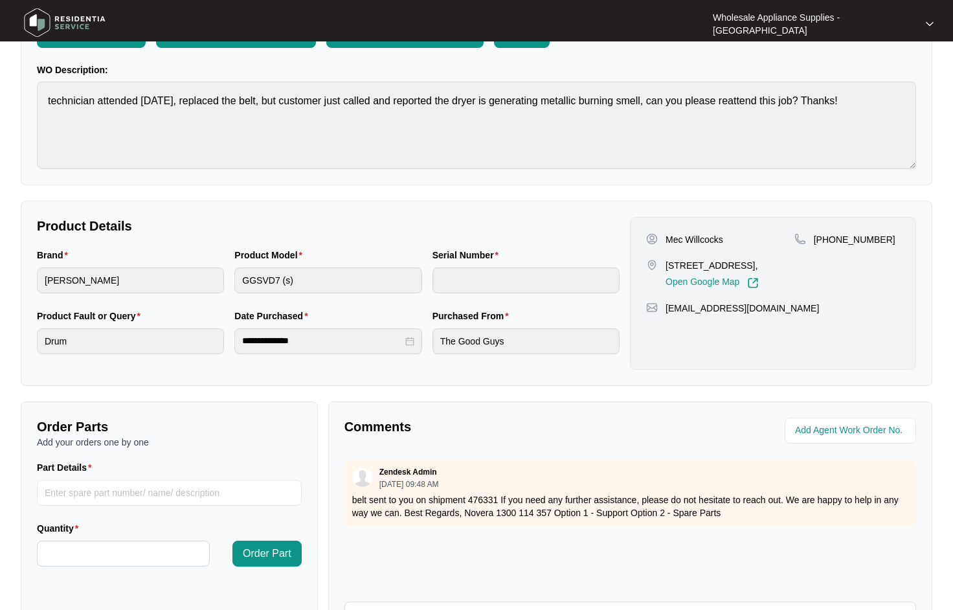
scroll to position [130, 0]
drag, startPoint x: 874, startPoint y: 213, endPoint x: 829, endPoint y: 218, distance: 45.6
click at [829, 232] on p "+61424935880" at bounding box center [855, 238] width 82 height 13
copy p "424935880"
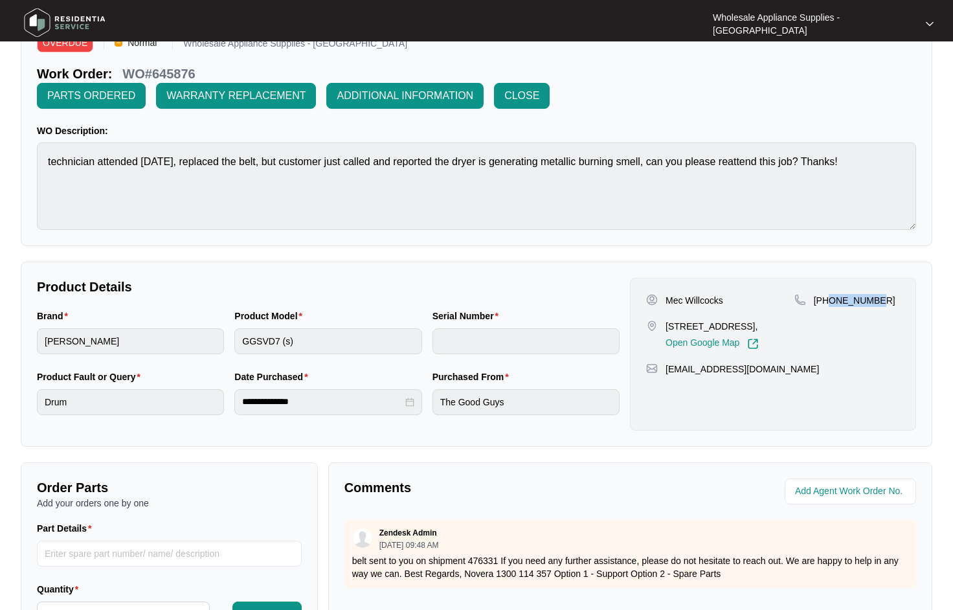
scroll to position [0, 0]
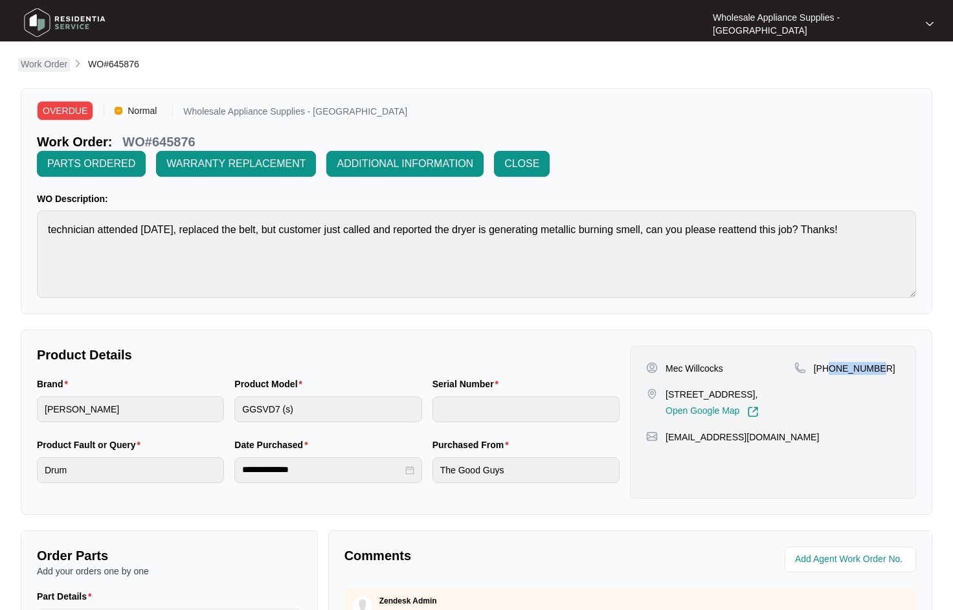
click at [46, 64] on p "Work Order" at bounding box center [44, 64] width 47 height 13
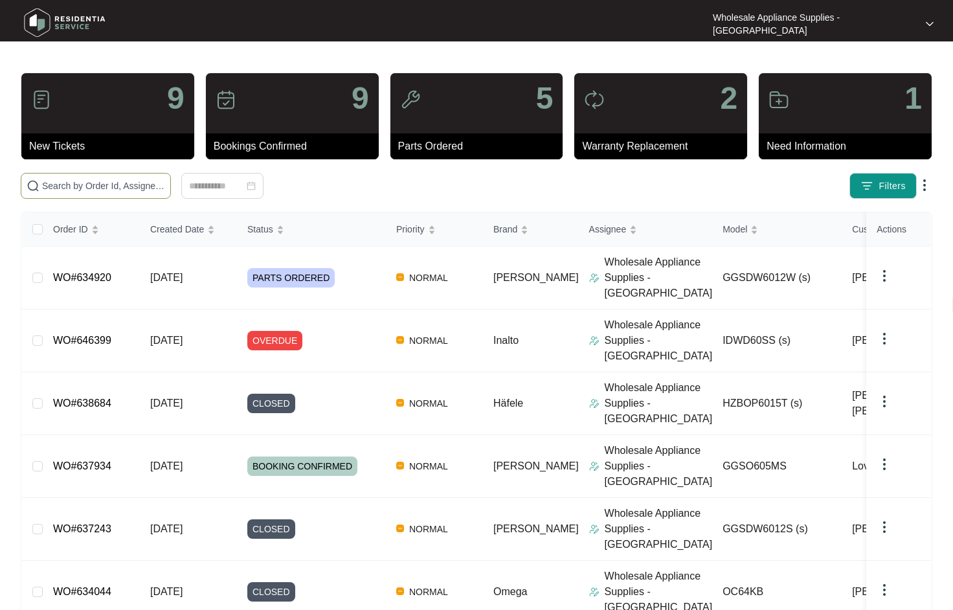
click at [135, 188] on input "text" at bounding box center [103, 186] width 123 height 14
paste input "GGSDW6012S"
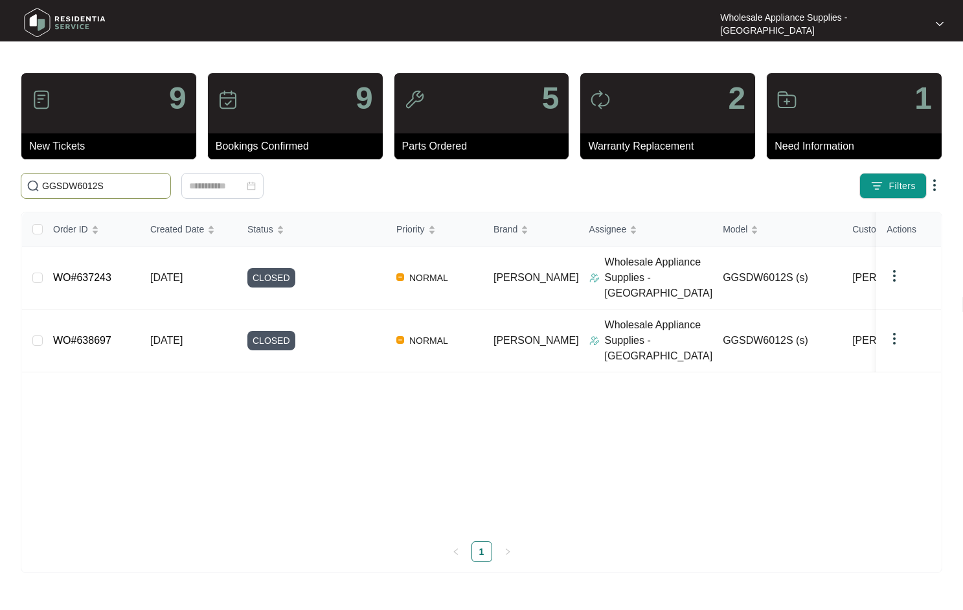
drag, startPoint x: 116, startPoint y: 193, endPoint x: 46, endPoint y: 188, distance: 70.1
click at [46, 188] on span "GGSDW6012S" at bounding box center [96, 186] width 150 height 26
drag, startPoint x: 114, startPoint y: 188, endPoint x: -65, endPoint y: 184, distance: 179.5
click at [0, 184] on html "Wholesale Appliance Supplies - Newcastle Wholesale ... 9 New Tickets 9 Bookings…" at bounding box center [481, 305] width 963 height 610
paste input "O605M"
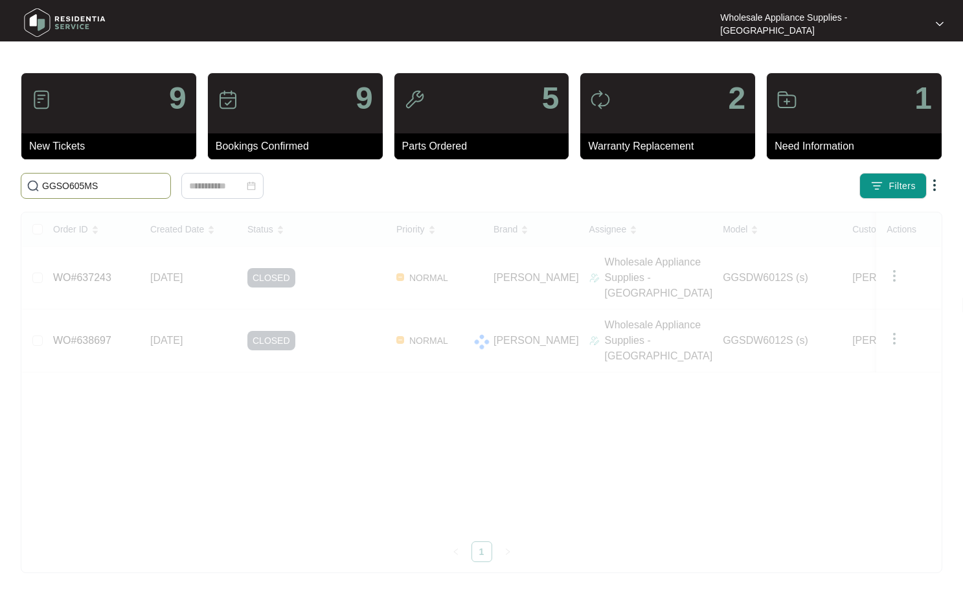
type input "GGSO605MS"
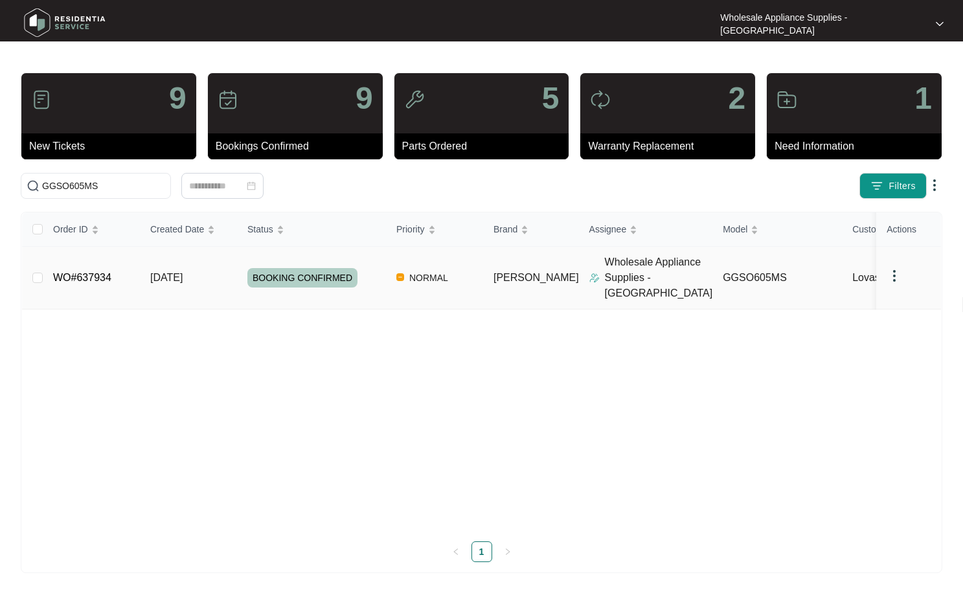
click at [174, 272] on span "08/09/2025" at bounding box center [166, 277] width 32 height 11
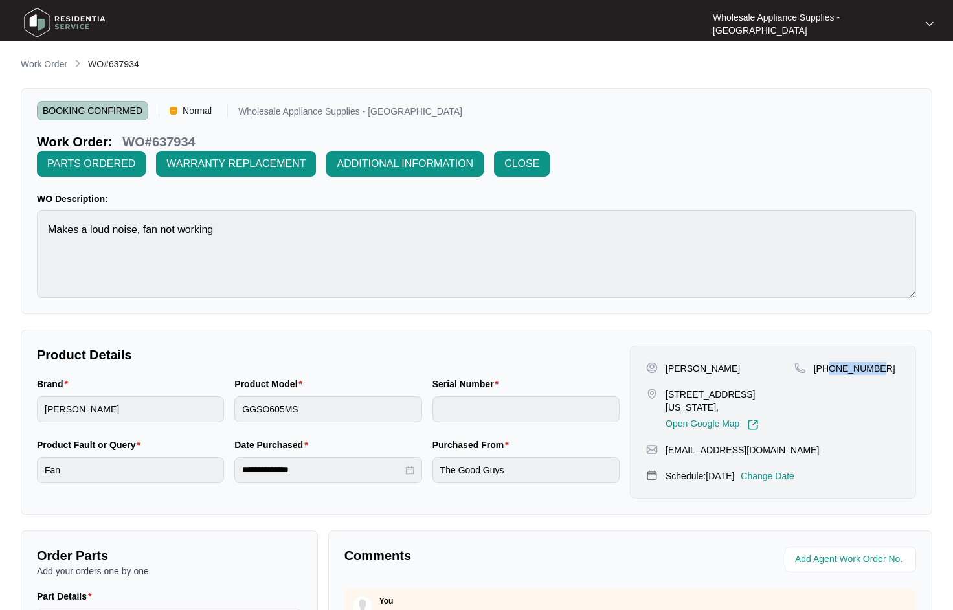
drag, startPoint x: 883, startPoint y: 346, endPoint x: 831, endPoint y: 344, distance: 52.5
click at [831, 362] on div "+61424813731" at bounding box center [848, 368] width 106 height 13
copy p "424813731"
drag, startPoint x: 43, startPoint y: 65, endPoint x: 22, endPoint y: 34, distance: 37.4
click at [43, 65] on p "Work Order" at bounding box center [44, 64] width 47 height 13
